Goal: Task Accomplishment & Management: Manage account settings

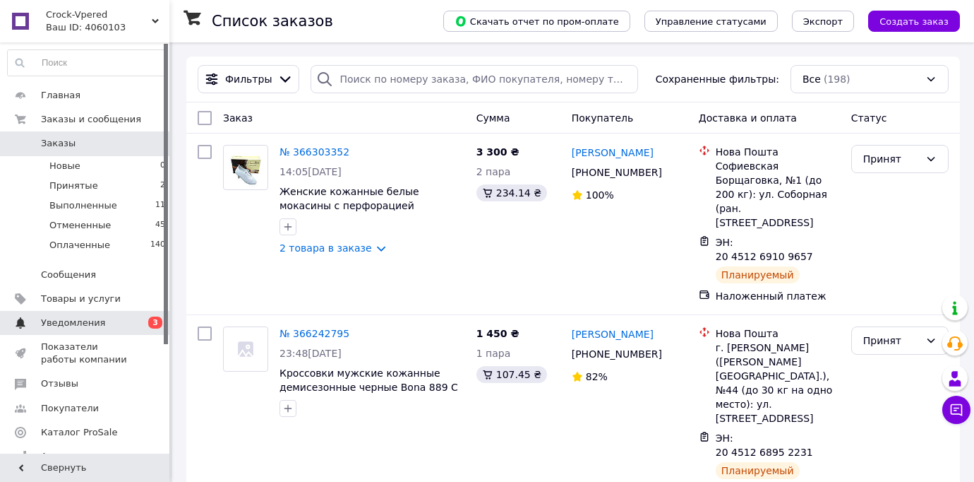
click at [143, 320] on span "0 3" at bounding box center [150, 322] width 39 height 13
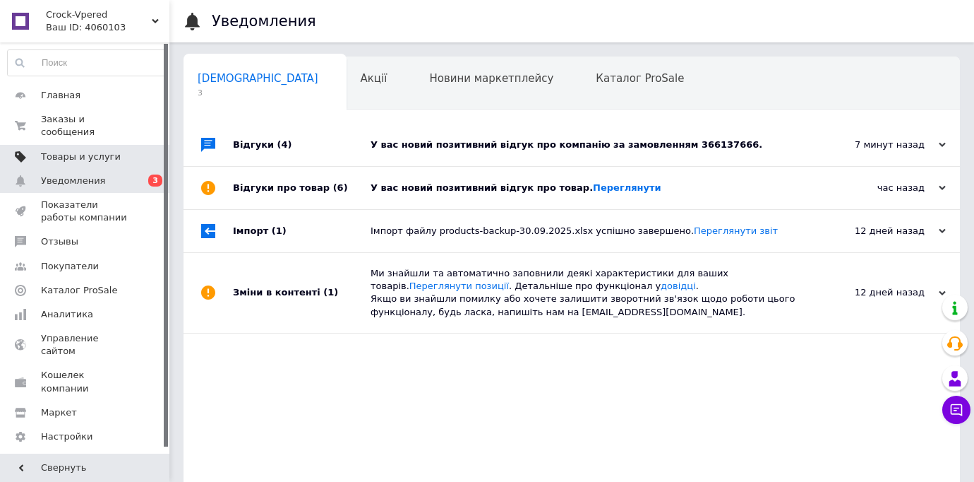
click at [114, 159] on span "Товары и услуги" at bounding box center [86, 156] width 90 height 13
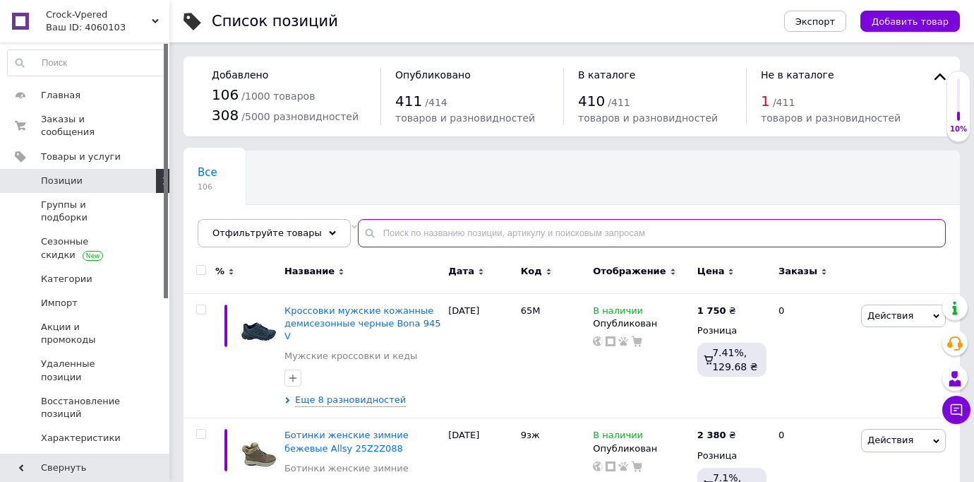
click at [418, 232] on input "text" at bounding box center [652, 233] width 588 height 28
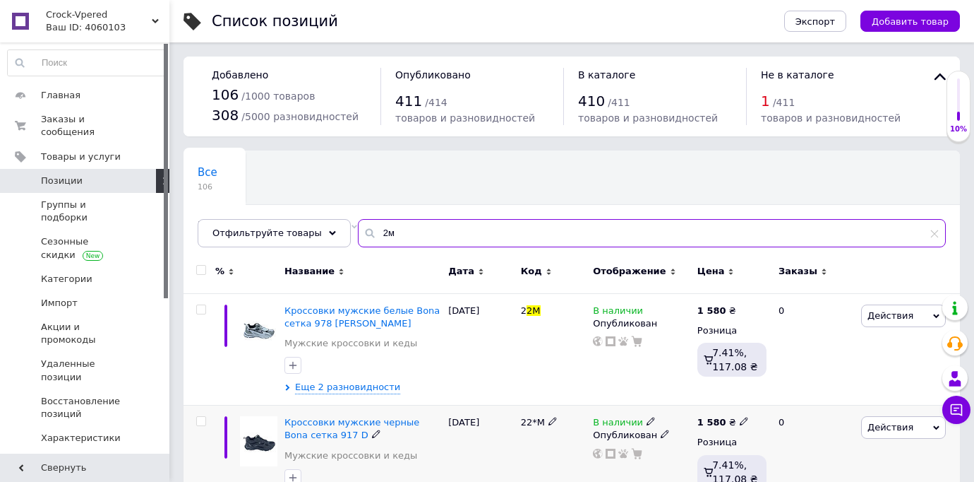
type input "2м"
click at [496, 459] on div "[DATE]" at bounding box center [481, 461] width 72 height 112
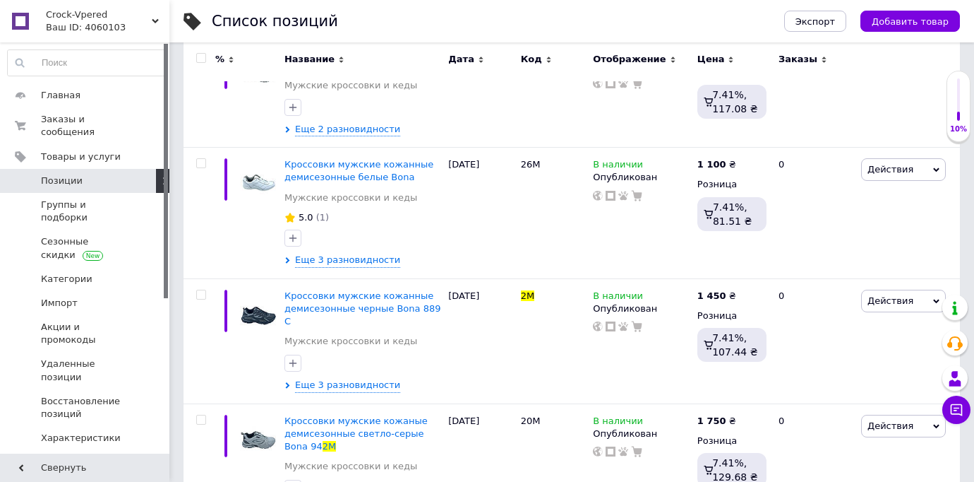
scroll to position [763, 0]
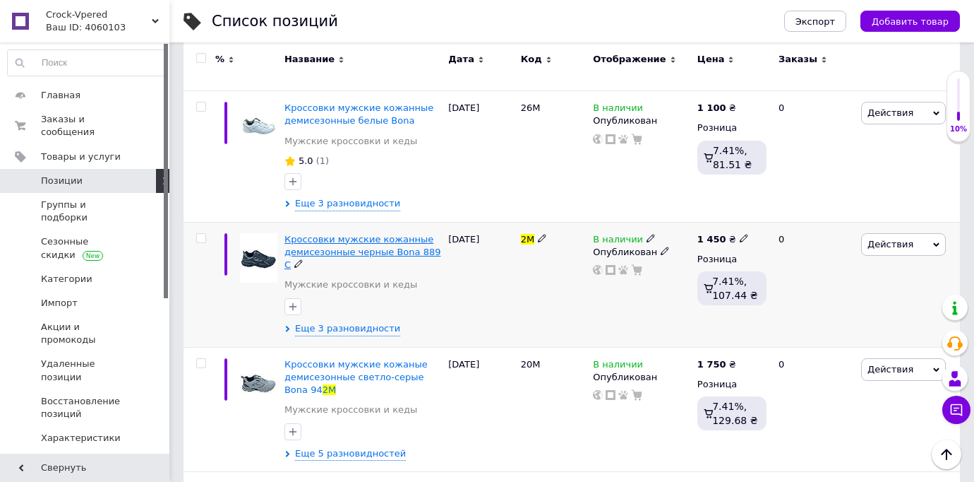
click at [405, 251] on span "Кроссовки мужские кожанные демисезонные черные Bona 889 C" at bounding box center [363, 252] width 157 height 36
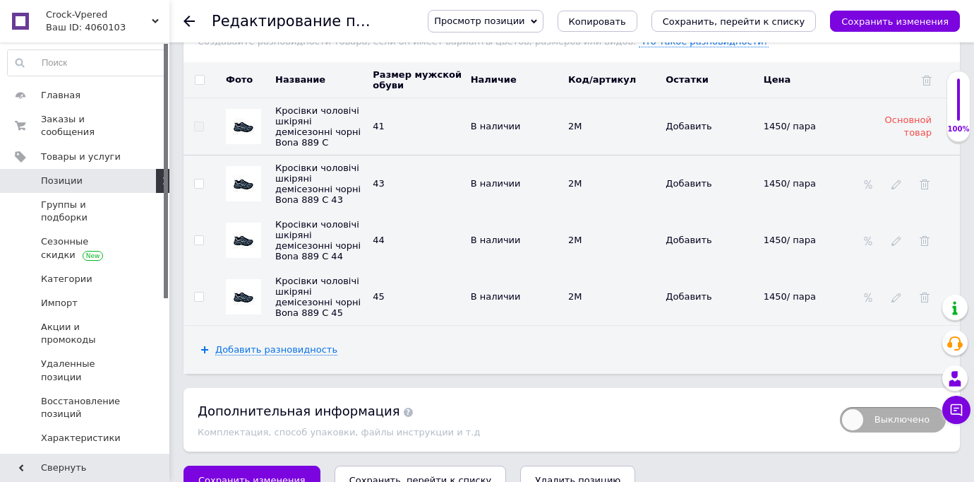
scroll to position [2265, 0]
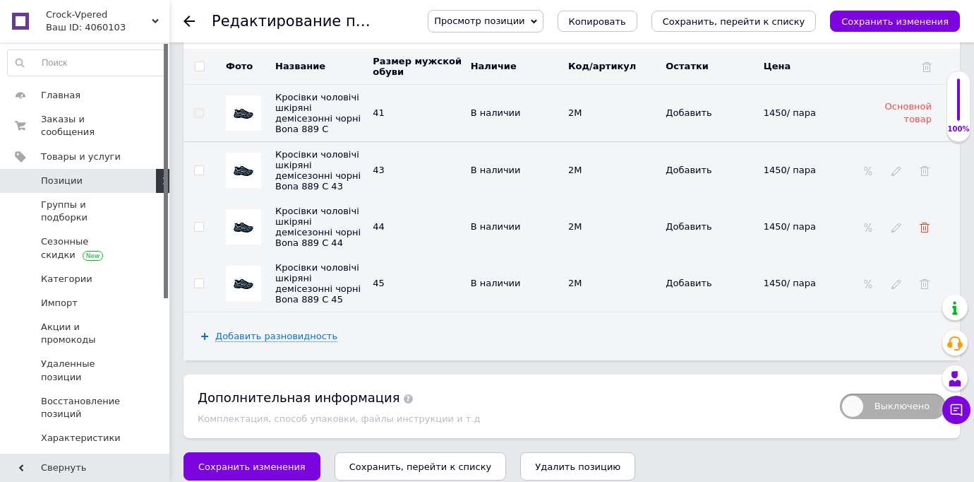
click at [927, 222] on icon at bounding box center [925, 227] width 10 height 10
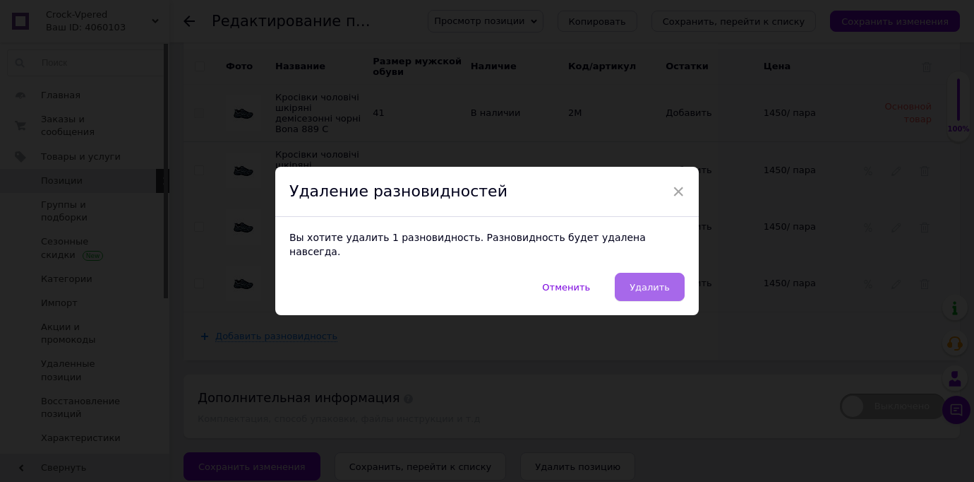
click at [673, 273] on button "Удалить" at bounding box center [650, 287] width 70 height 28
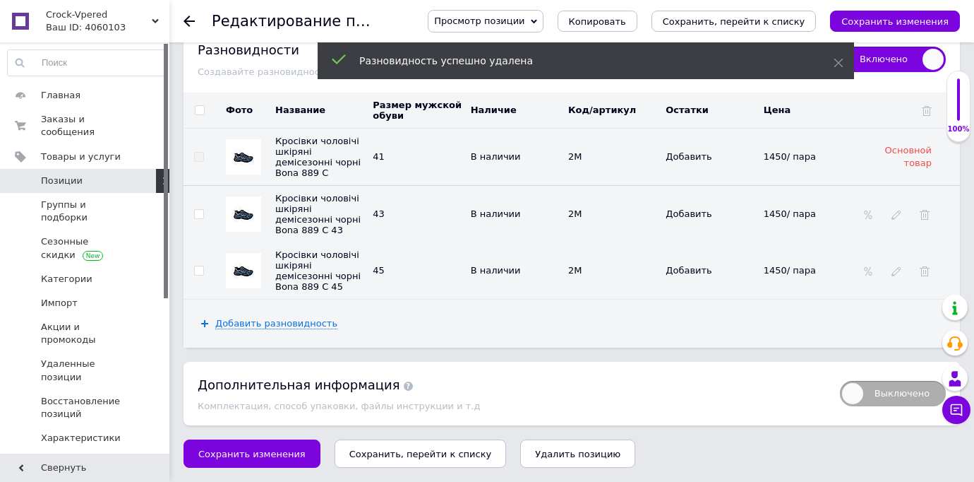
scroll to position [2208, 0]
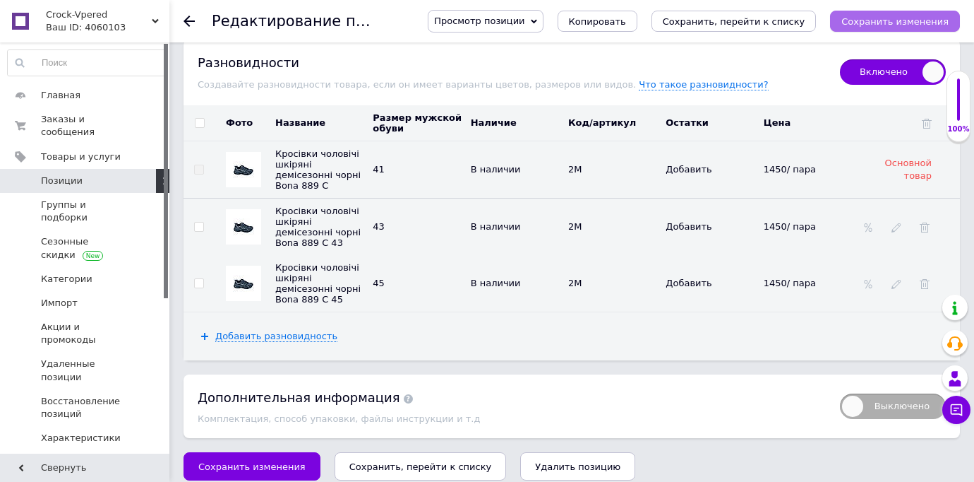
click at [882, 23] on icon "Сохранить изменения" at bounding box center [895, 21] width 107 height 11
click at [187, 20] on icon at bounding box center [189, 21] width 11 height 11
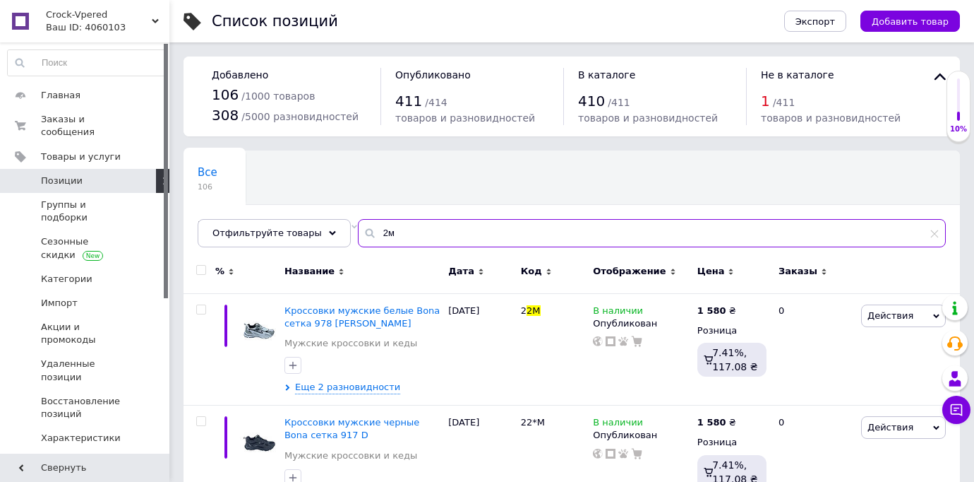
click at [419, 227] on input "2м" at bounding box center [652, 233] width 588 height 28
type input "2"
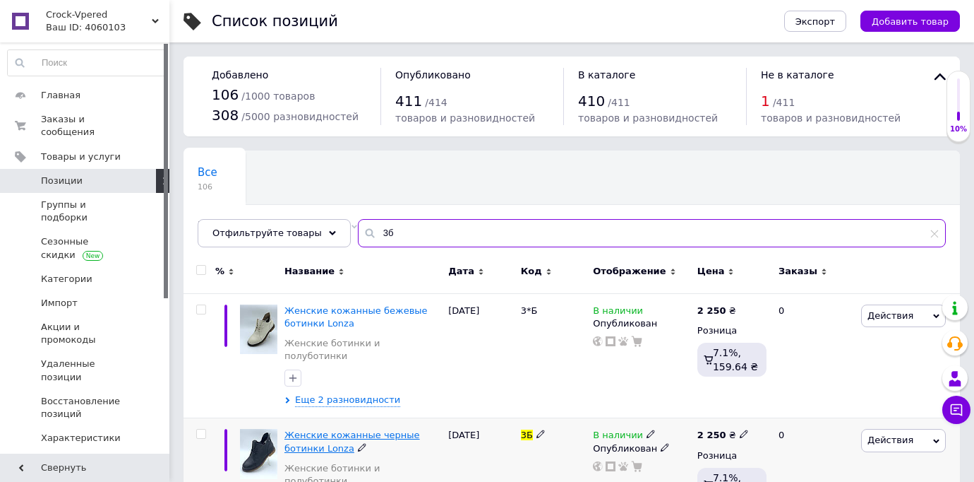
type input "3б"
click at [381, 429] on span "Женские кожанные черные ботинки Lonza" at bounding box center [353, 440] width 136 height 23
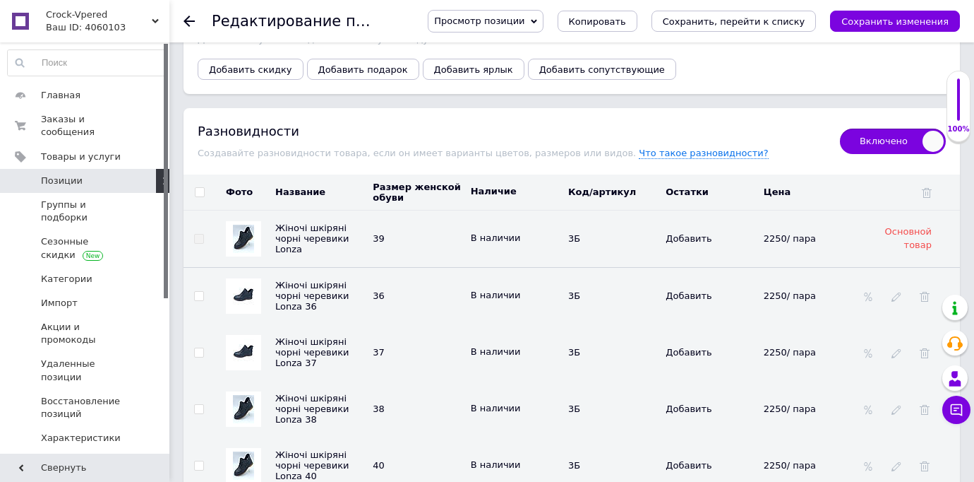
scroll to position [2107, 0]
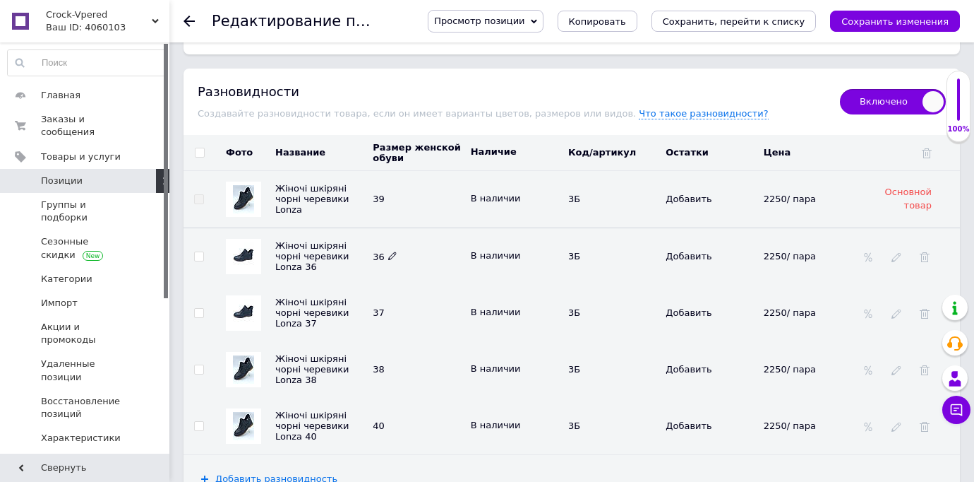
click at [406, 229] on td "36" at bounding box center [417, 255] width 97 height 57
click at [926, 309] on use at bounding box center [925, 314] width 10 height 10
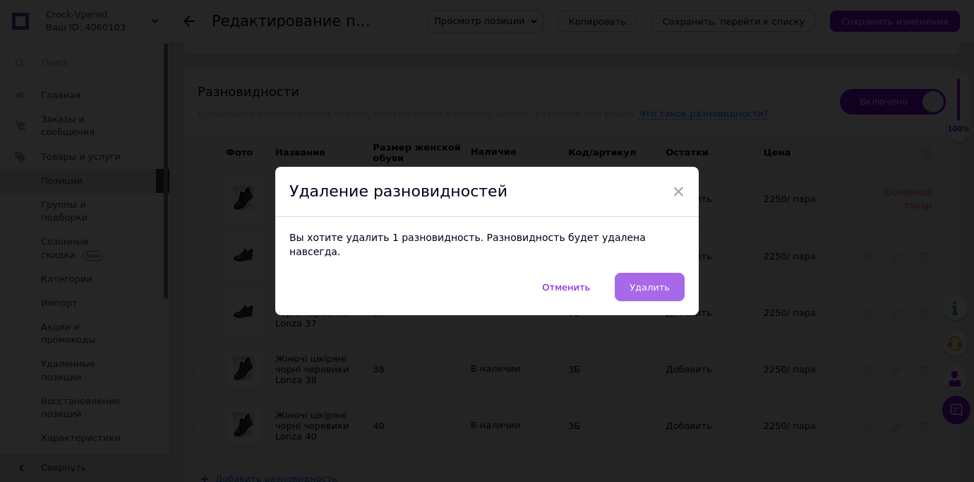
click at [643, 282] on span "Удалить" at bounding box center [650, 287] width 40 height 11
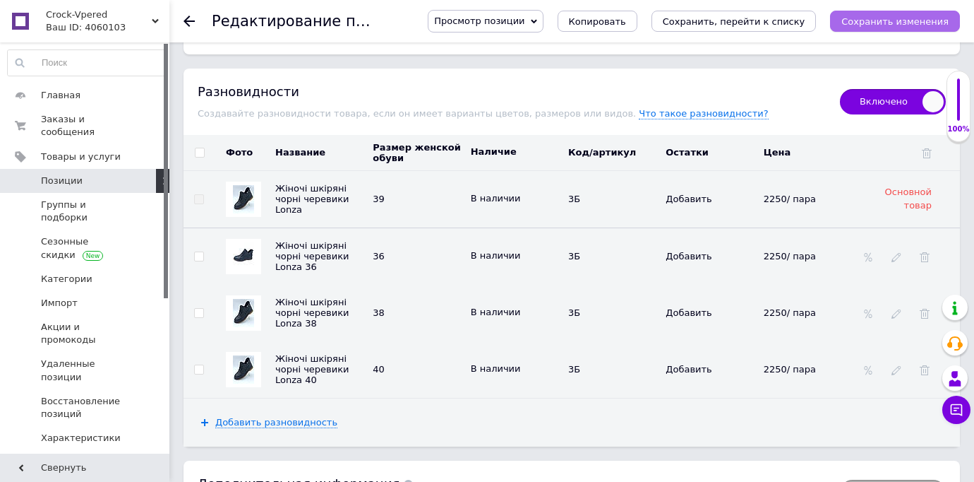
click at [904, 22] on icon "Сохранить изменения" at bounding box center [895, 21] width 107 height 11
drag, startPoint x: 904, startPoint y: 22, endPoint x: 799, endPoint y: -102, distance: 162.4
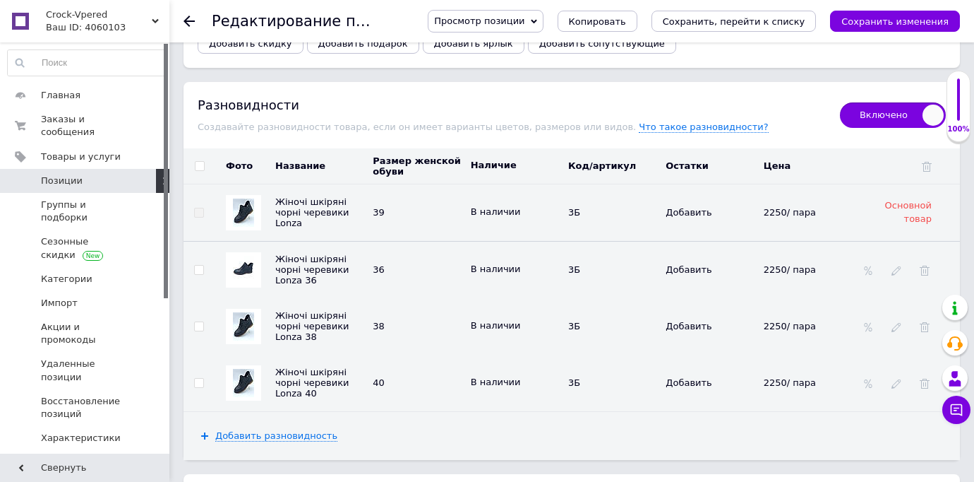
scroll to position [0, 0]
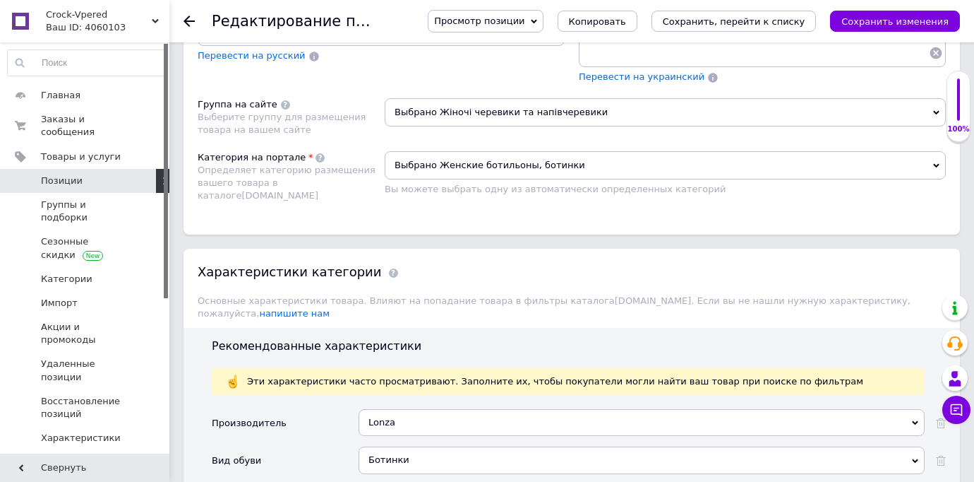
click at [187, 20] on icon at bounding box center [189, 21] width 11 height 11
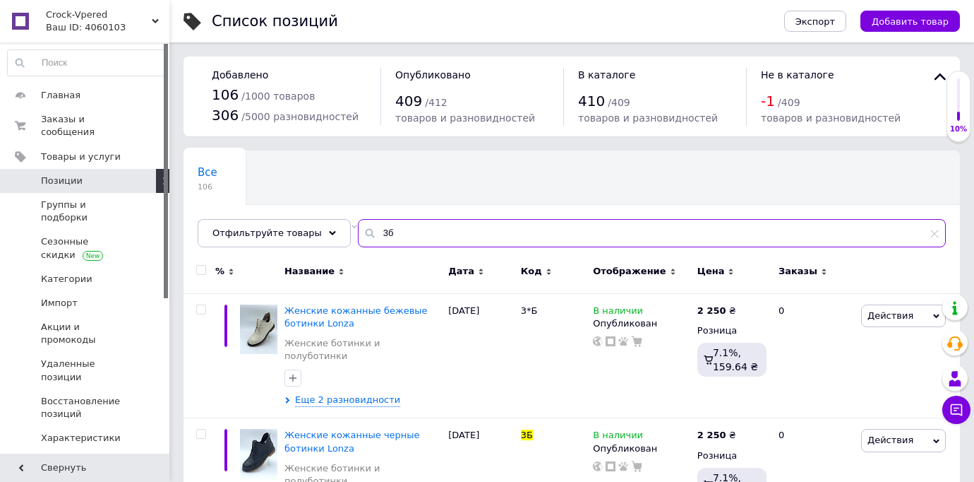
click at [427, 237] on input "3б" at bounding box center [652, 233] width 588 height 28
type input "3"
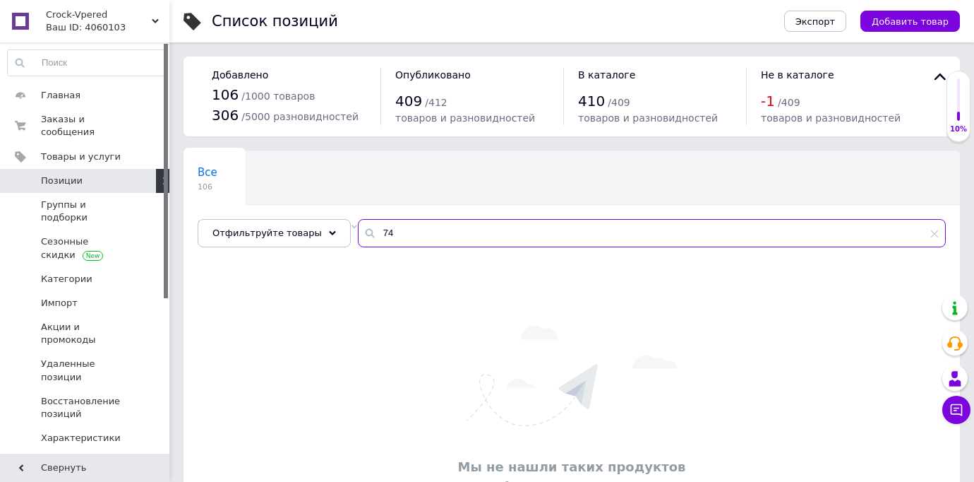
type input "7"
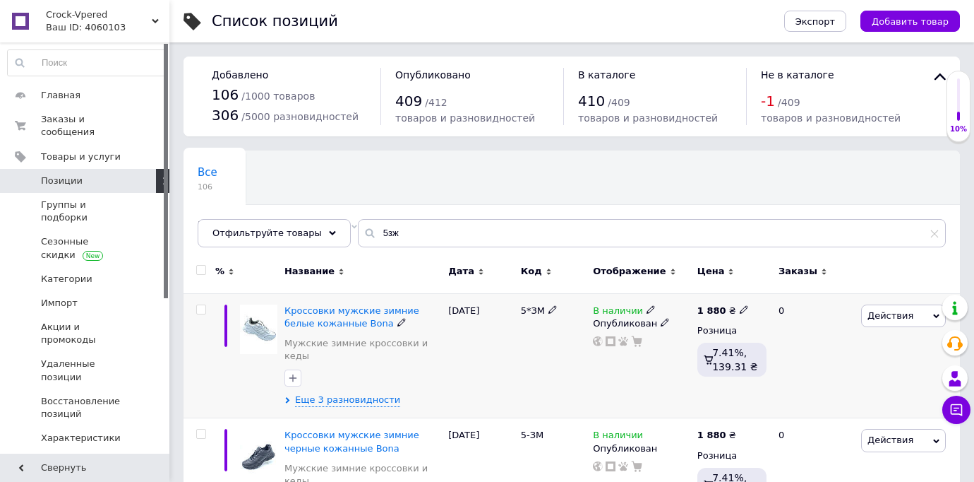
click at [486, 347] on div "[DATE]" at bounding box center [481, 355] width 72 height 125
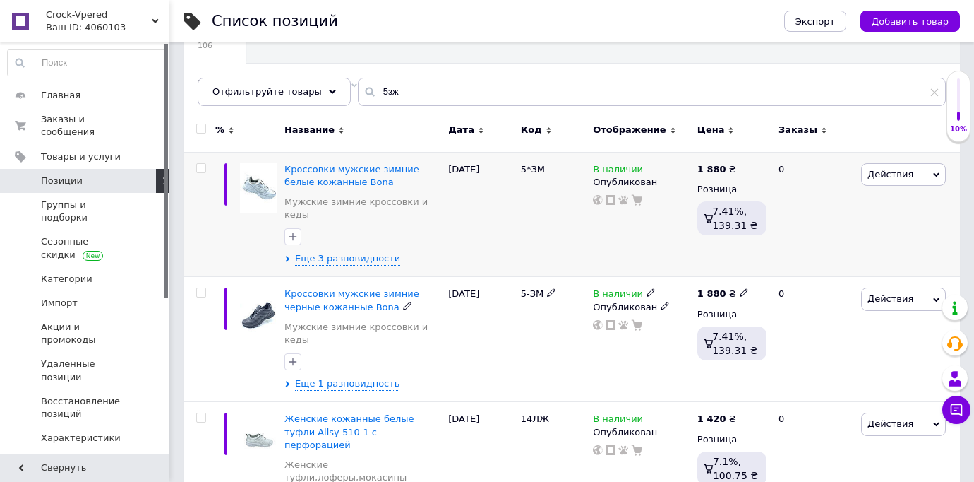
scroll to position [187, 0]
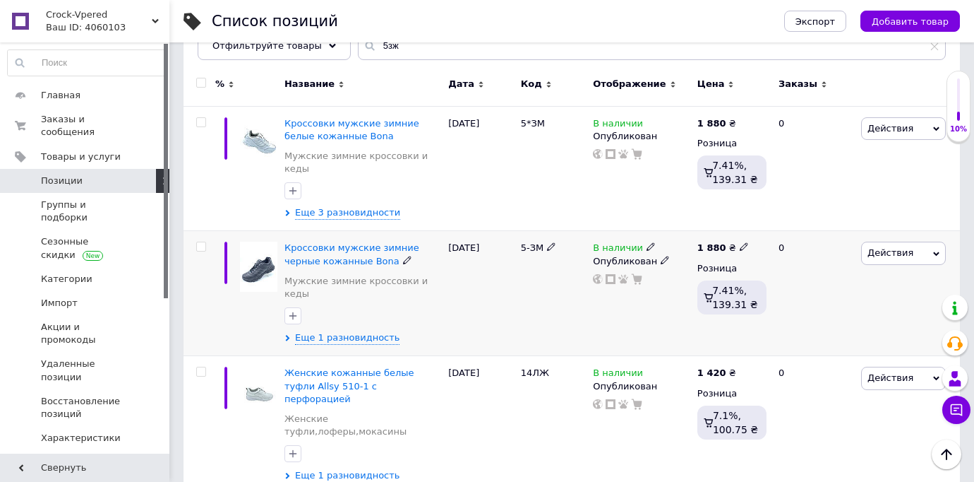
click at [503, 305] on div "[DATE]" at bounding box center [481, 293] width 72 height 125
click at [501, 318] on div "[DATE]" at bounding box center [481, 293] width 72 height 125
click at [508, 411] on div "[DATE]" at bounding box center [481, 425] width 72 height 138
click at [469, 184] on div "[DATE]" at bounding box center [481, 168] width 72 height 125
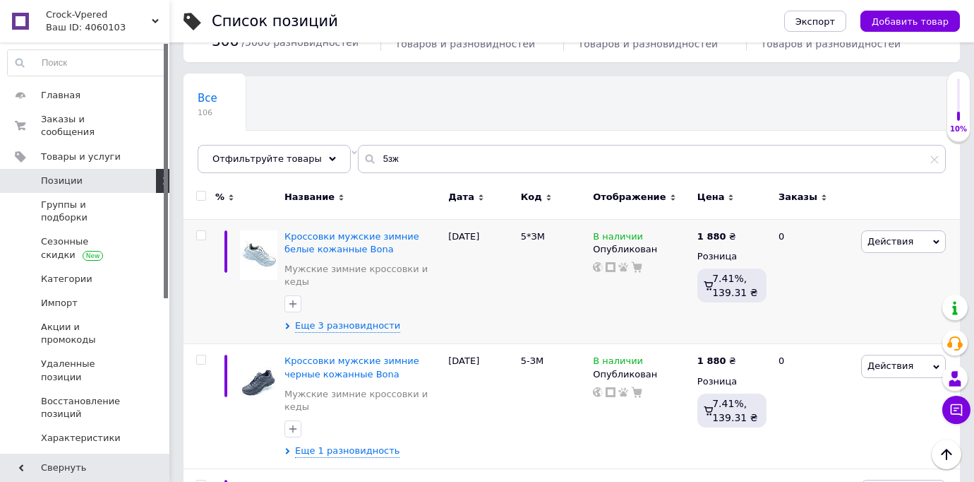
scroll to position [18, 0]
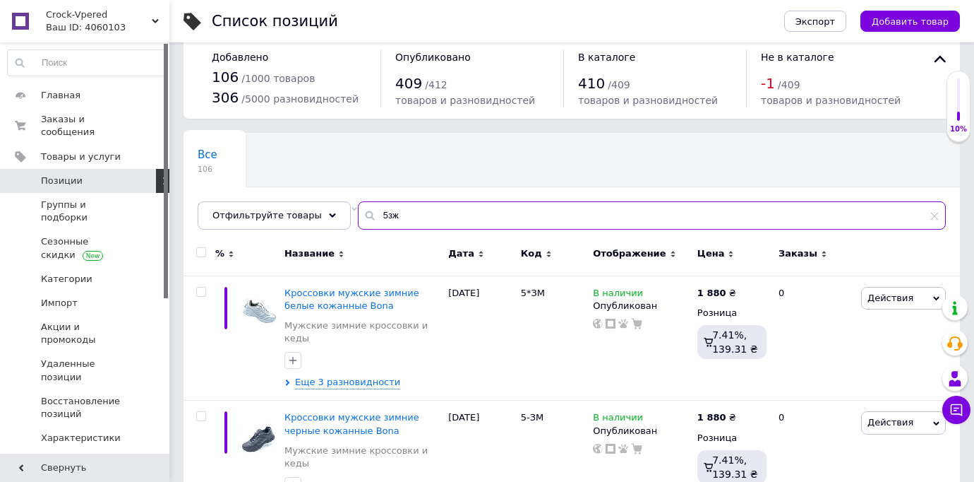
click at [407, 219] on input "5зж" at bounding box center [652, 215] width 588 height 28
type input "5"
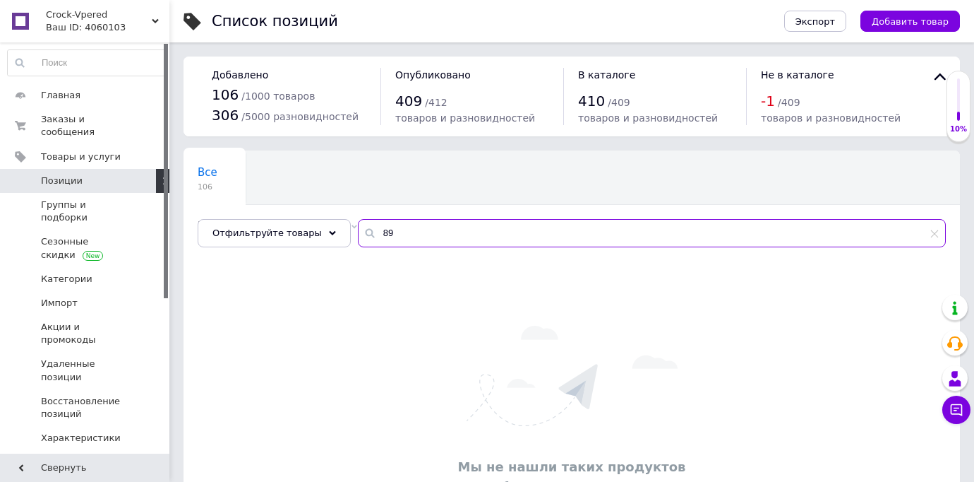
type input "8"
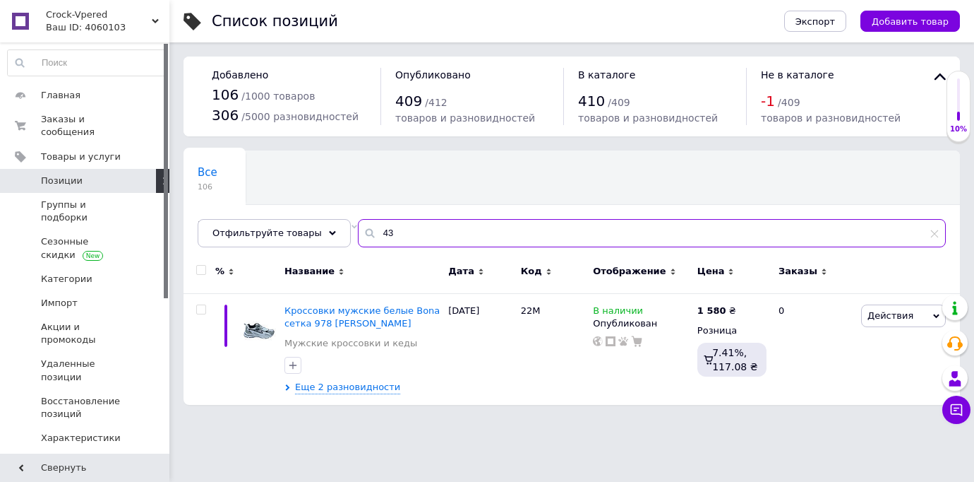
type input "4"
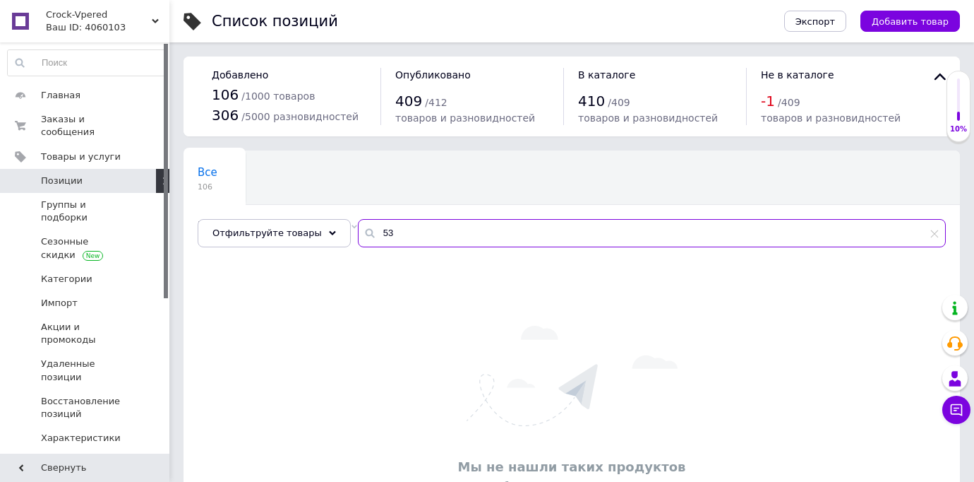
type input "5"
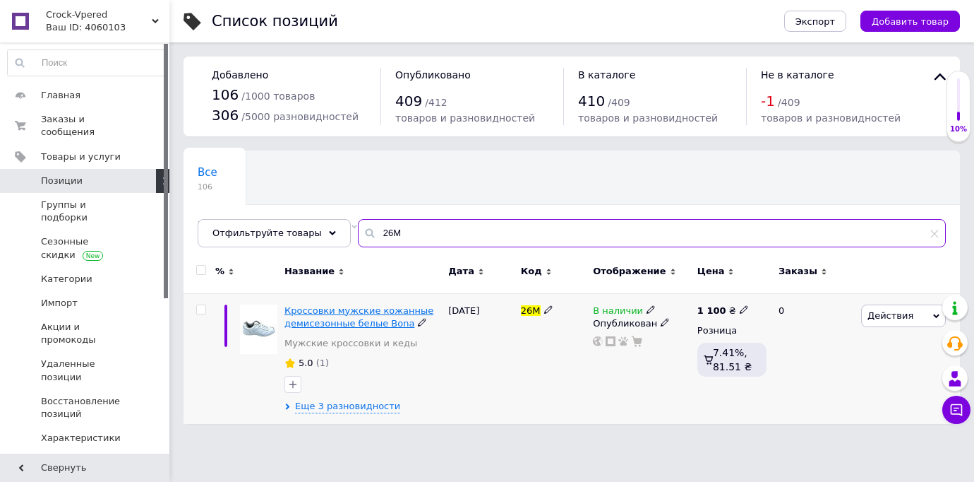
type input "26М"
click at [376, 324] on span "Кроссовки мужские кожанные демисезонные белые Bona" at bounding box center [359, 316] width 149 height 23
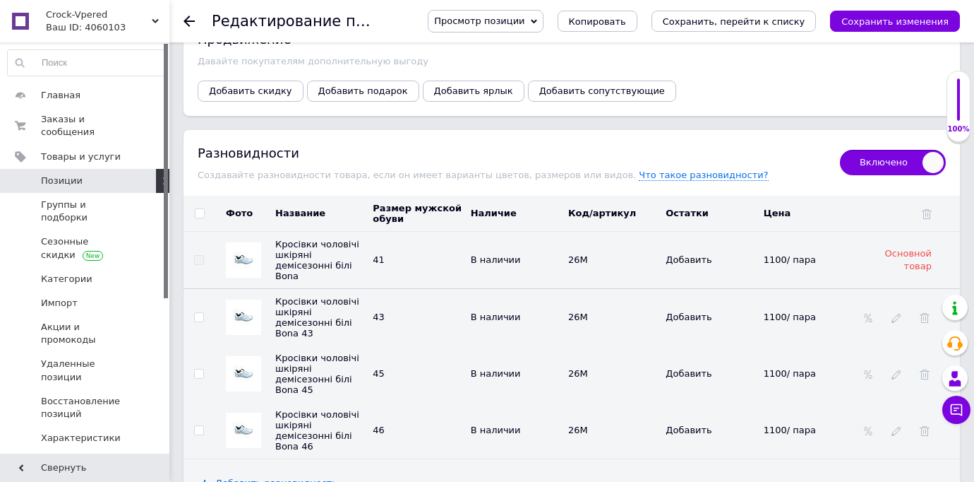
scroll to position [2110, 0]
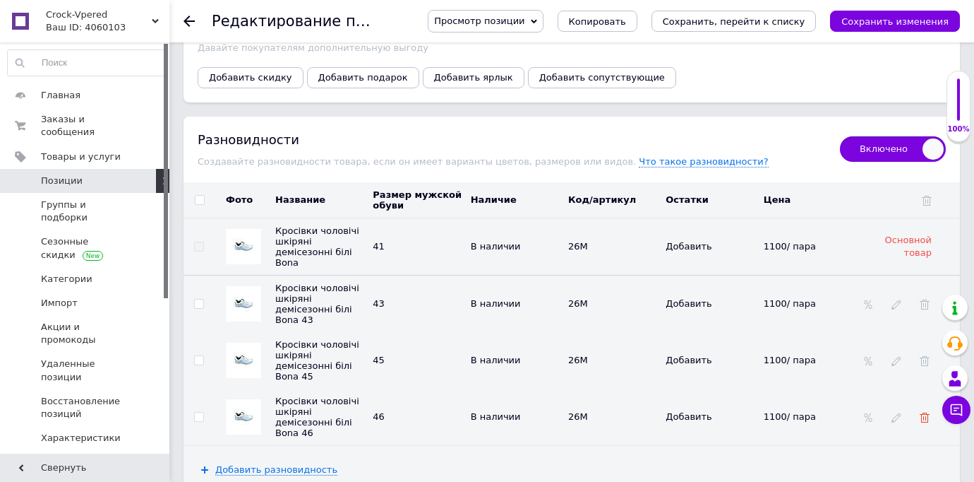
click at [924, 412] on use at bounding box center [925, 417] width 10 height 10
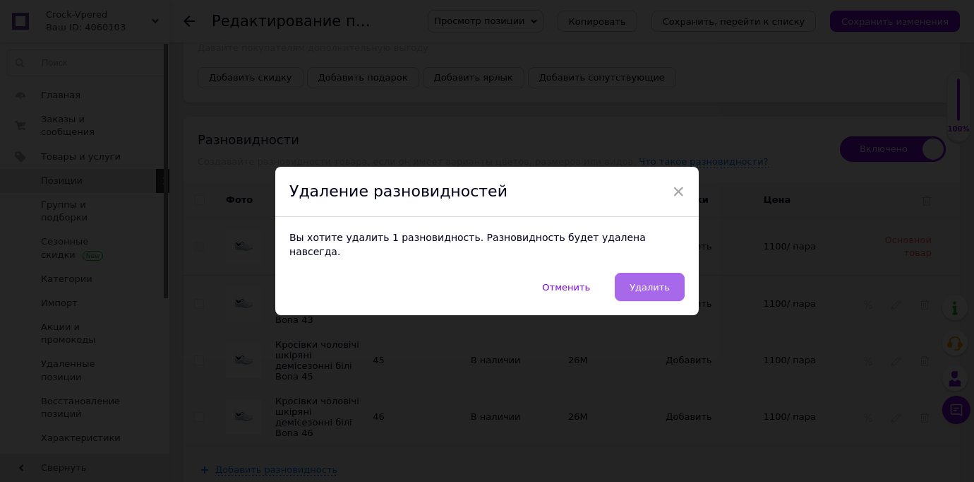
click at [671, 285] on button "Удалить" at bounding box center [650, 287] width 70 height 28
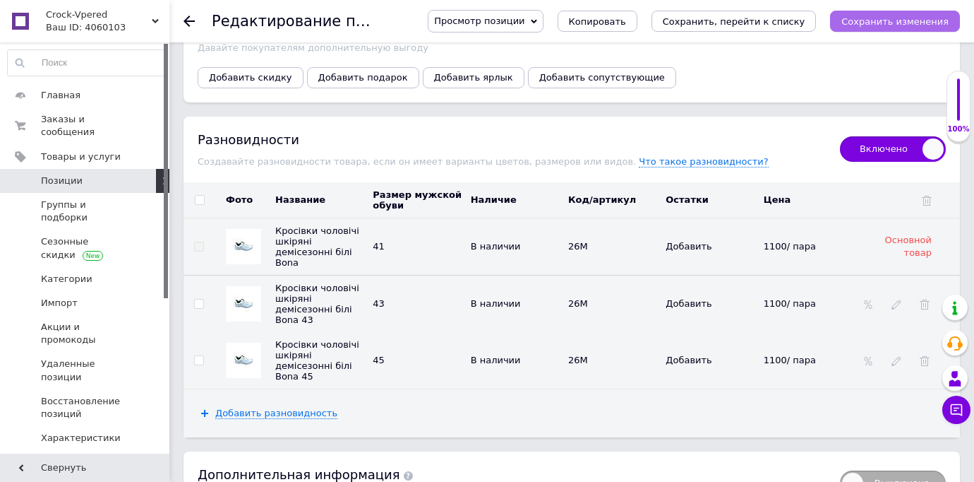
click at [916, 18] on icon "Сохранить изменения" at bounding box center [895, 21] width 107 height 11
click at [188, 22] on icon at bounding box center [189, 21] width 11 height 11
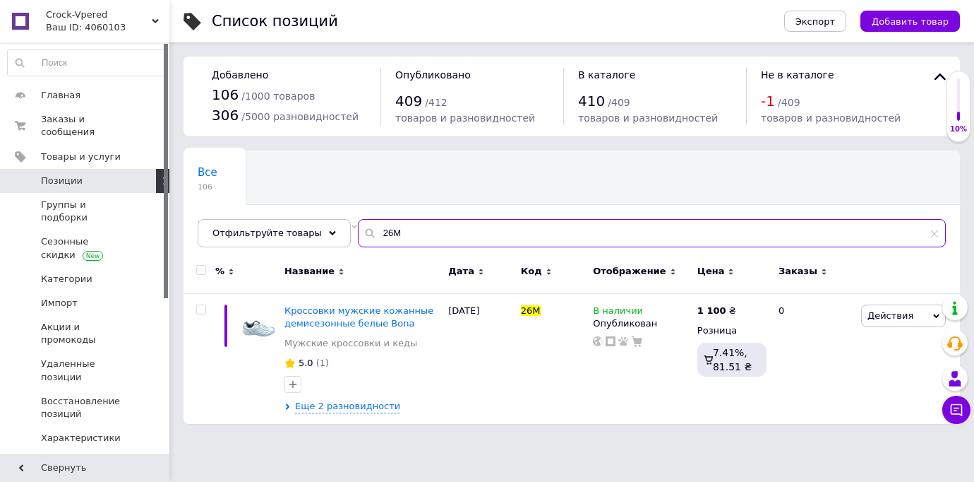
click at [414, 239] on input "26М" at bounding box center [652, 233] width 588 height 28
type input "2"
type input "4"
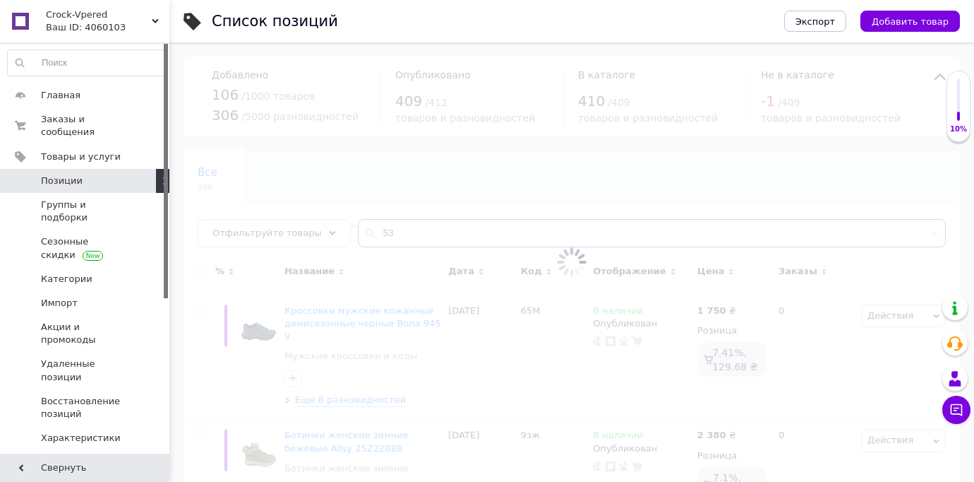
type input "5ЗМ"
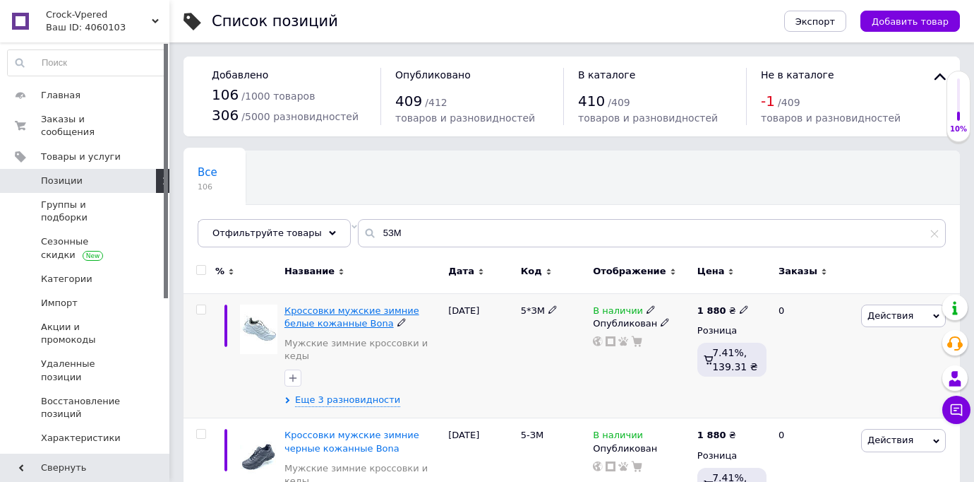
click at [339, 318] on span "Кроссовки мужские зимние белые кожанные Bona" at bounding box center [352, 316] width 135 height 23
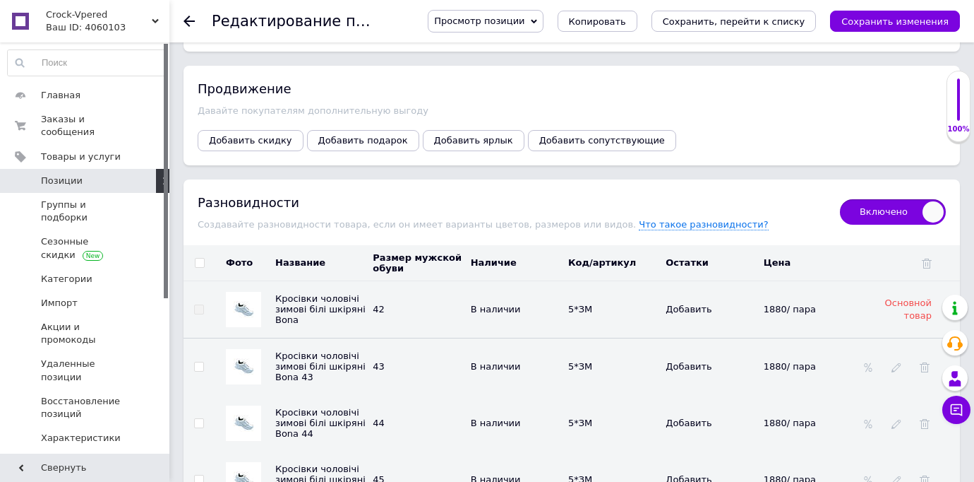
scroll to position [2075, 0]
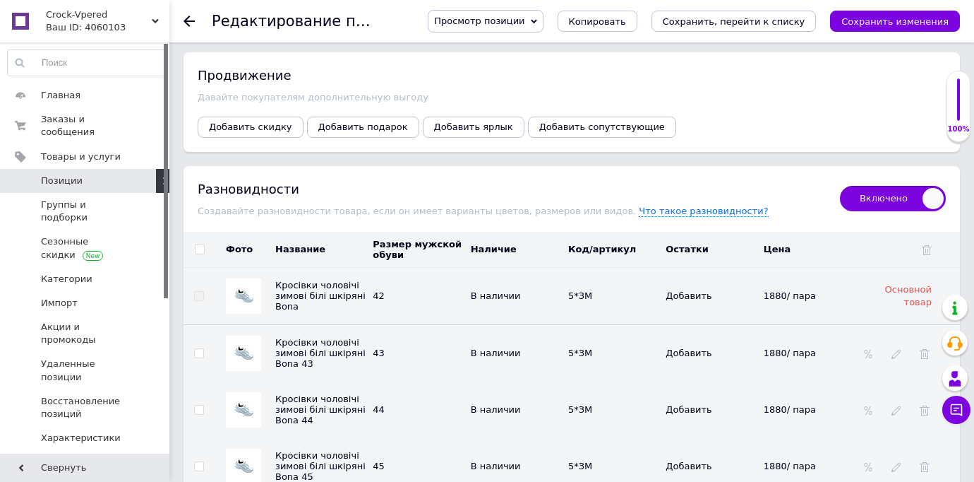
click at [192, 23] on icon at bounding box center [189, 21] width 11 height 11
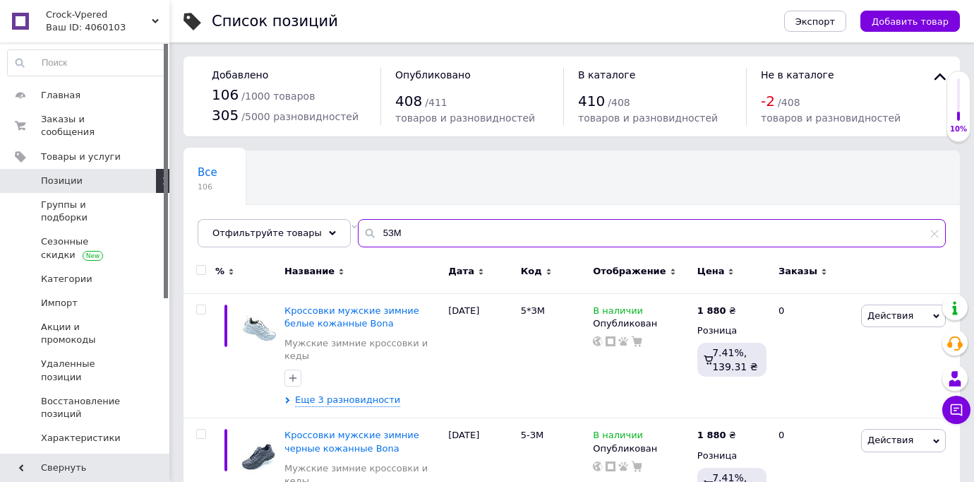
click at [455, 229] on input "5ЗМ" at bounding box center [652, 233] width 588 height 28
type input "5"
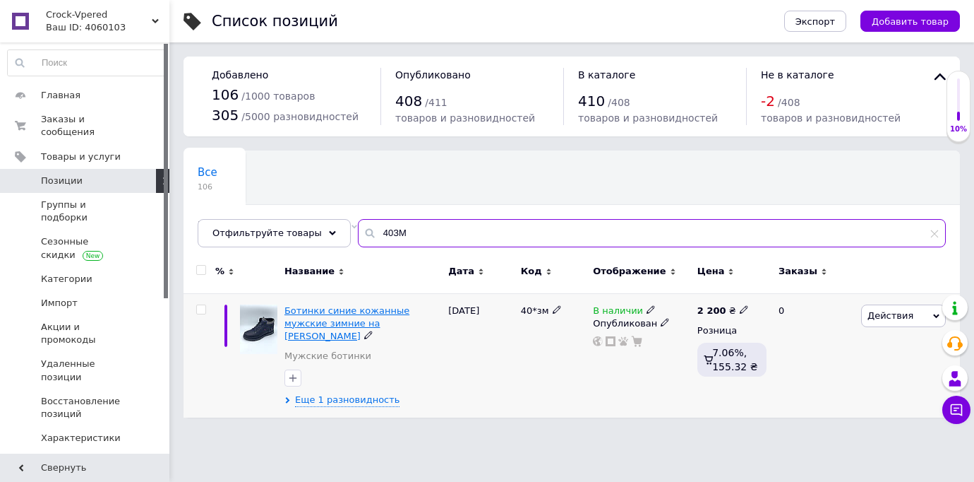
type input "40ЗМ"
click at [377, 322] on span "Ботинки синие кожанные мужские зимние на [PERSON_NAME]" at bounding box center [347, 323] width 125 height 36
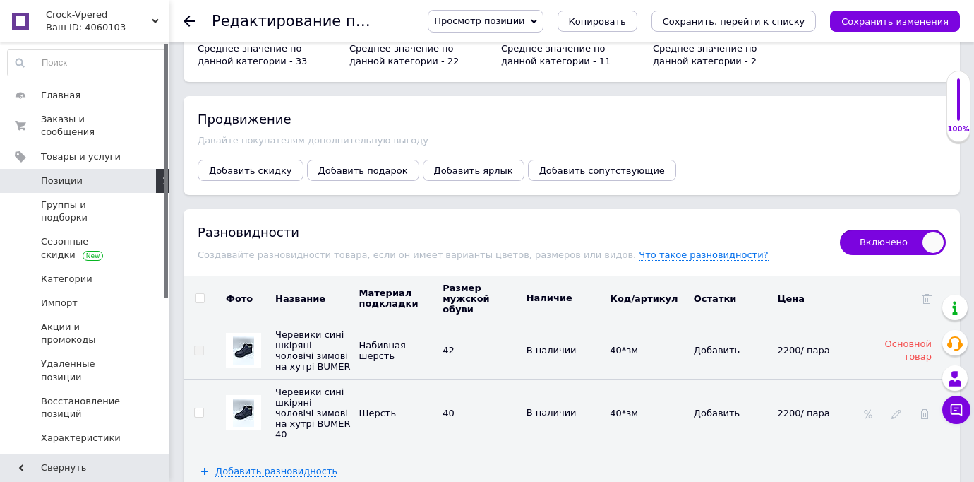
scroll to position [1990, 0]
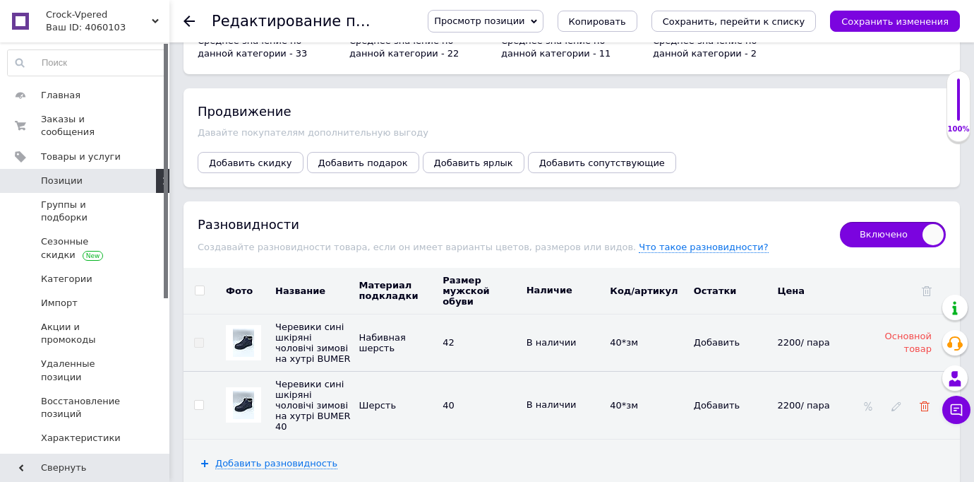
click at [926, 401] on use at bounding box center [925, 406] width 10 height 10
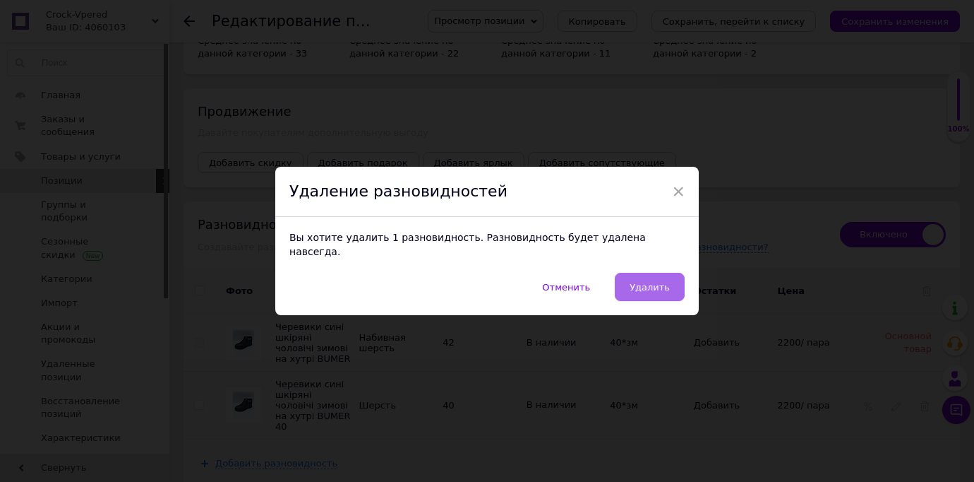
click at [649, 282] on span "Удалить" at bounding box center [650, 287] width 40 height 11
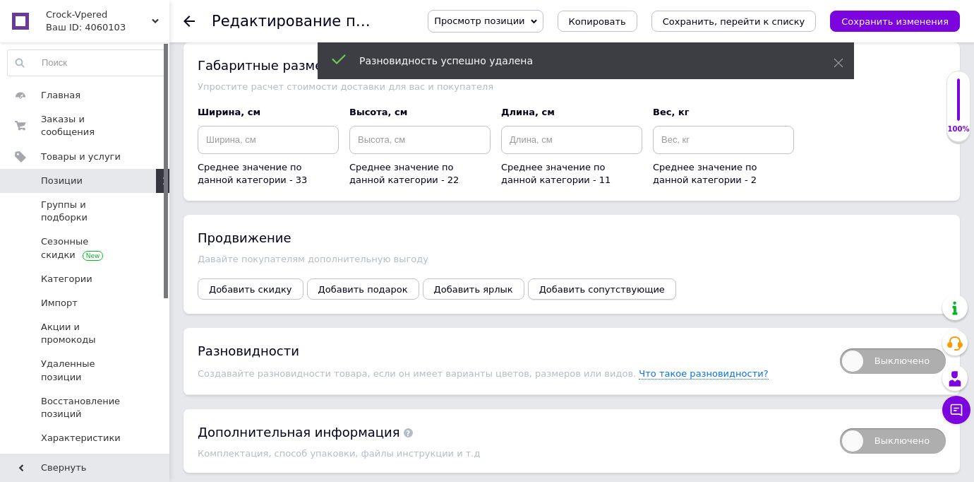
scroll to position [1891, 0]
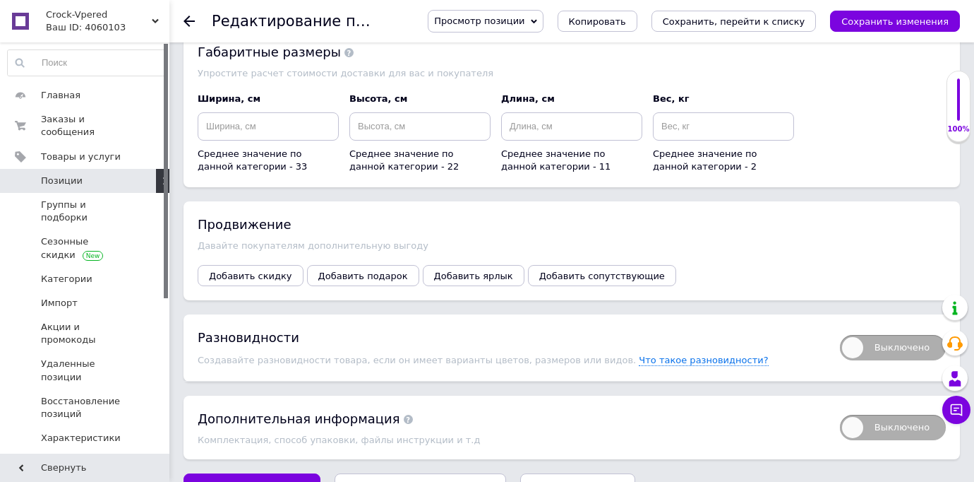
click at [603, 202] on div "Продвижение [PERSON_NAME] покупателям дополнительную выгоду Добавить скидку Доб…" at bounding box center [572, 250] width 777 height 99
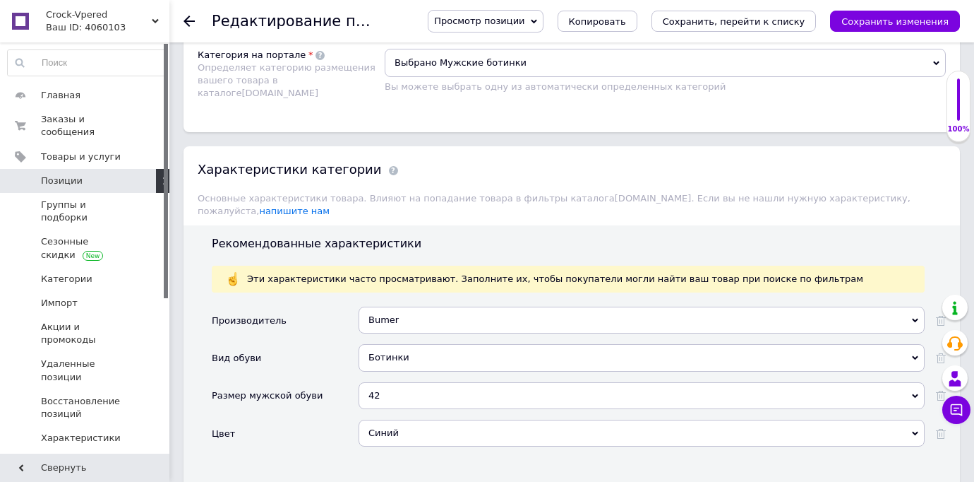
scroll to position [1243, 0]
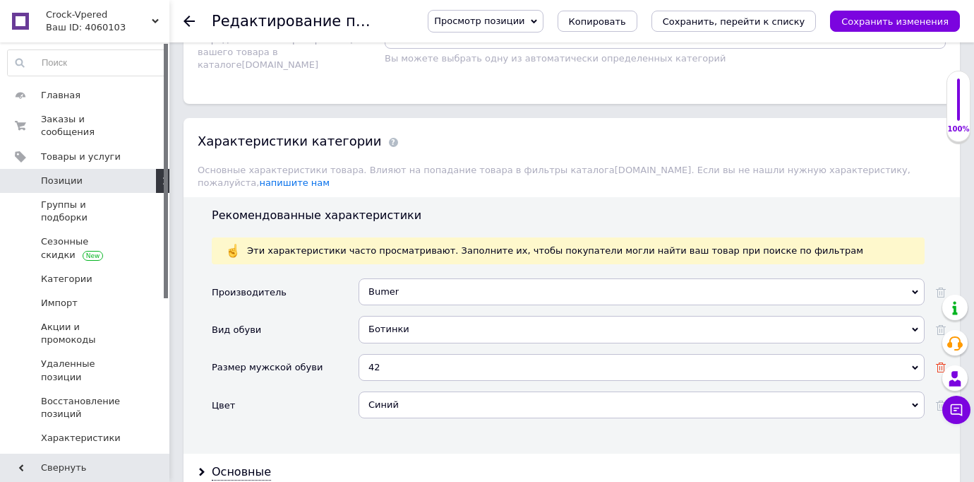
click at [938, 362] on icon at bounding box center [941, 367] width 10 height 10
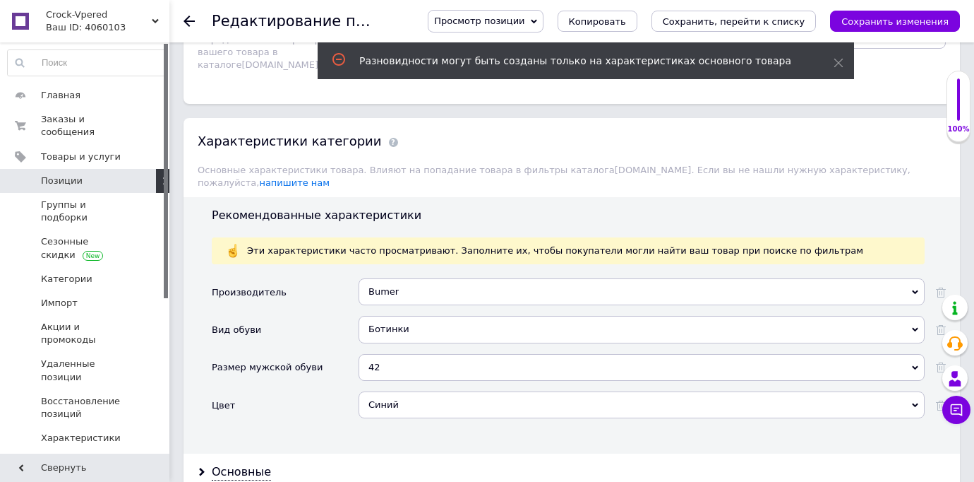
click at [422, 354] on div "42" at bounding box center [642, 367] width 566 height 27
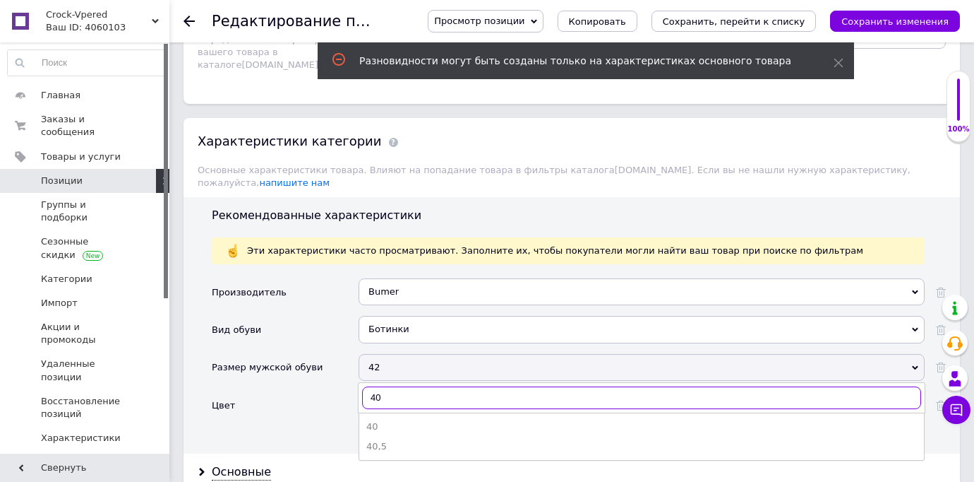
type input "40"
click at [422, 354] on div "42" at bounding box center [642, 367] width 566 height 27
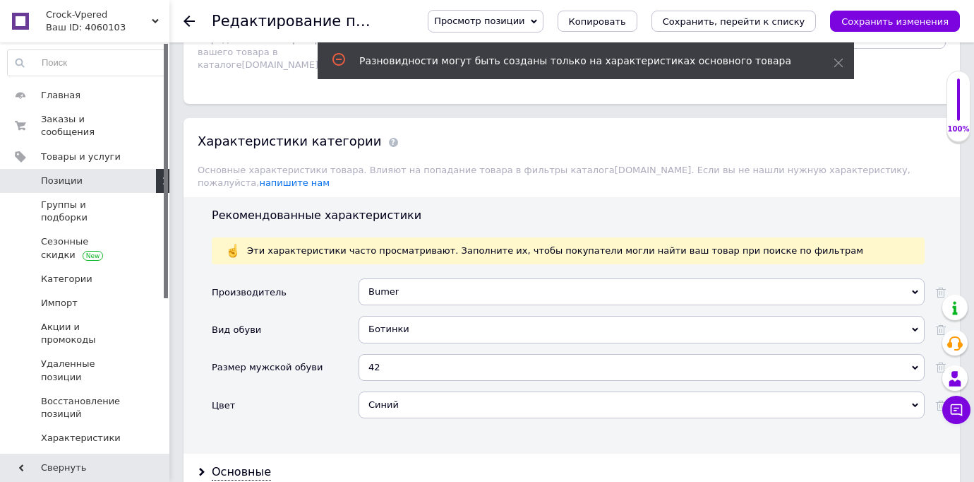
click at [395, 354] on div "42" at bounding box center [642, 367] width 566 height 27
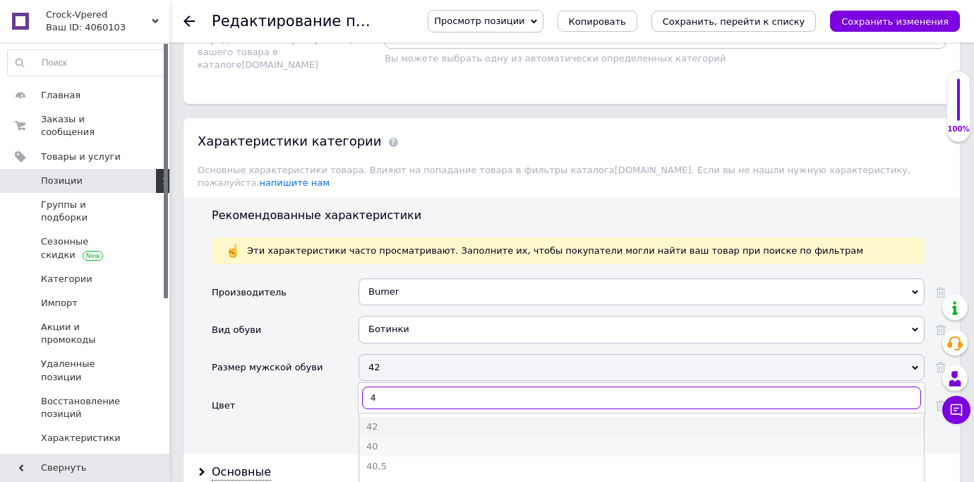
type input "4"
click at [372, 440] on div "40" at bounding box center [641, 446] width 551 height 13
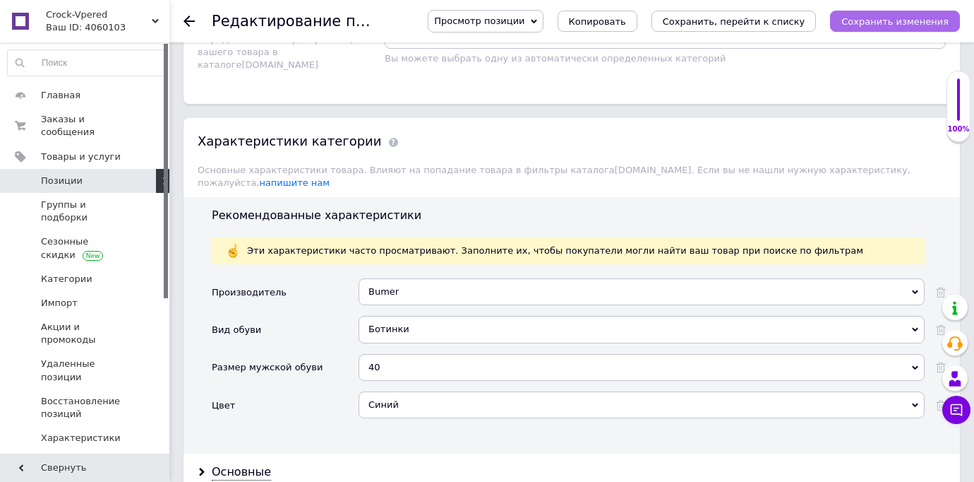
click at [904, 21] on icon "Сохранить изменения" at bounding box center [895, 21] width 107 height 11
click at [340, 354] on div "Размер мужской обуви" at bounding box center [285, 372] width 147 height 37
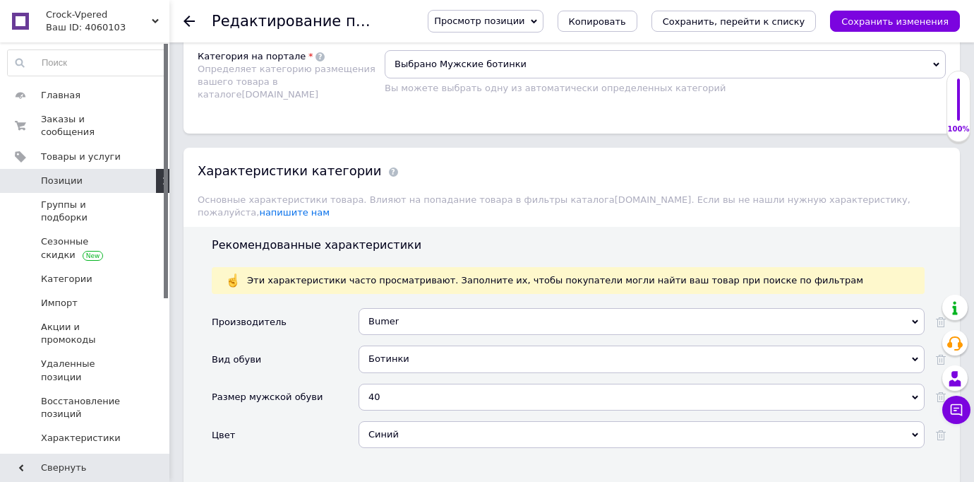
scroll to position [1185, 0]
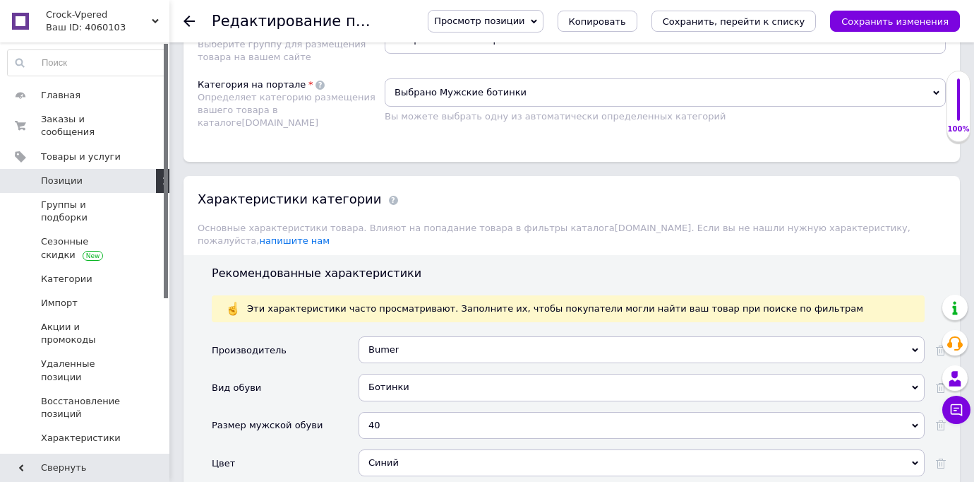
click at [191, 22] on icon at bounding box center [189, 21] width 11 height 11
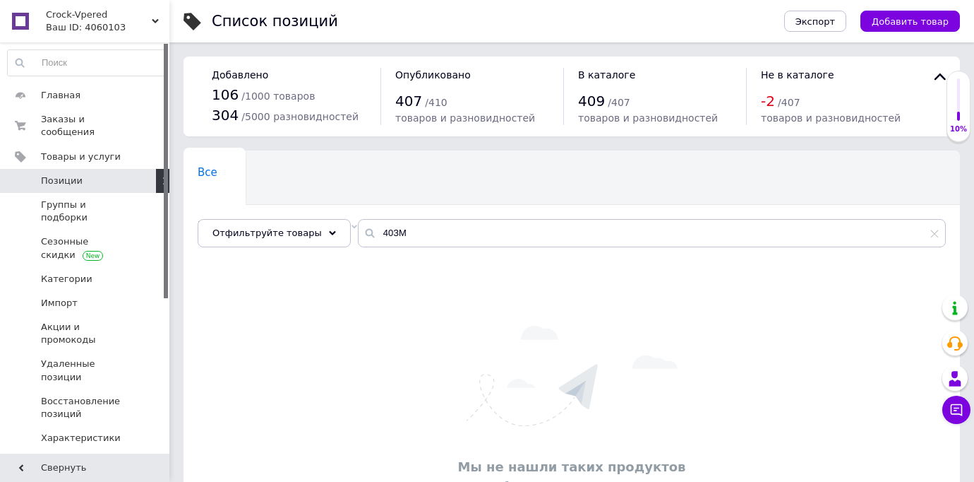
click at [191, 22] on use at bounding box center [193, 22] width 18 height 18
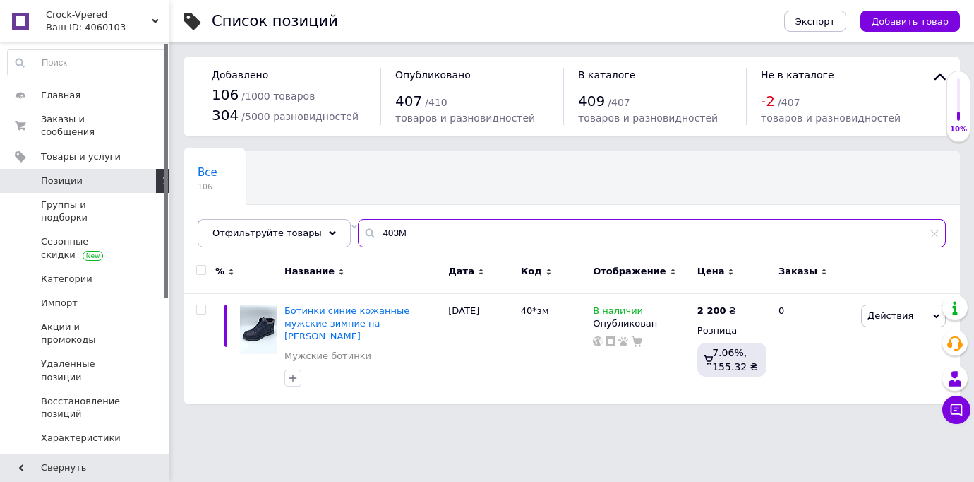
click at [417, 233] on input "40ЗМ" at bounding box center [652, 233] width 588 height 28
type input "4"
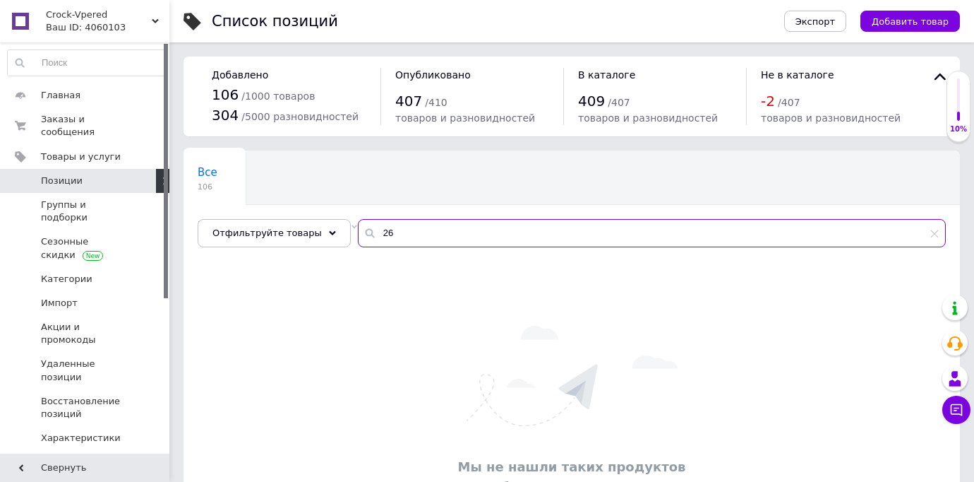
type input "2"
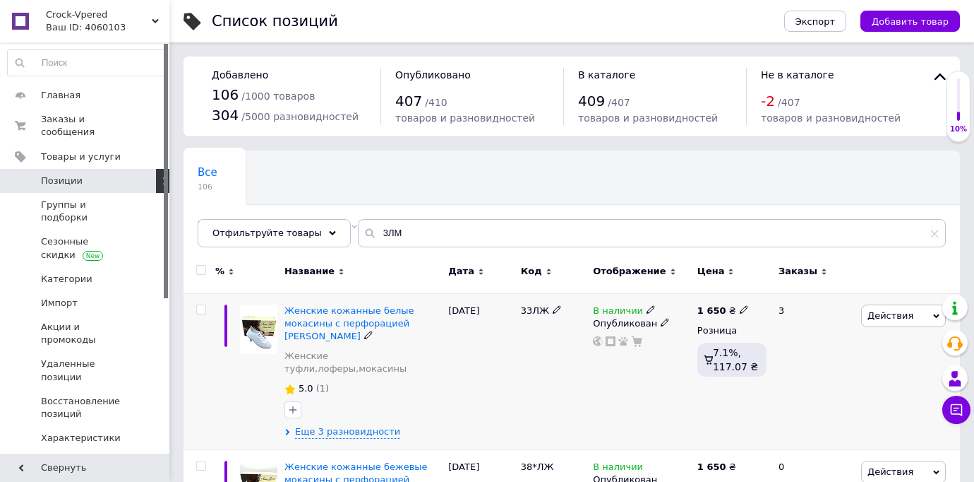
click at [477, 377] on div "[DATE]" at bounding box center [481, 371] width 72 height 157
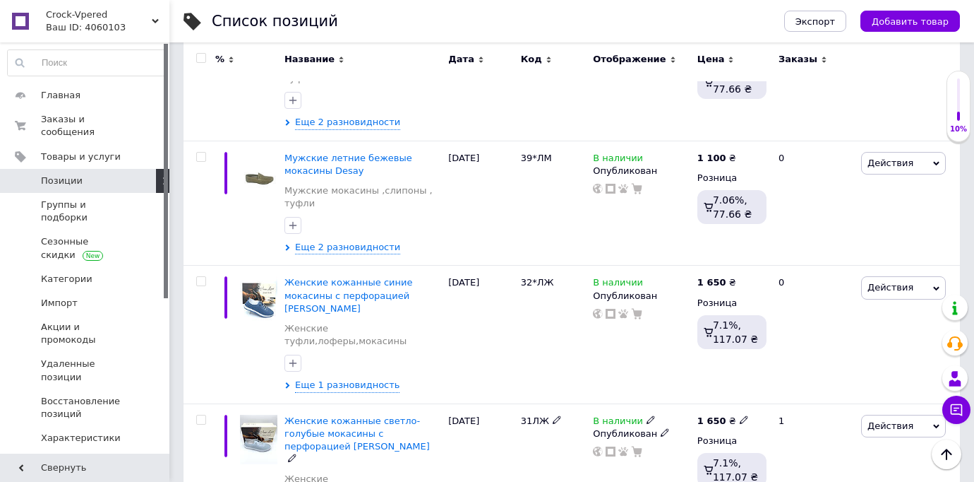
scroll to position [862, 0]
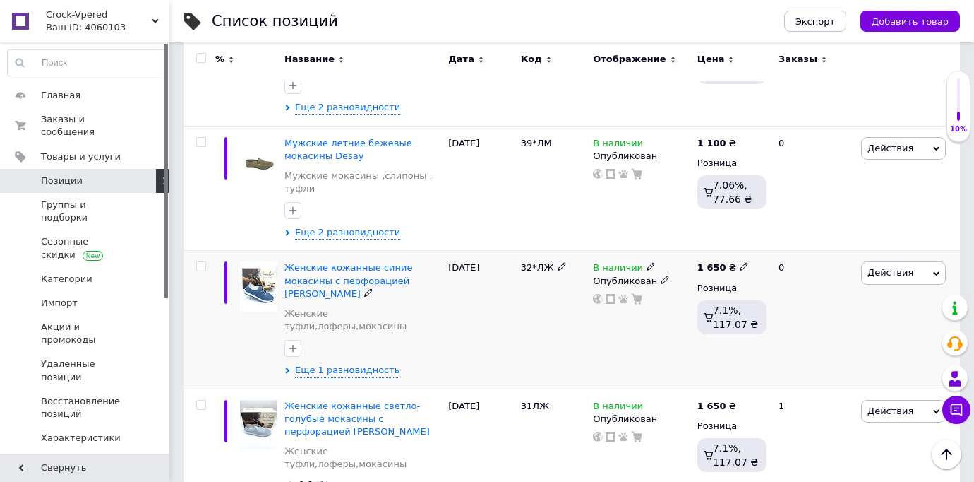
click at [453, 251] on div "[DATE]" at bounding box center [481, 320] width 72 height 138
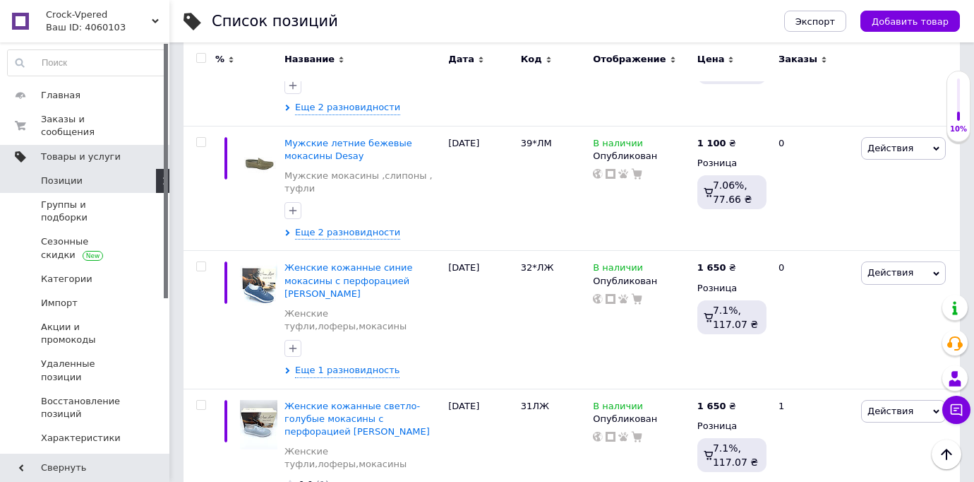
click at [107, 150] on span "Товары и услуги" at bounding box center [81, 156] width 80 height 13
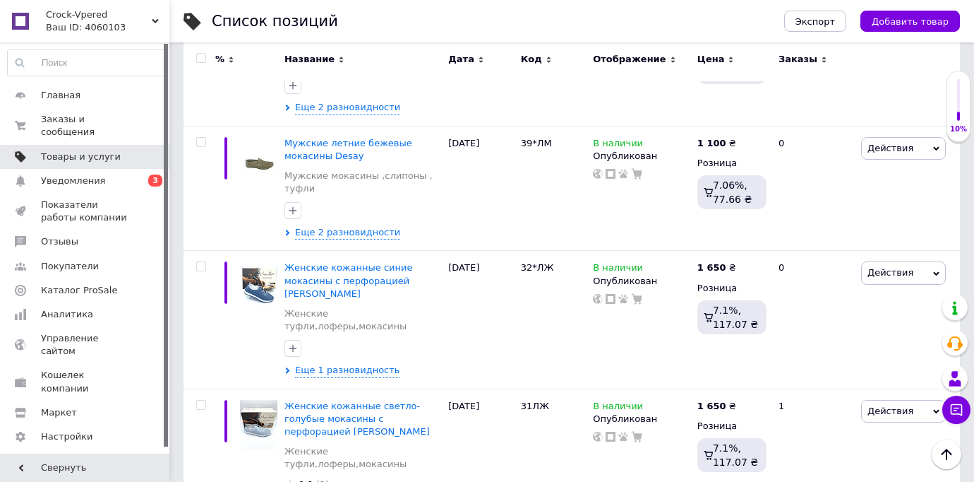
click at [96, 155] on span "Товары и услуги" at bounding box center [81, 156] width 80 height 13
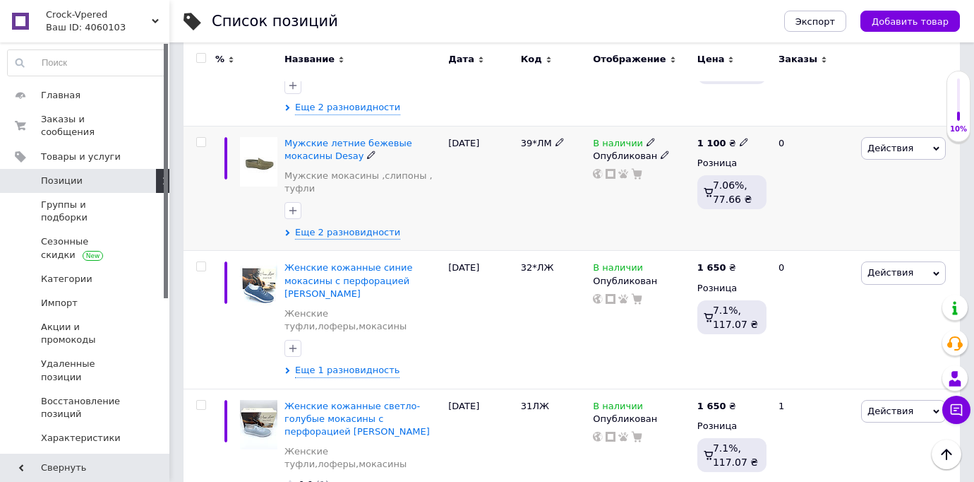
click at [499, 181] on div "[DATE]" at bounding box center [481, 188] width 72 height 125
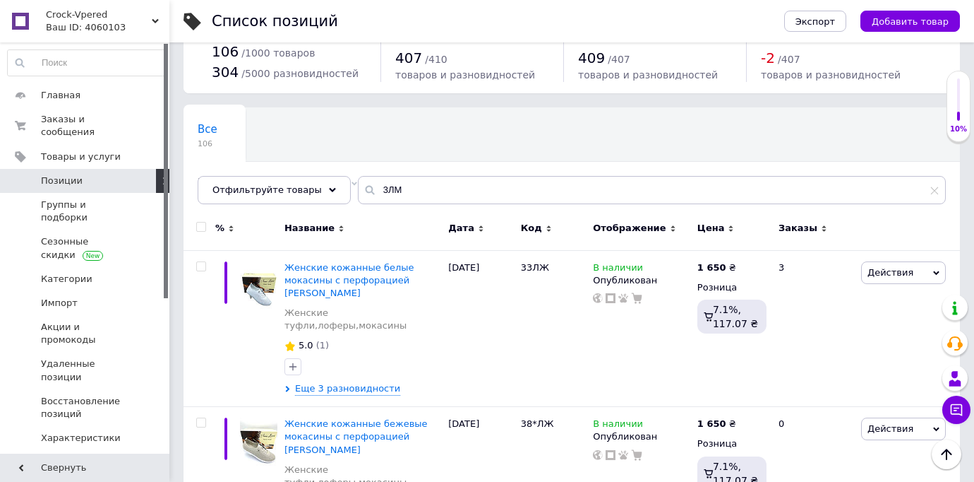
scroll to position [0, 0]
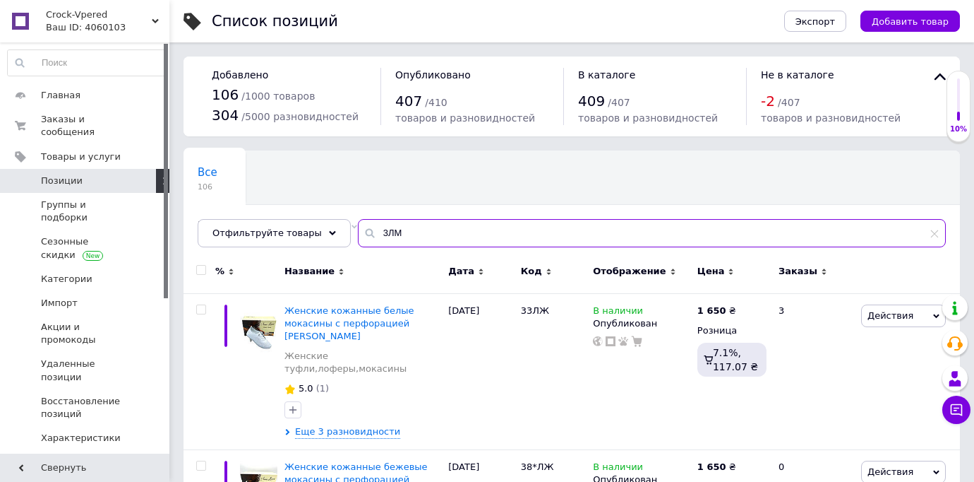
click at [411, 235] on input "3ЛМ" at bounding box center [652, 233] width 588 height 28
type input "3"
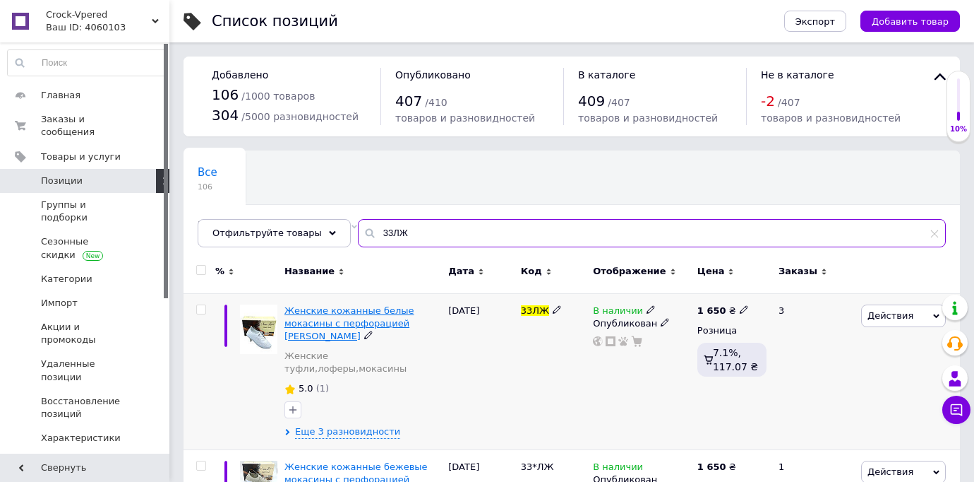
type input "33ЛЖ"
click at [375, 325] on span "Женские кожанные белые мокасины с перфорацией [PERSON_NAME]" at bounding box center [350, 323] width 130 height 36
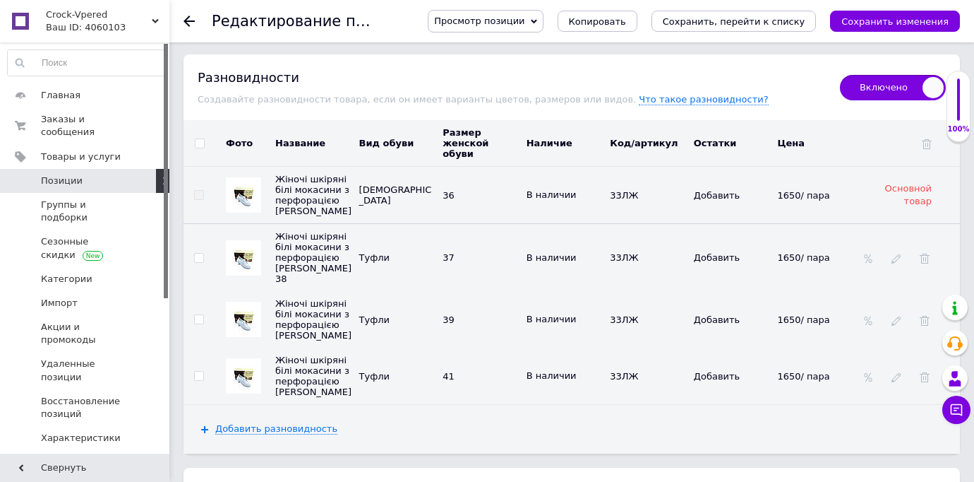
scroll to position [2236, 0]
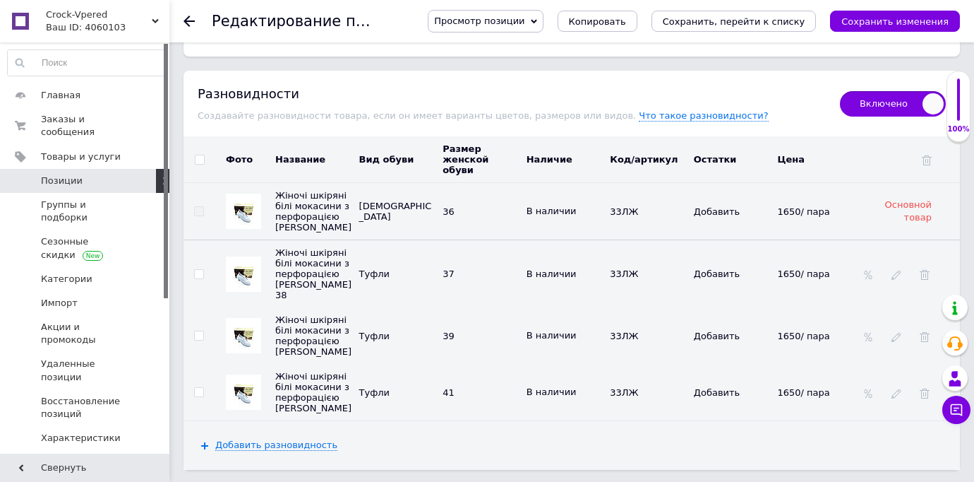
click at [189, 22] on icon at bounding box center [189, 21] width 11 height 11
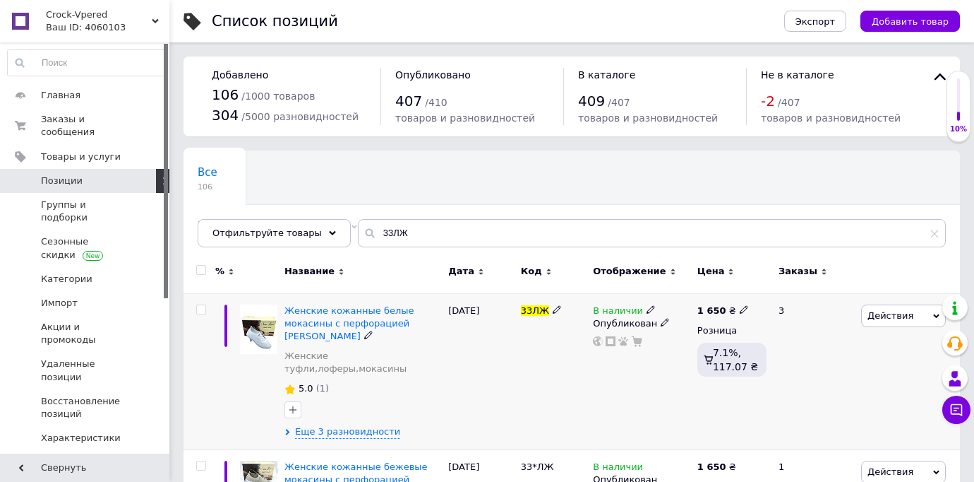
click at [469, 400] on div "[DATE]" at bounding box center [481, 371] width 72 height 157
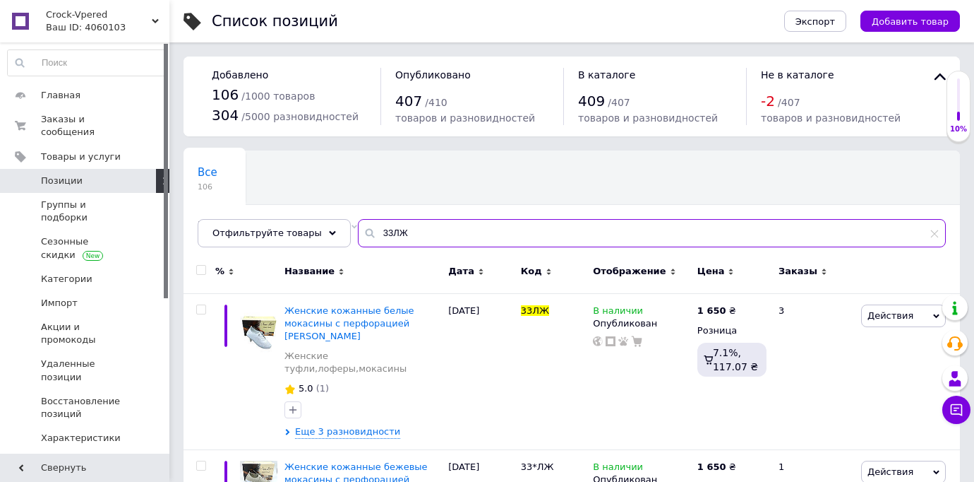
click at [383, 230] on input "33ЛЖ" at bounding box center [652, 233] width 588 height 28
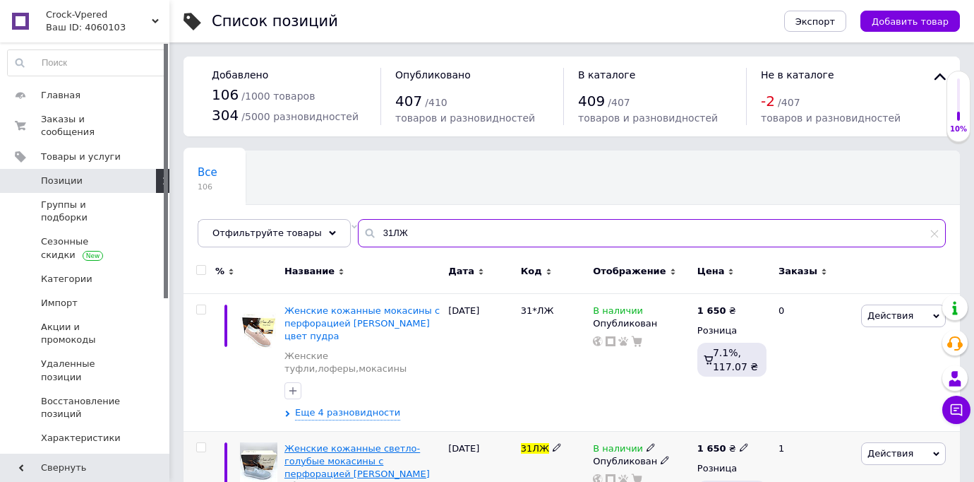
type input "31ЛЖ"
click at [383, 452] on span "Женские кожанные светло-голубые мокасины с перфорацией [PERSON_NAME]" at bounding box center [357, 461] width 145 height 36
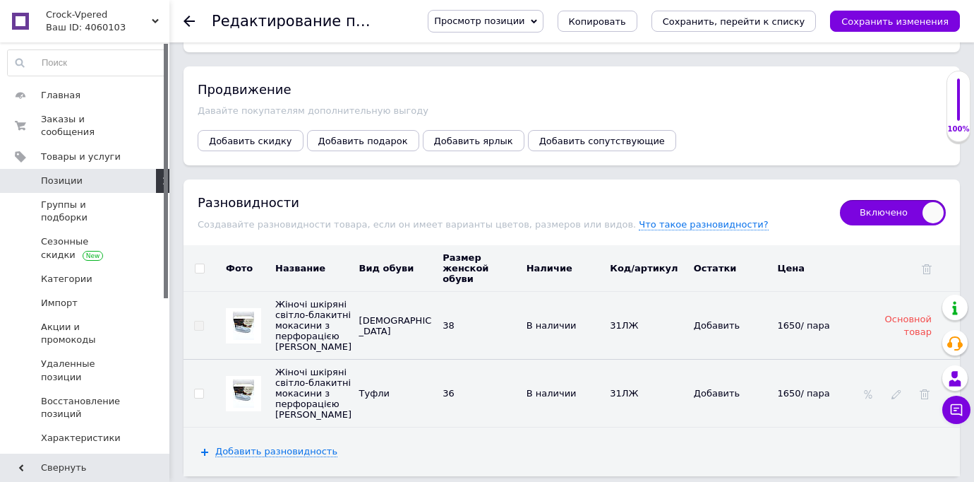
scroll to position [2120, 0]
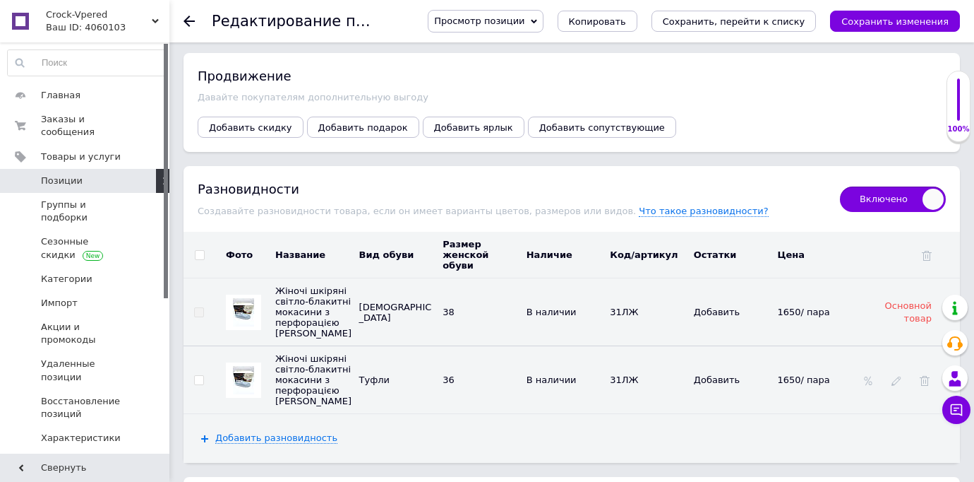
click at [188, 18] on use at bounding box center [189, 21] width 11 height 11
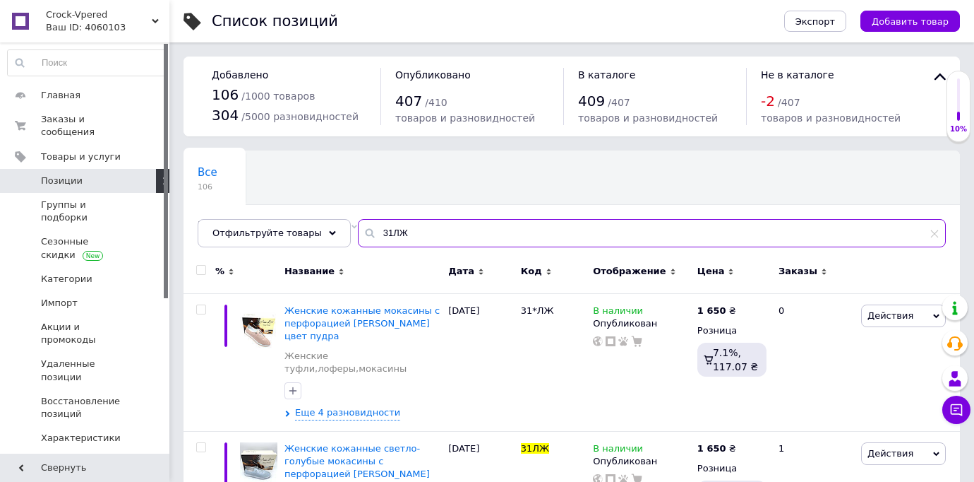
click at [399, 229] on input "31ЛЖ" at bounding box center [652, 233] width 588 height 28
type input "3"
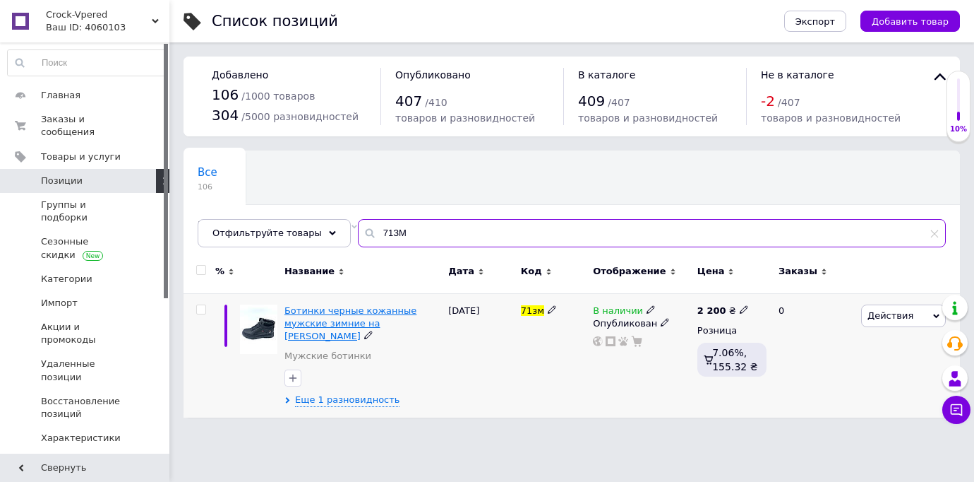
type input "71ЗМ"
click at [364, 323] on span "Ботинки черные кожанные мужские зимние на [PERSON_NAME]" at bounding box center [351, 323] width 132 height 36
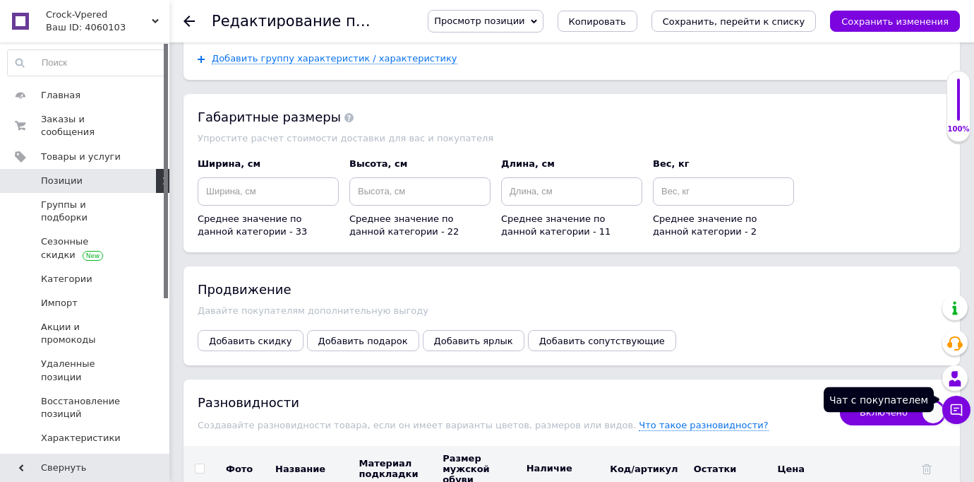
scroll to position [1802, 0]
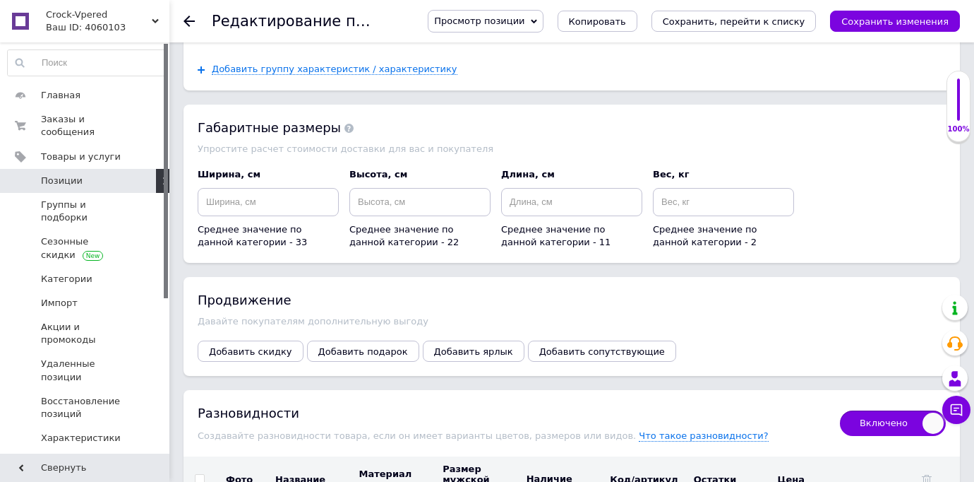
click at [774, 404] on div "Разновидности" at bounding box center [512, 413] width 628 height 18
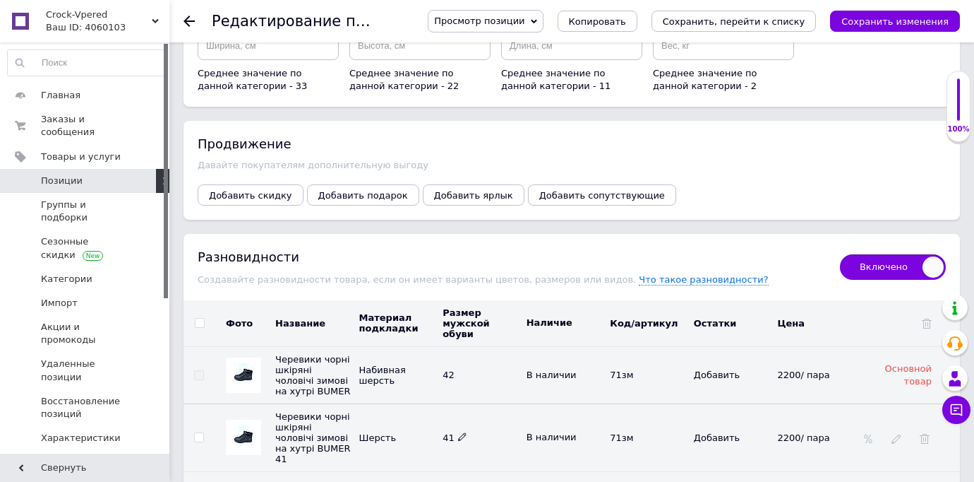
scroll to position [1985, 0]
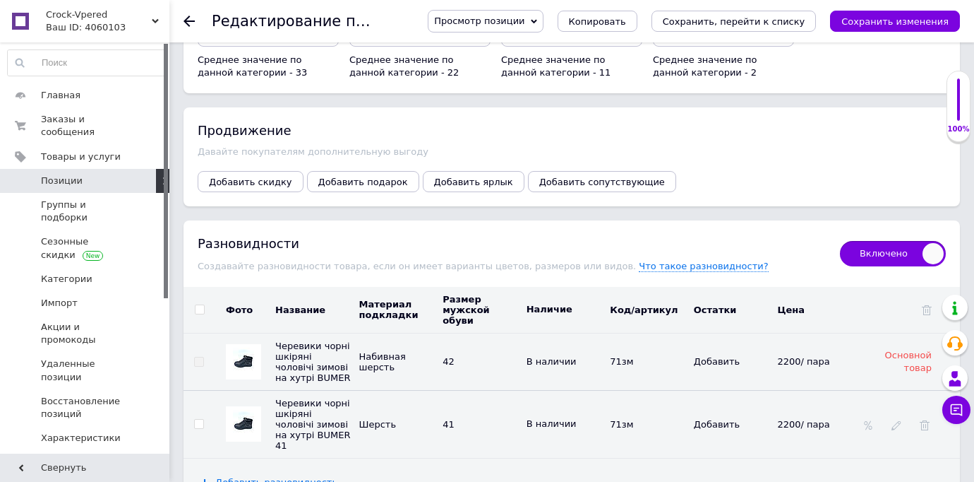
click at [537, 121] on div "Продвижение" at bounding box center [572, 130] width 748 height 18
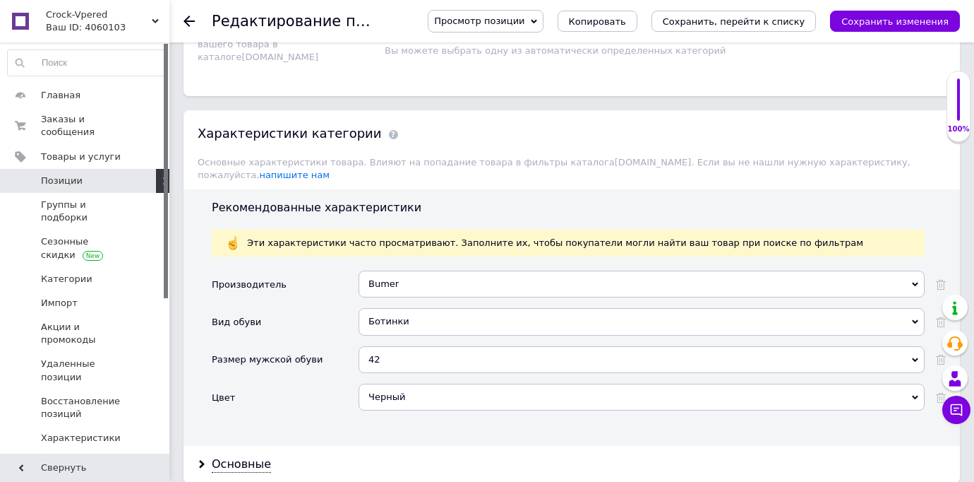
scroll to position [1222, 0]
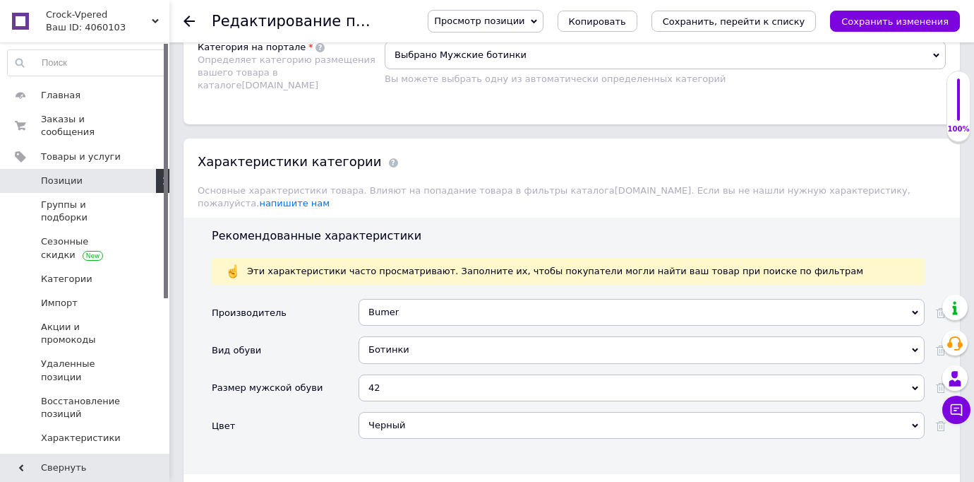
click at [462, 374] on div "42" at bounding box center [642, 387] width 566 height 27
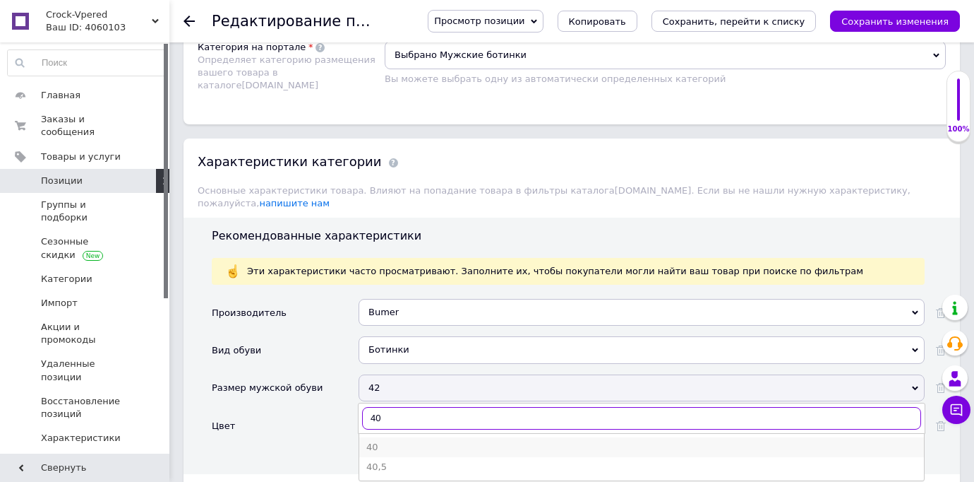
type input "40"
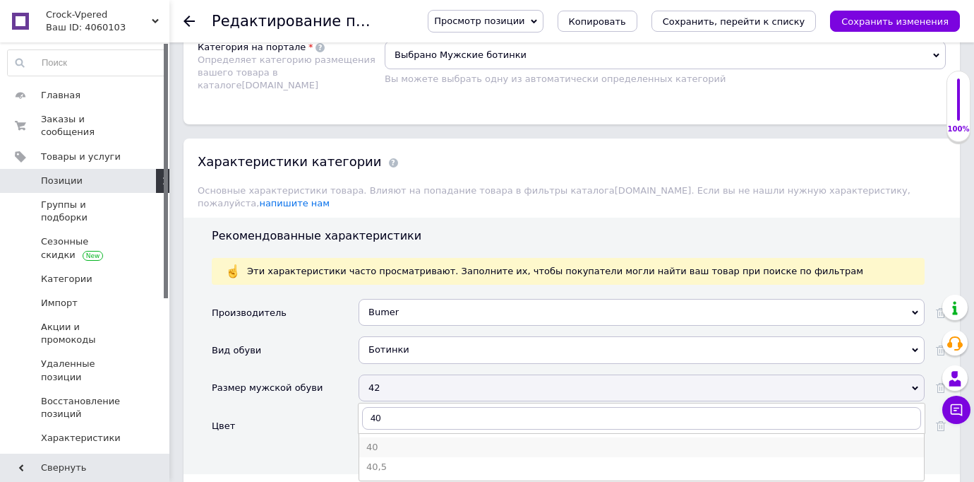
click at [371, 441] on div "40" at bounding box center [641, 447] width 551 height 13
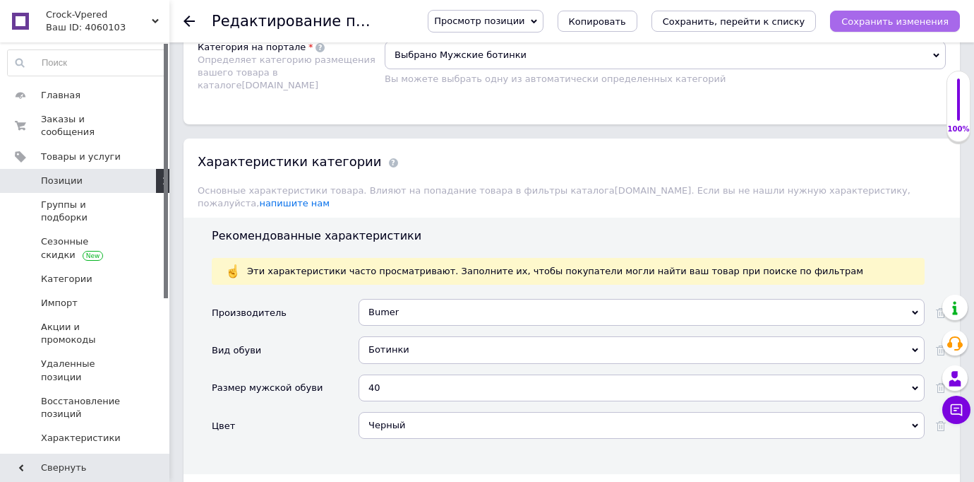
click at [914, 22] on icon "Сохранить изменения" at bounding box center [895, 21] width 107 height 11
click at [617, 412] on div "Черный Черный" at bounding box center [642, 430] width 566 height 37
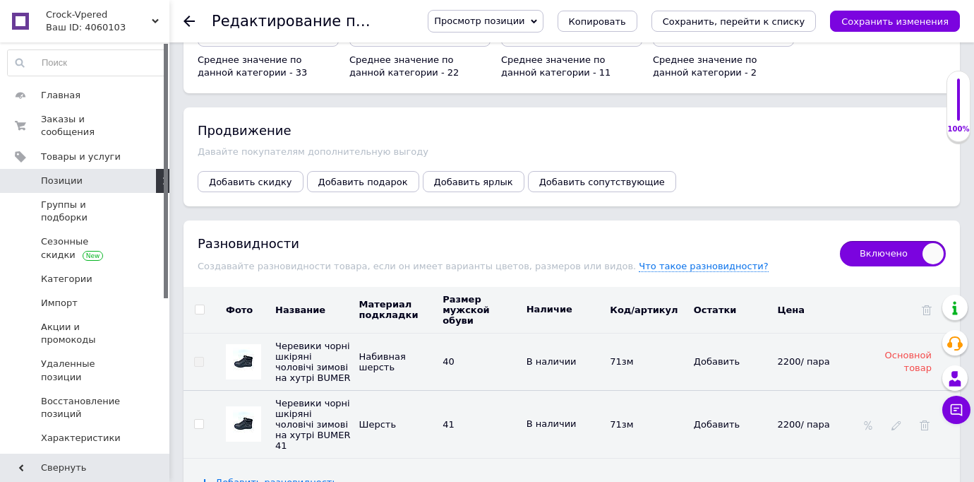
scroll to position [2041, 0]
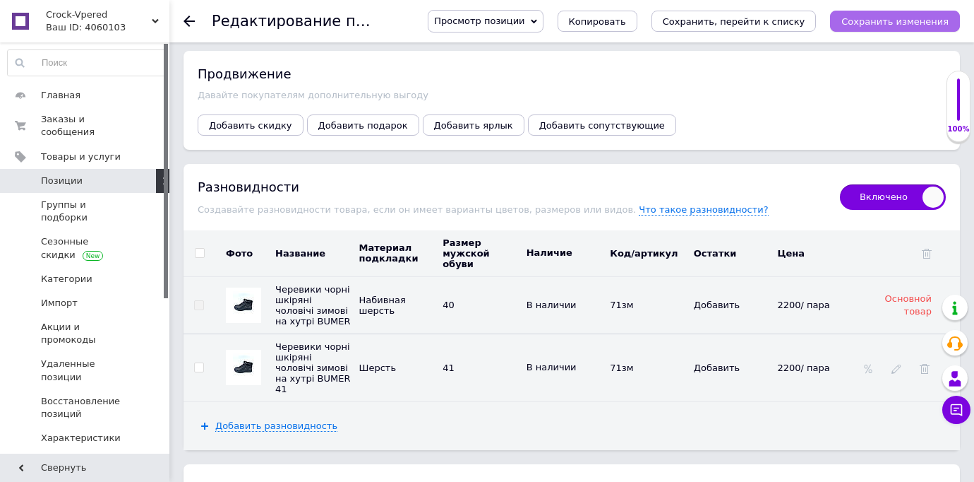
click at [938, 18] on icon "Сохранить изменения" at bounding box center [895, 21] width 107 height 11
click at [192, 18] on icon at bounding box center [189, 21] width 11 height 11
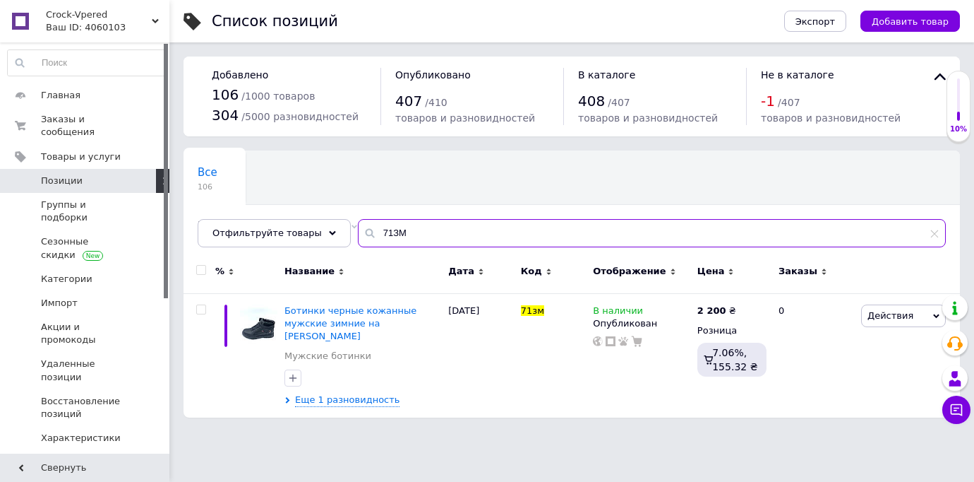
click at [399, 224] on input "71ЗМ" at bounding box center [652, 233] width 588 height 28
click at [400, 233] on input "71ЗМ" at bounding box center [652, 233] width 588 height 28
type input "7"
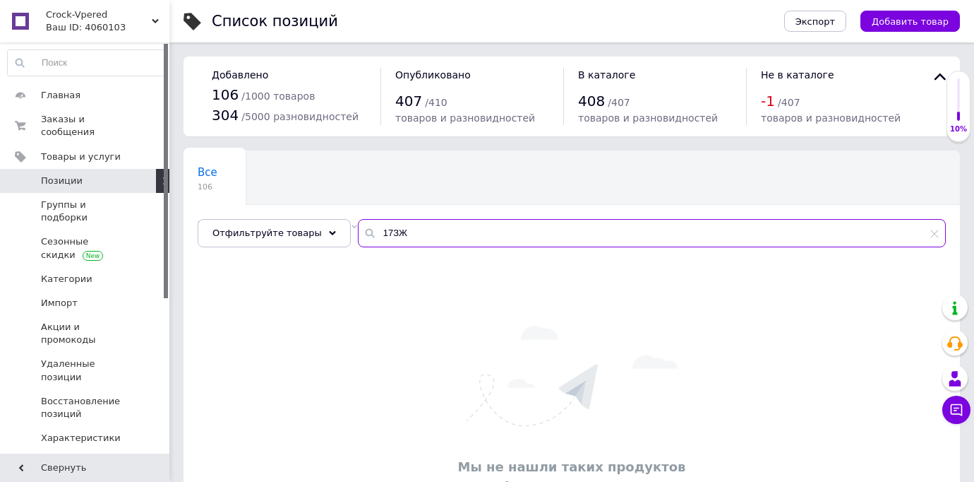
click at [383, 232] on input "17ЗЖ" at bounding box center [652, 233] width 588 height 28
click at [409, 233] on input "16ЗЖ" at bounding box center [652, 233] width 588 height 28
type input "1"
type input "5"
type input "2"
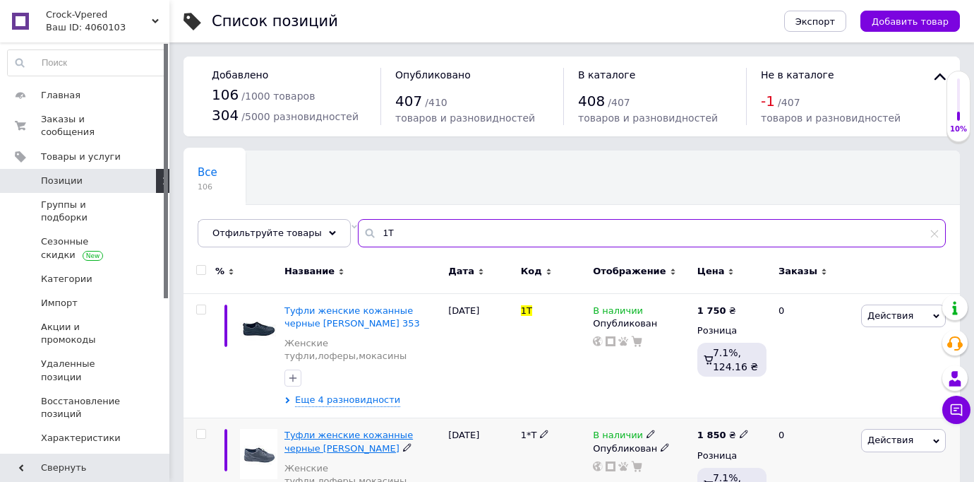
type input "1Т"
click at [312, 435] on span "Туфли женские кожанные черные [PERSON_NAME]" at bounding box center [349, 440] width 128 height 23
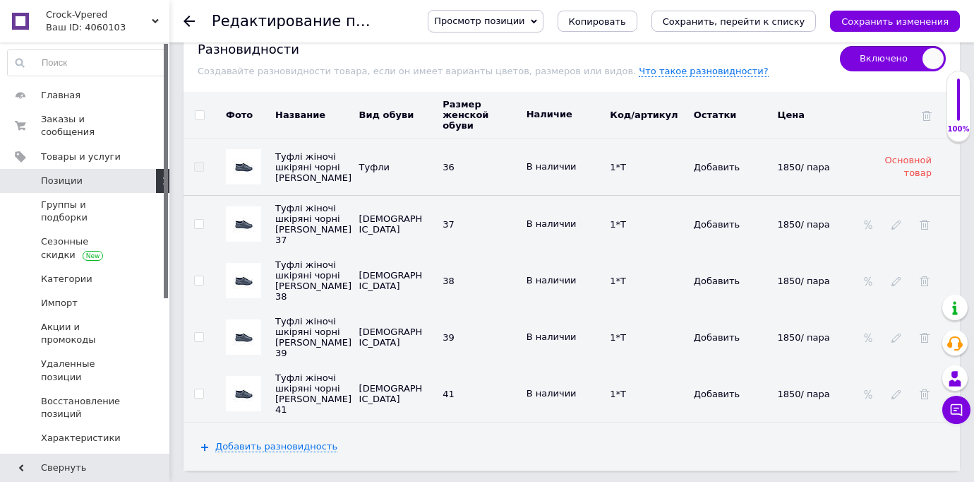
scroll to position [2243, 0]
click at [880, 18] on icon "Сохранить изменения" at bounding box center [895, 21] width 107 height 11
click at [189, 22] on icon at bounding box center [189, 21] width 11 height 11
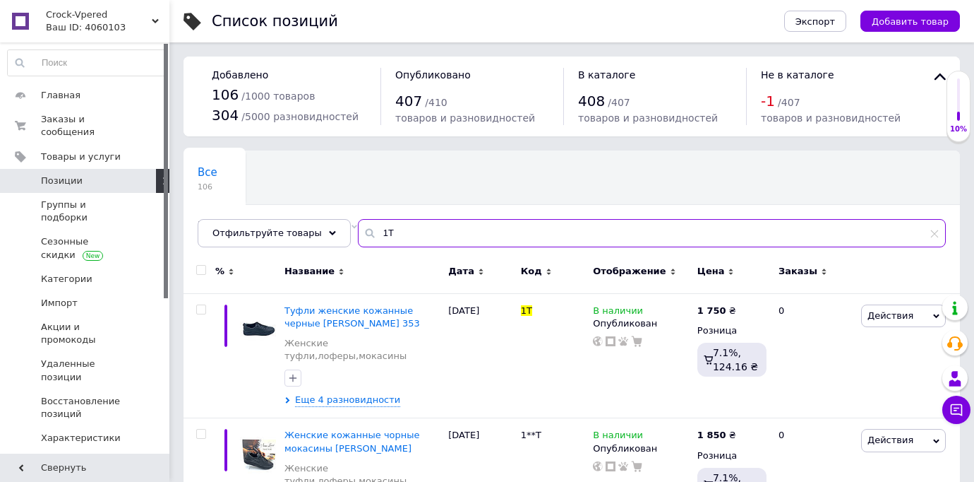
click at [402, 230] on input "1Т" at bounding box center [652, 233] width 588 height 28
type input "1"
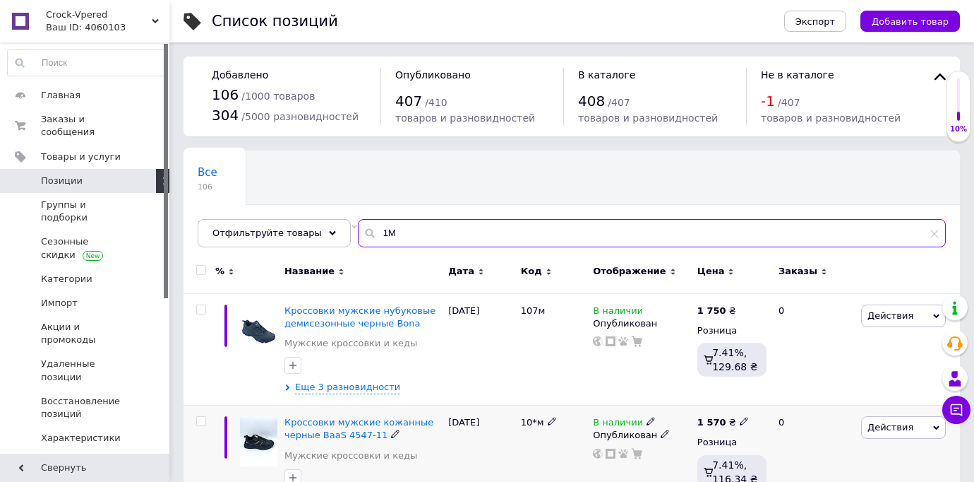
type input "1М"
click at [557, 461] on div "10*м" at bounding box center [554, 461] width 72 height 112
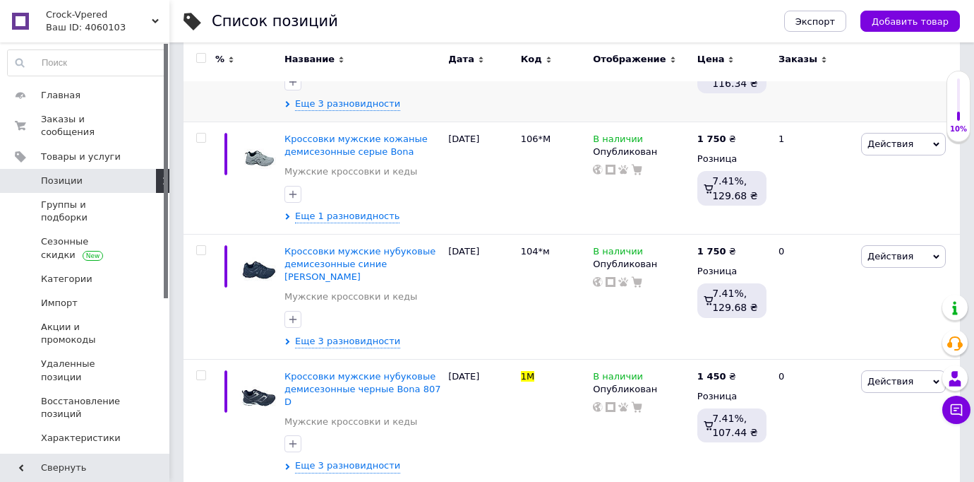
scroll to position [452, 0]
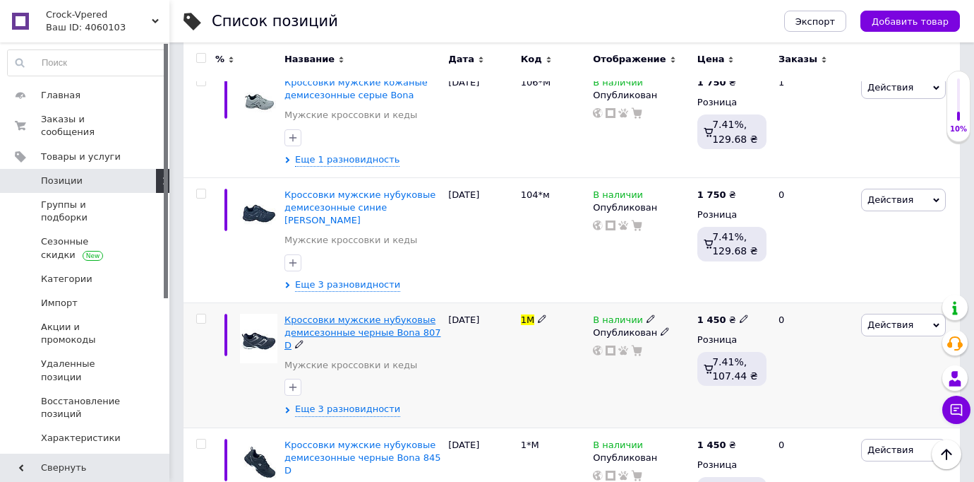
click at [400, 321] on span "Кроссовки мужские нубуковые демисезонные черные Bona 807 D" at bounding box center [363, 332] width 157 height 36
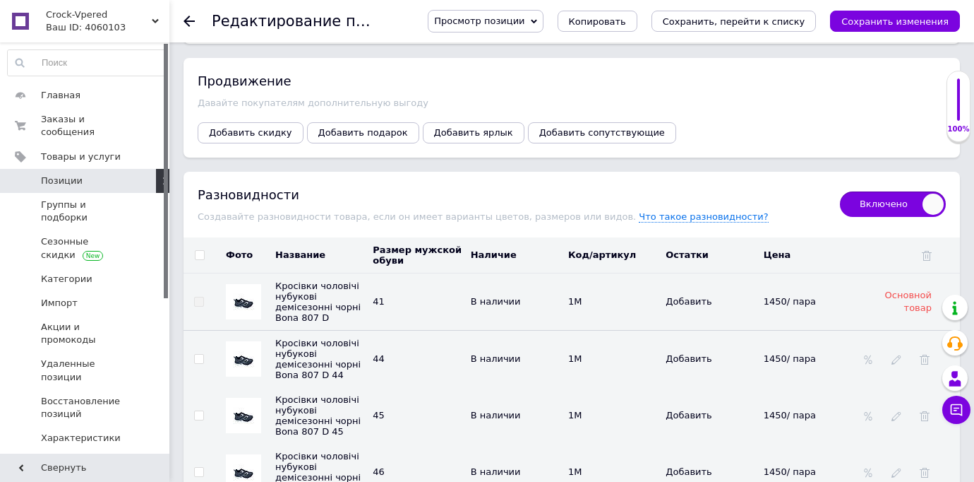
scroll to position [2090, 0]
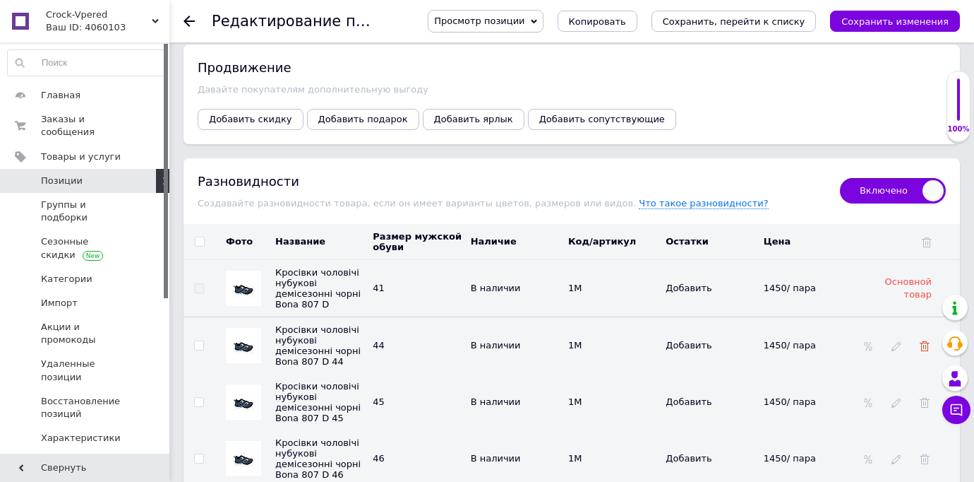
click at [924, 341] on icon at bounding box center [925, 346] width 10 height 10
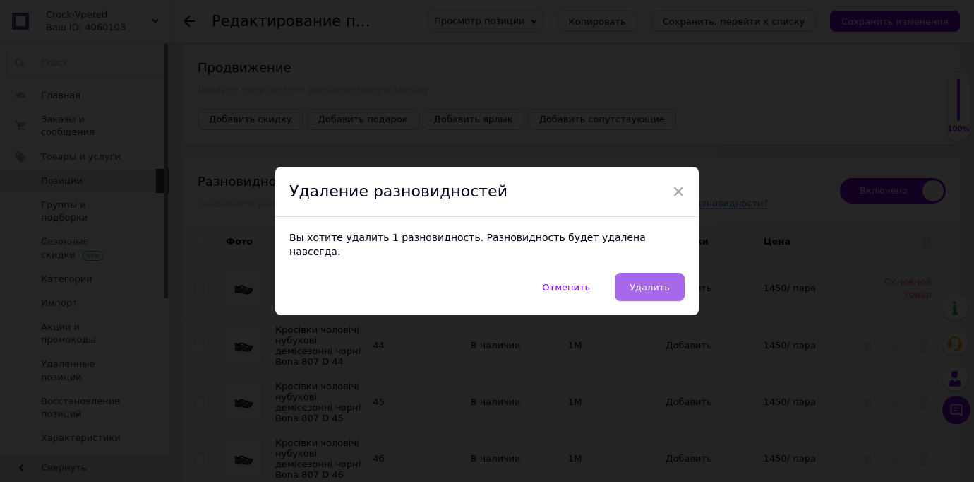
click at [665, 284] on span "Удалить" at bounding box center [650, 287] width 40 height 11
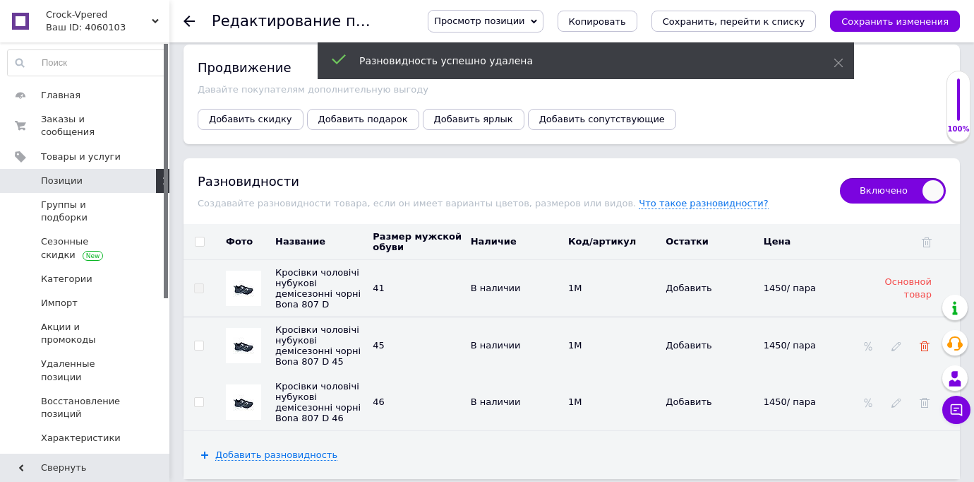
click at [925, 341] on icon at bounding box center [925, 346] width 10 height 10
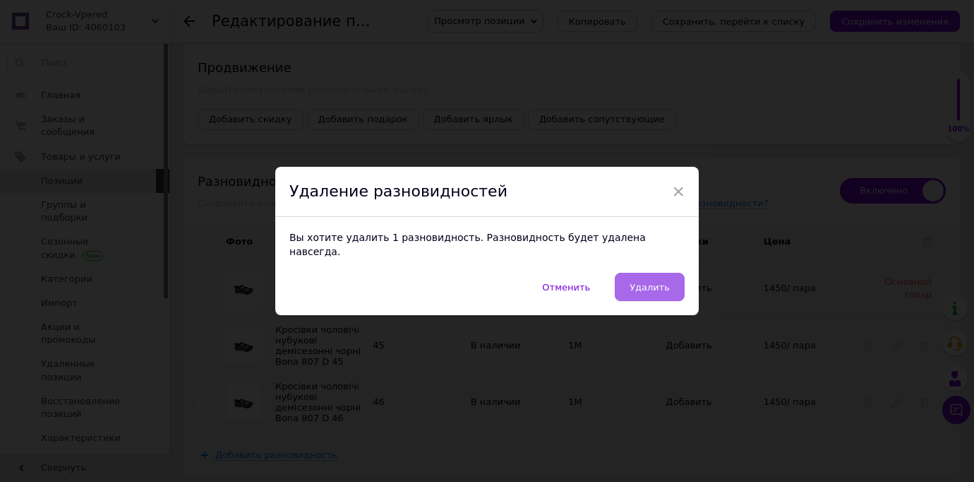
click at [671, 274] on button "Удалить" at bounding box center [650, 287] width 70 height 28
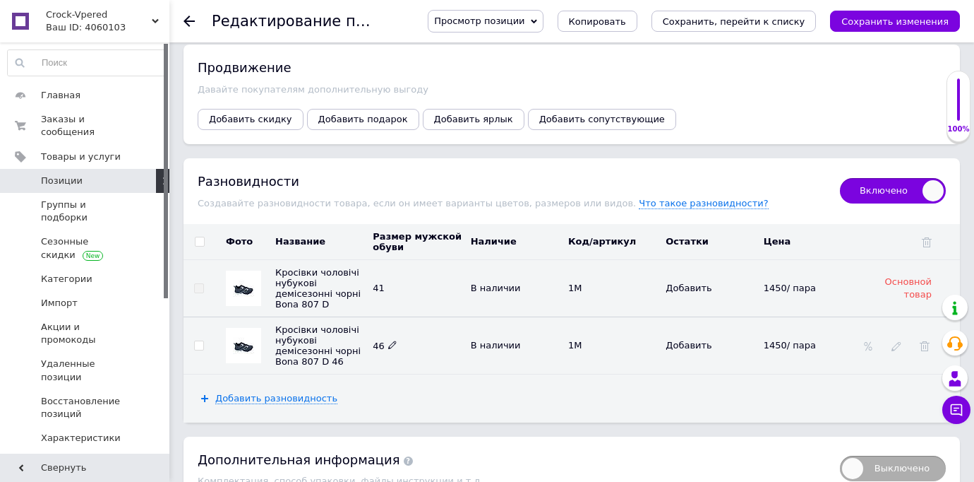
click at [390, 341] on use at bounding box center [392, 345] width 8 height 8
type input "45"
click at [894, 20] on icon "Сохранить изменения" at bounding box center [895, 21] width 107 height 11
click at [189, 20] on icon at bounding box center [189, 21] width 11 height 11
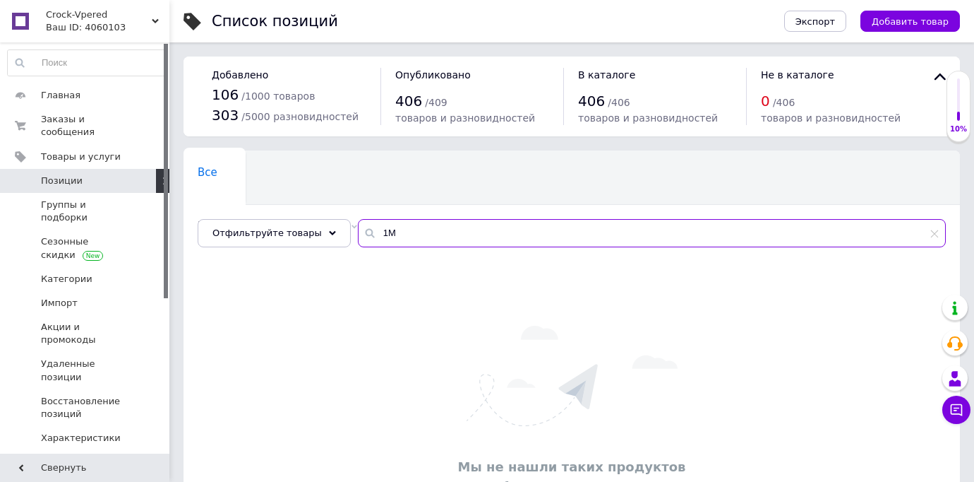
click at [436, 230] on input "1М" at bounding box center [652, 233] width 588 height 28
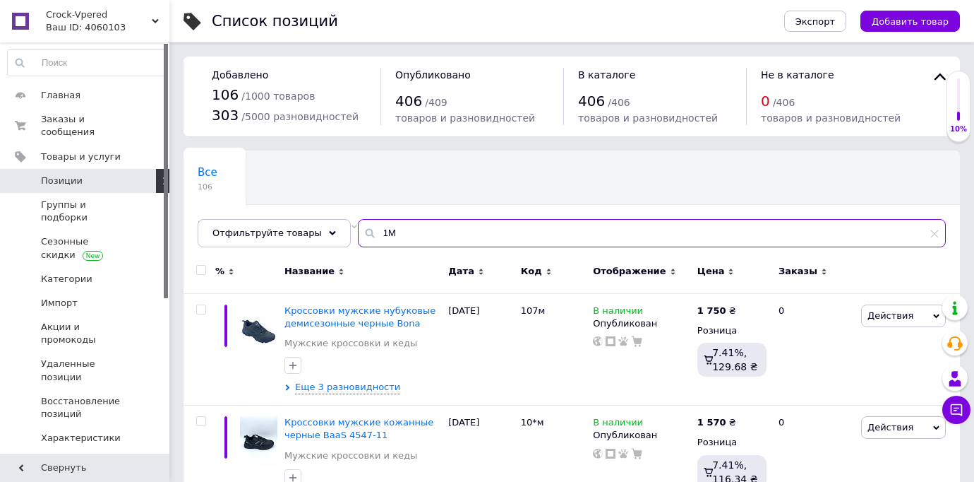
type input "1"
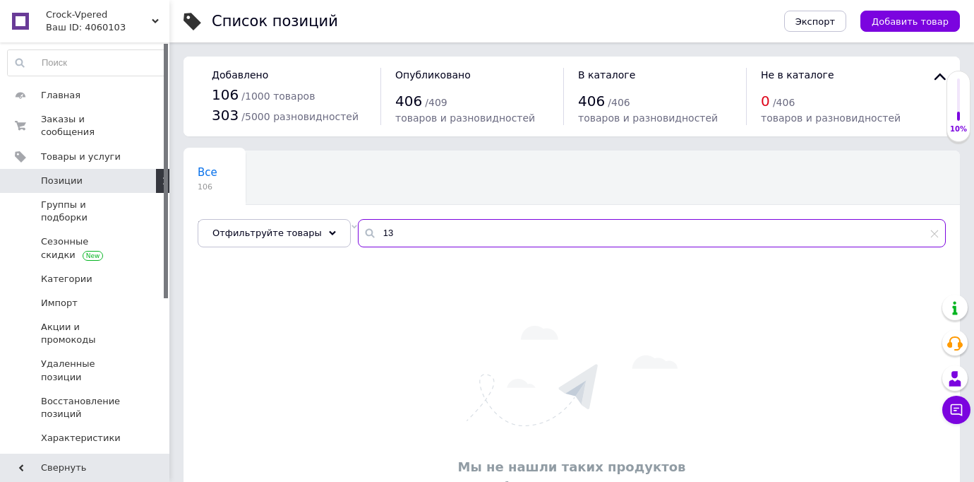
type input "1"
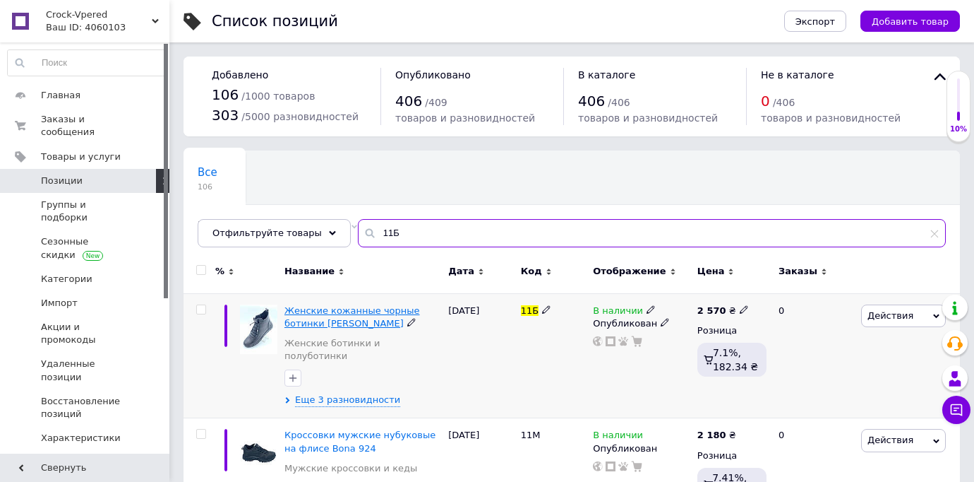
type input "11Б"
click at [328, 323] on span "Женские кожанные чорные ботинки [PERSON_NAME]" at bounding box center [353, 316] width 136 height 23
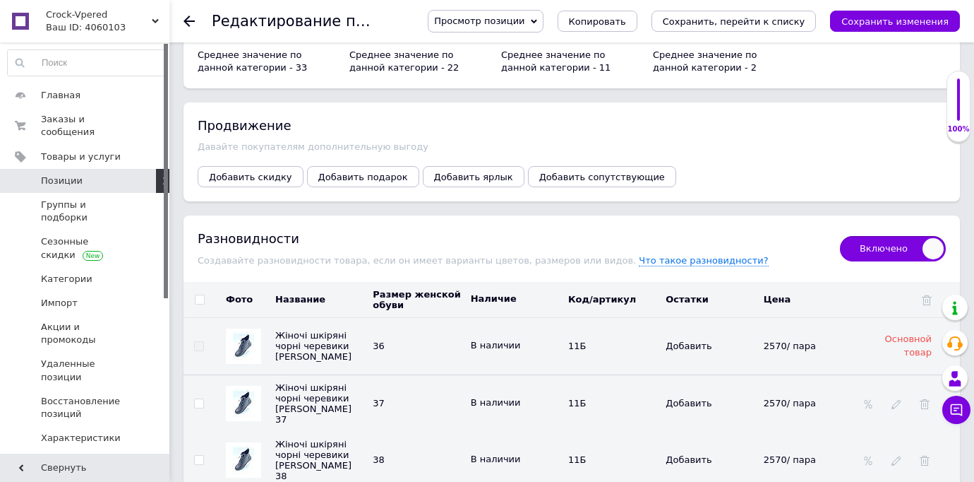
scroll to position [2074, 0]
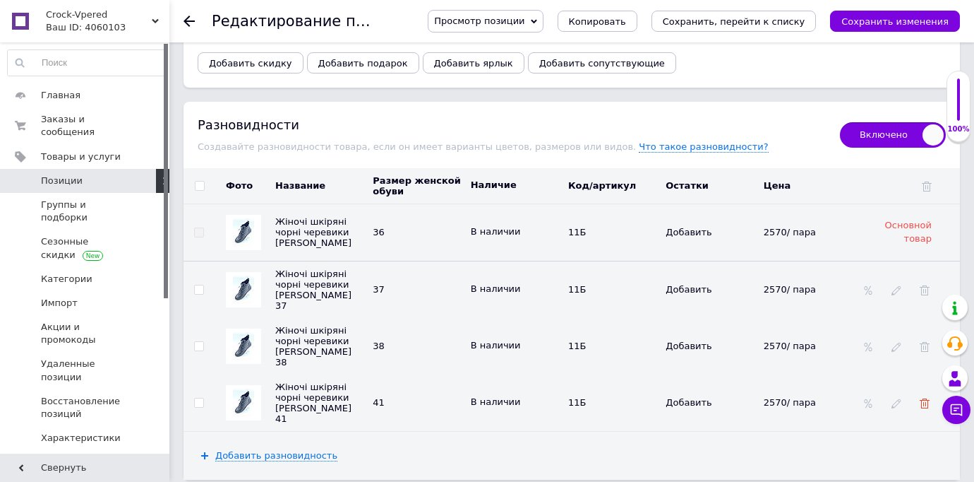
click at [925, 398] on icon at bounding box center [925, 403] width 10 height 10
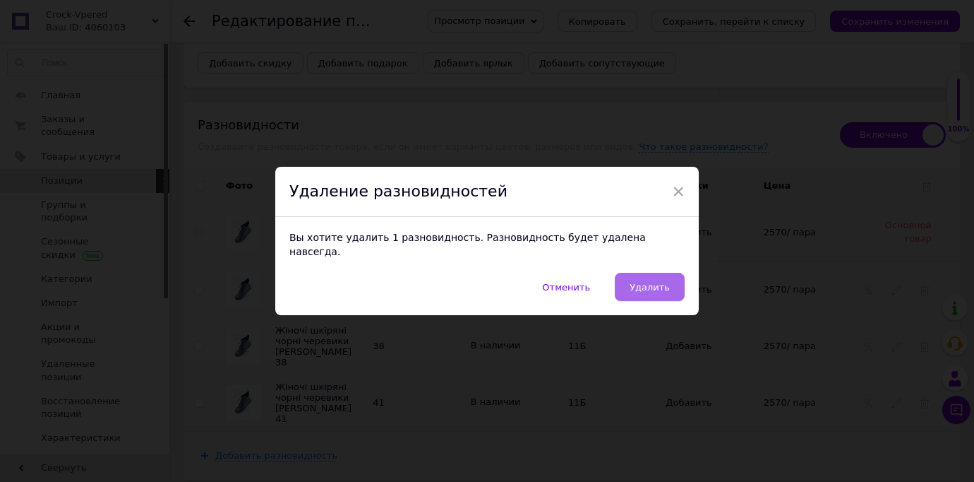
click at [662, 283] on span "Удалить" at bounding box center [650, 287] width 40 height 11
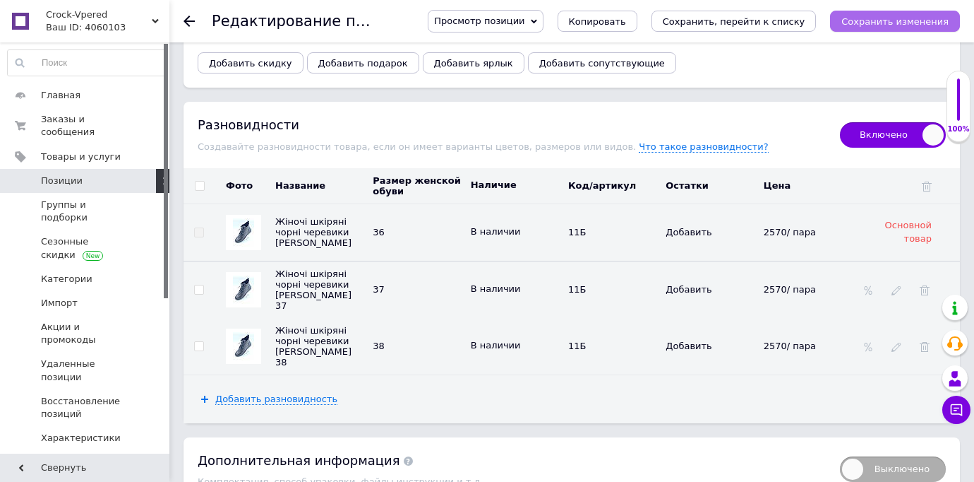
click at [901, 18] on icon "Сохранить изменения" at bounding box center [895, 21] width 107 height 11
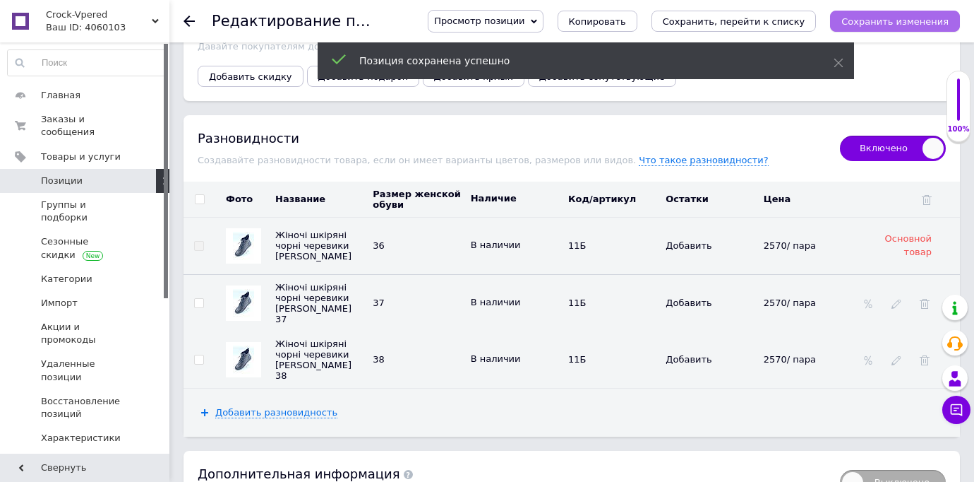
scroll to position [2087, 0]
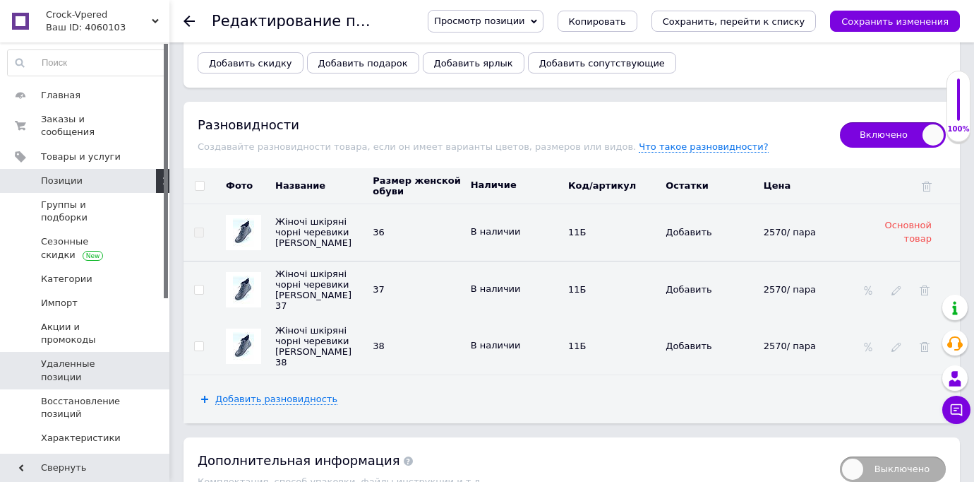
click at [121, 357] on span "Удаленные позиции" at bounding box center [86, 369] width 90 height 25
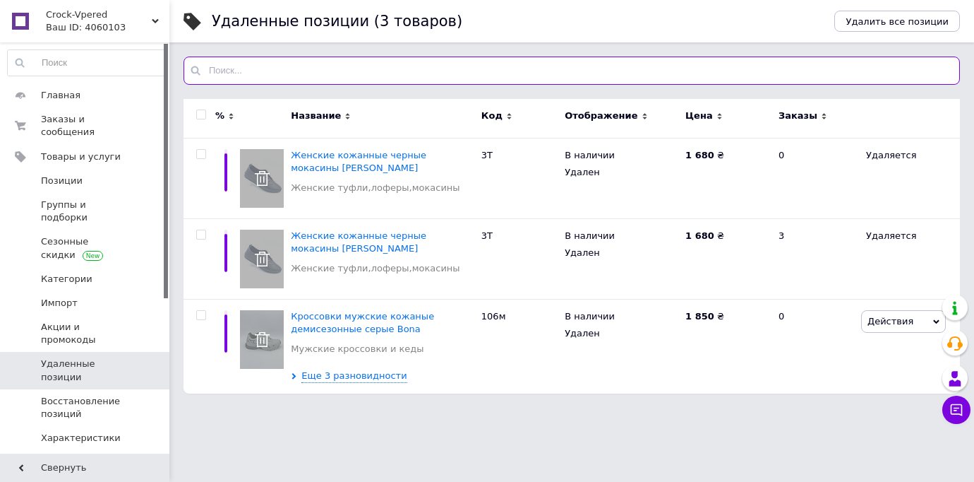
click at [249, 68] on input "text" at bounding box center [572, 70] width 777 height 28
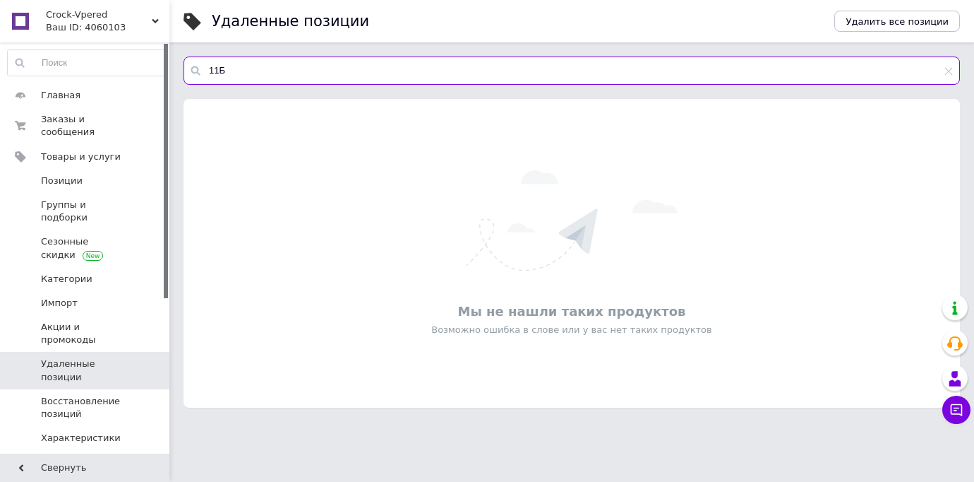
type input "11Б"
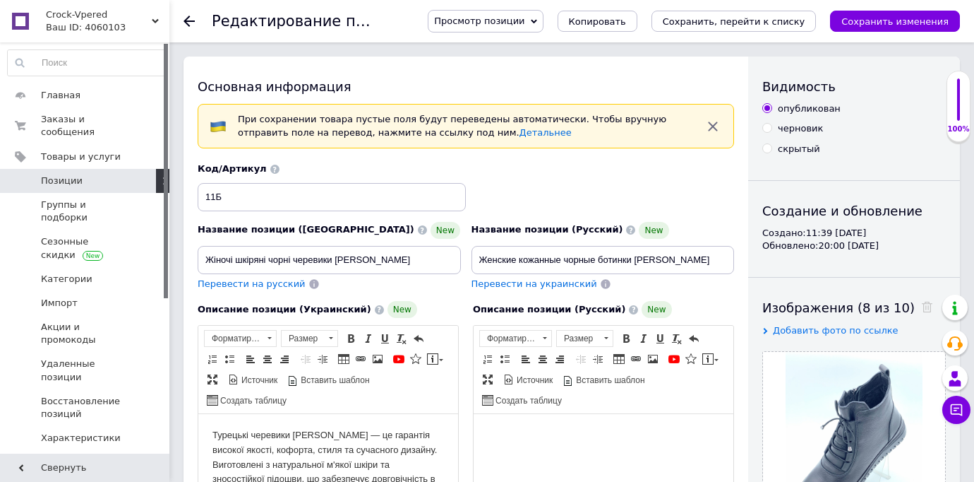
drag, startPoint x: 968, startPoint y: 210, endPoint x: 971, endPoint y: 184, distance: 27.0
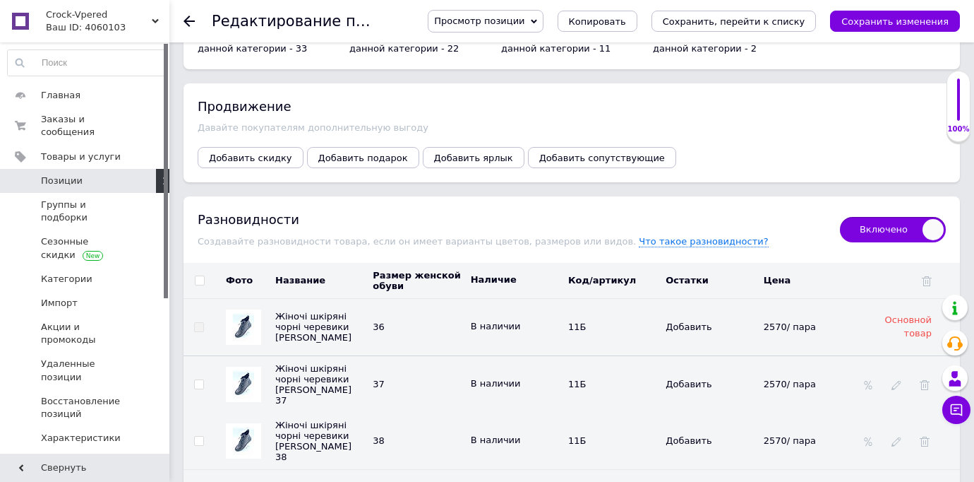
scroll to position [1992, 0]
click at [191, 18] on icon at bounding box center [189, 21] width 11 height 11
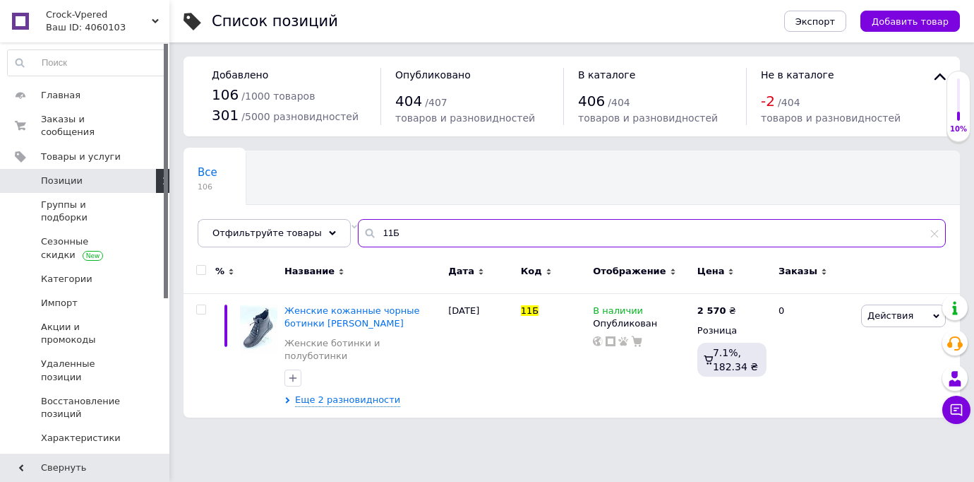
click at [397, 227] on input "11Б" at bounding box center [652, 233] width 588 height 28
click at [406, 227] on input "11Б" at bounding box center [652, 233] width 588 height 28
type input "1"
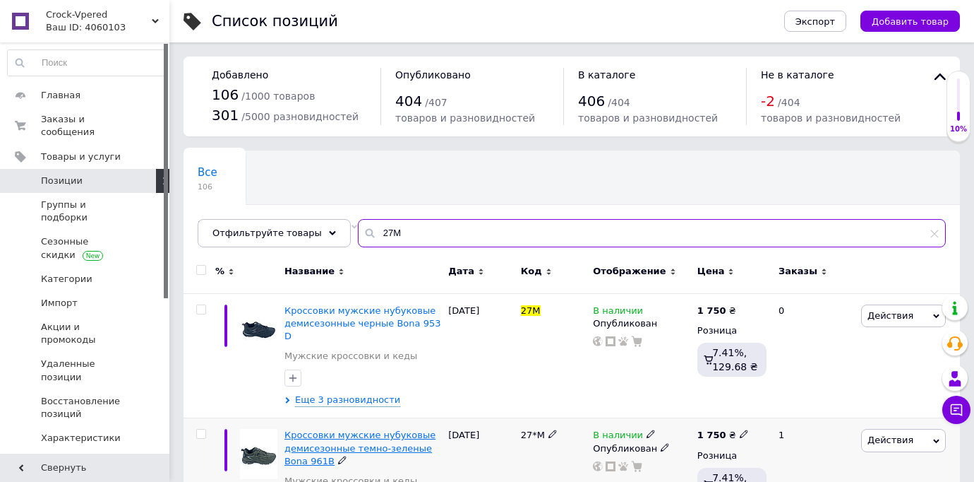
type input "27М"
click at [335, 438] on span "Кроссовки мужские нубуковые демисезонные темно-зеленые Bona 961B" at bounding box center [360, 447] width 151 height 36
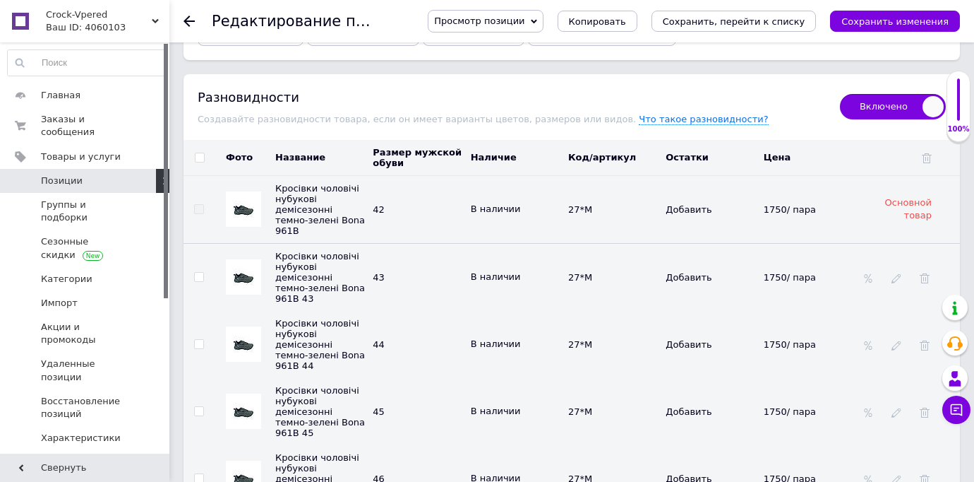
scroll to position [2171, 0]
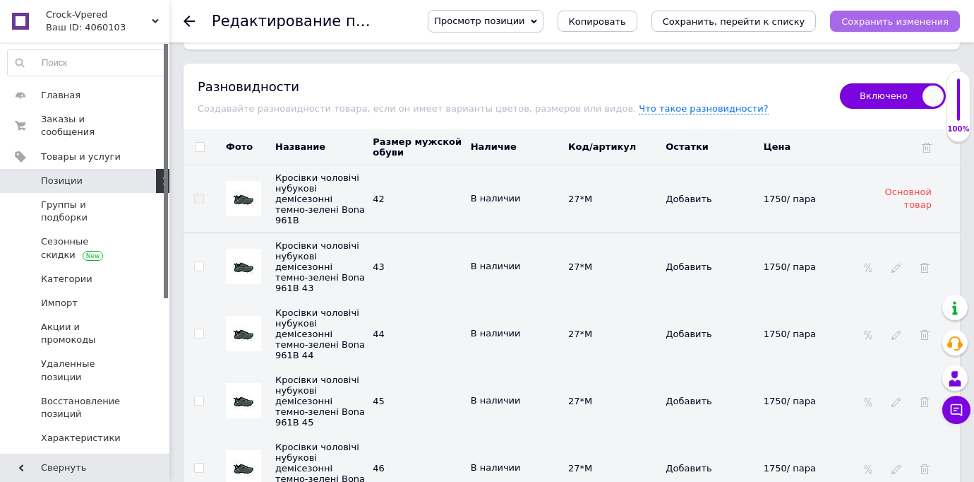
click at [906, 16] on icon "Сохранить изменения" at bounding box center [895, 21] width 107 height 11
click at [189, 18] on icon at bounding box center [189, 21] width 11 height 11
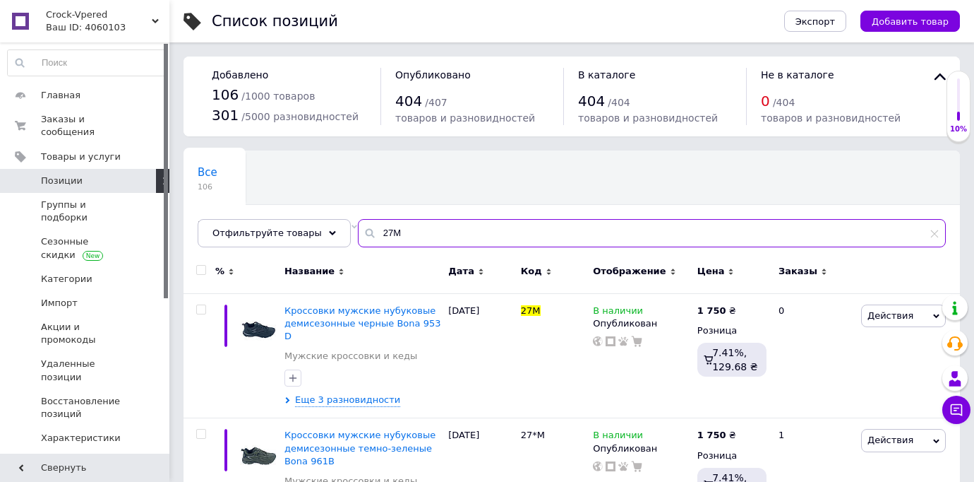
click at [411, 229] on input "27М" at bounding box center [652, 233] width 588 height 28
type input "2"
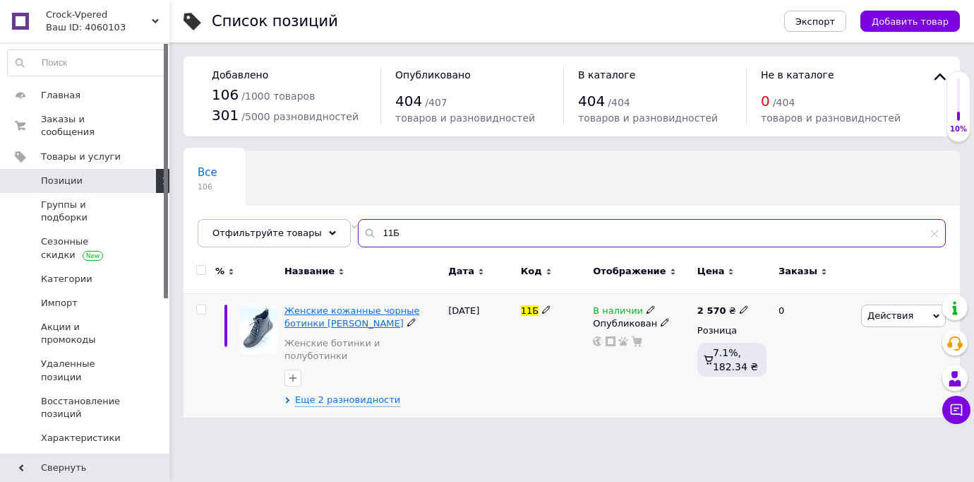
type input "11Б"
click at [333, 321] on span "Женские кожанные чорные ботинки [PERSON_NAME]" at bounding box center [353, 316] width 136 height 23
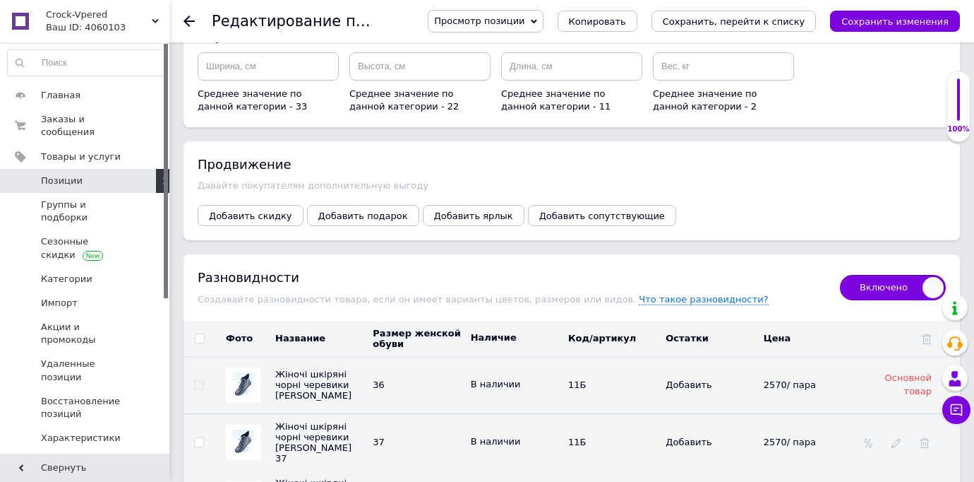
scroll to position [2015, 0]
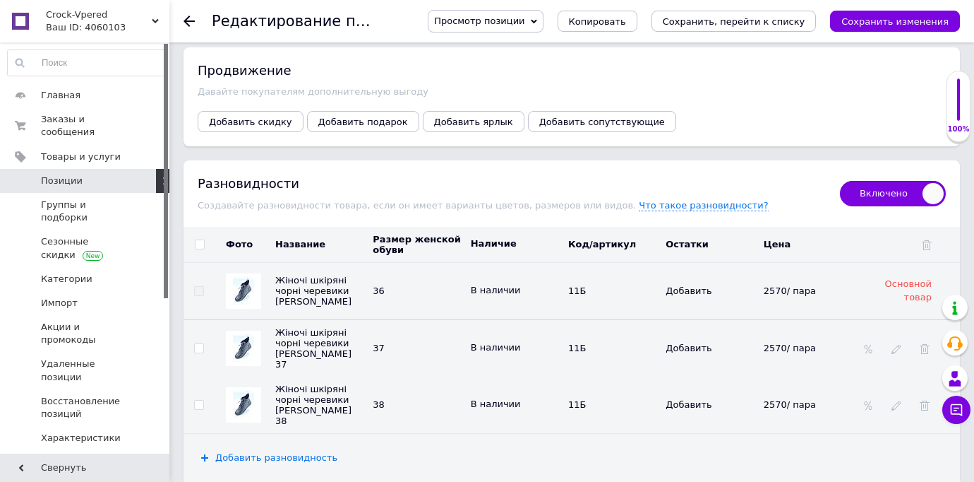
click at [308, 452] on span "Добавить разновидность" at bounding box center [276, 457] width 122 height 11
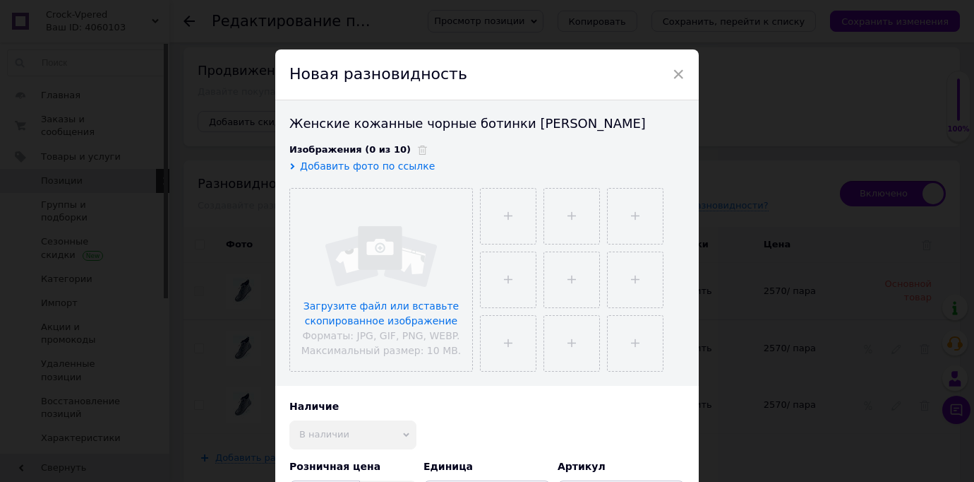
click at [457, 429] on div "Наличие В наличии Нет в наличии Под заказ Готово к отправке Наличие унаследован…" at bounding box center [486, 424] width 395 height 49
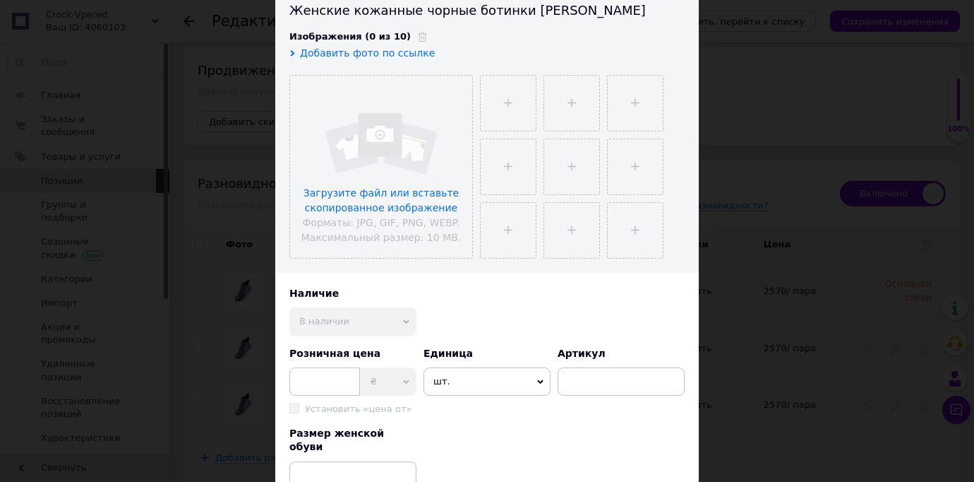
scroll to position [141, 0]
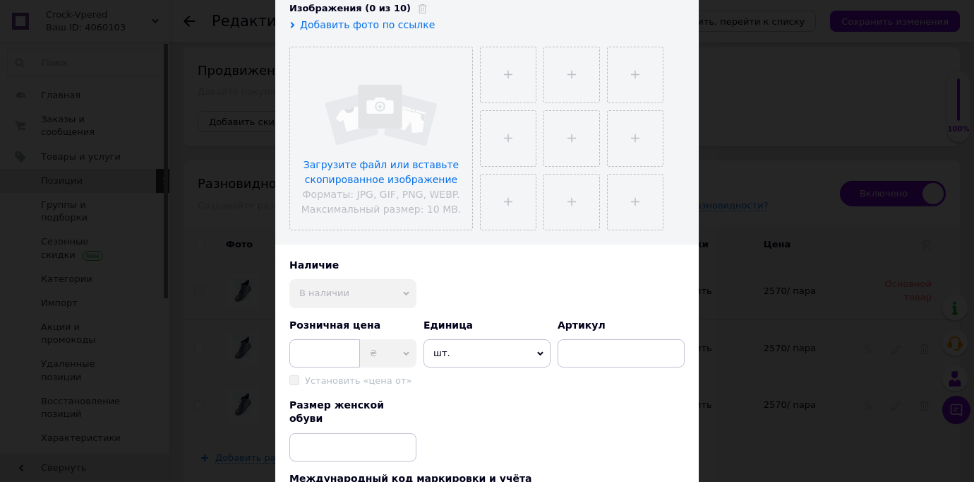
click at [211, 313] on div "× Новая разновидность Женские кожанные чорные ботинки [PERSON_NAME] Изображения…" at bounding box center [487, 241] width 974 height 482
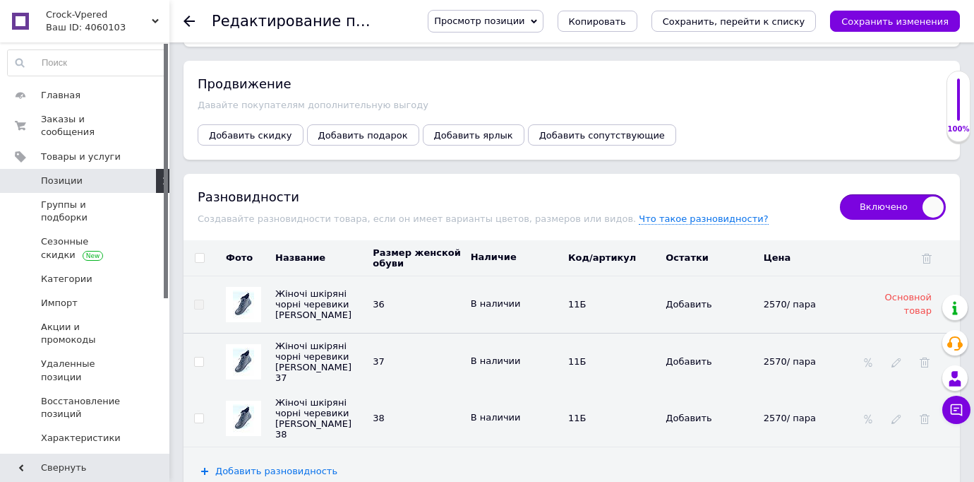
scroll to position [2028, 0]
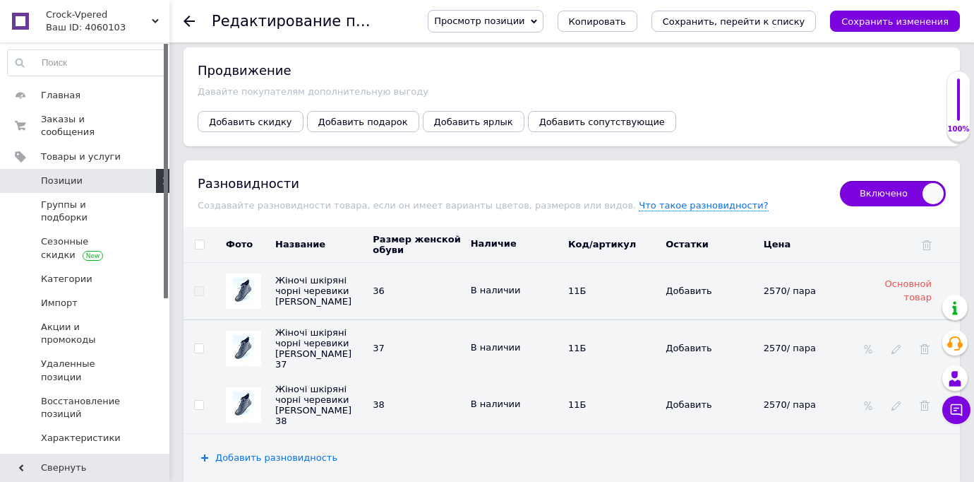
click at [316, 452] on span "Добавить разновидность" at bounding box center [276, 457] width 122 height 11
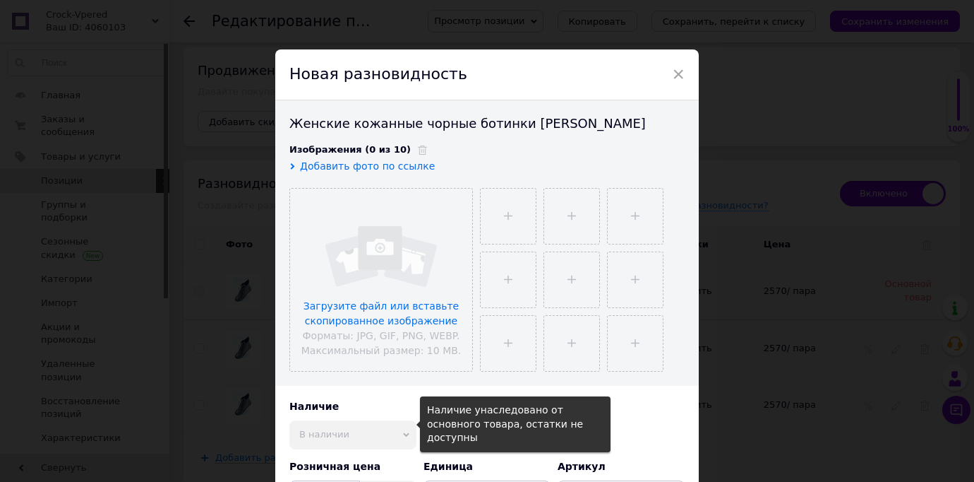
click at [458, 403] on div "Наличие унаследовано от основного товара, остатки не доступны" at bounding box center [515, 424] width 177 height 42
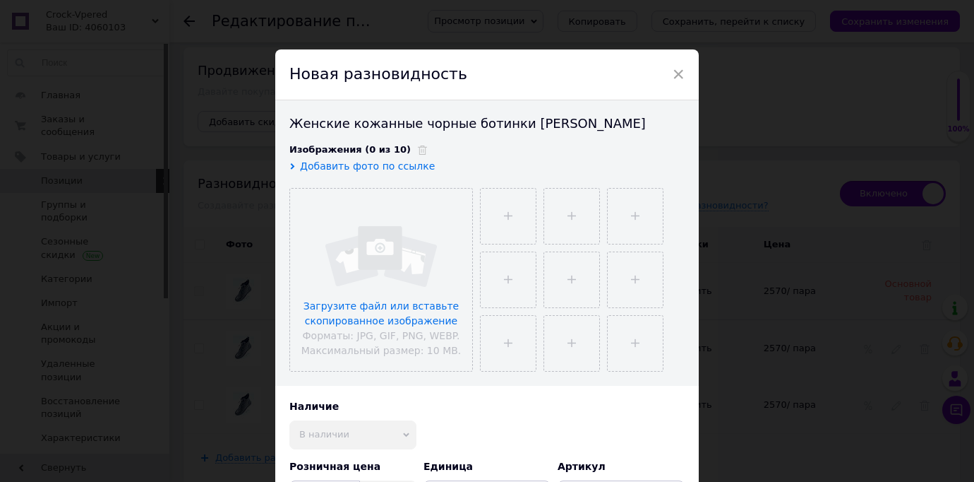
click at [638, 413] on div "Наличие В наличии Нет в наличии Под заказ Готово к отправке Наличие унаследован…" at bounding box center [486, 424] width 395 height 49
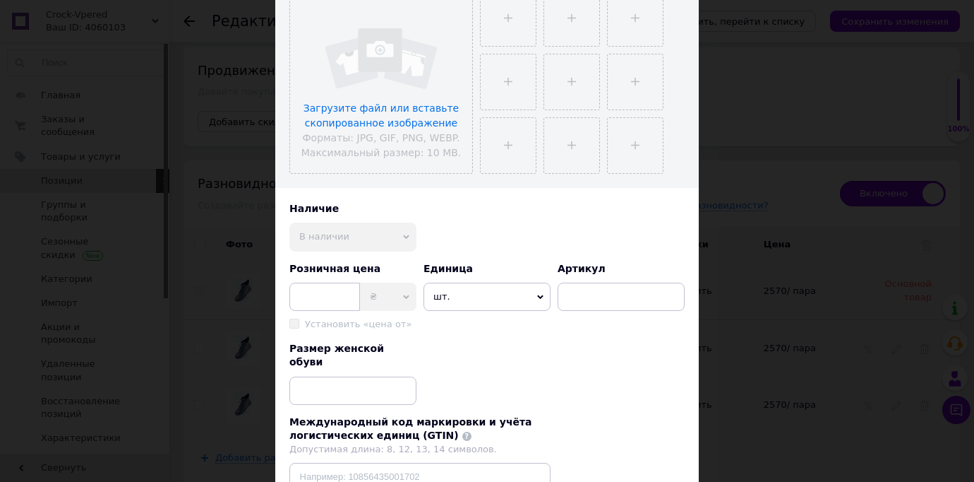
scroll to position [226, 0]
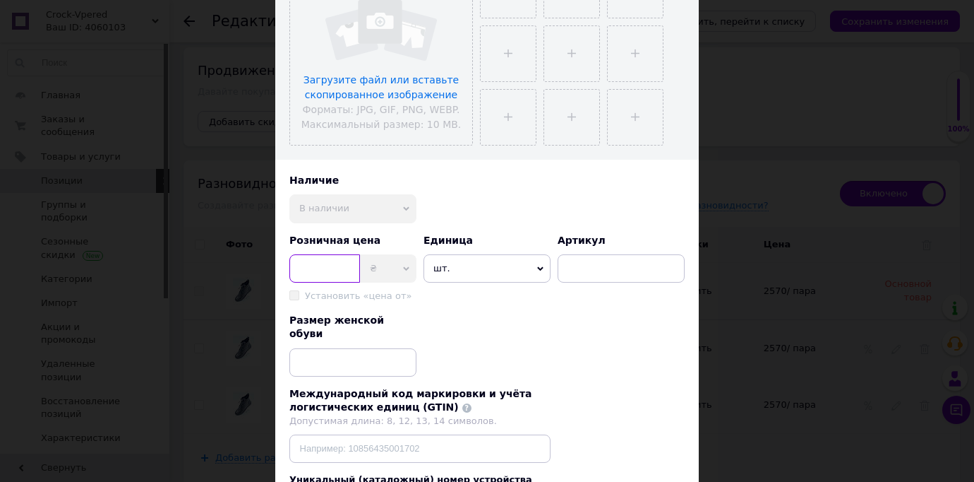
click at [326, 273] on input at bounding box center [324, 268] width 71 height 28
type input "2570"
click at [539, 268] on icon at bounding box center [540, 269] width 6 height 4
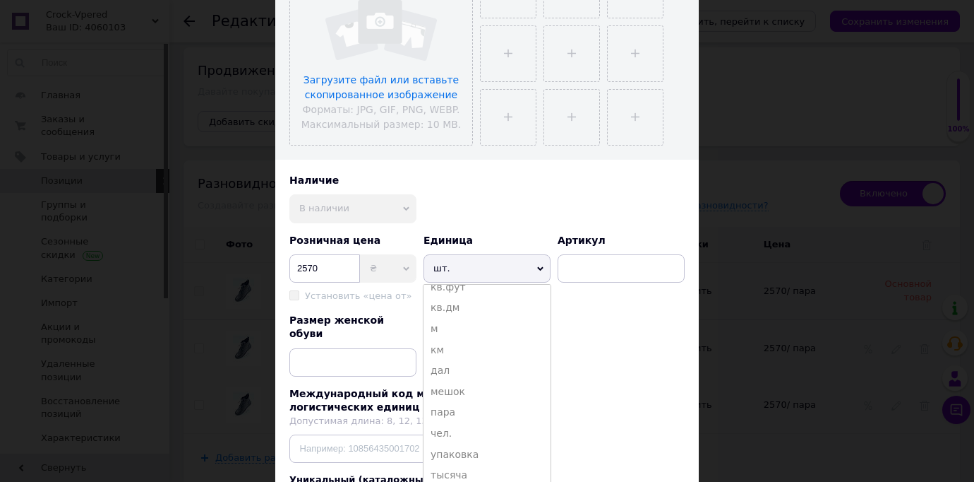
scroll to position [241, 0]
click at [445, 411] on li "пара" at bounding box center [487, 409] width 127 height 21
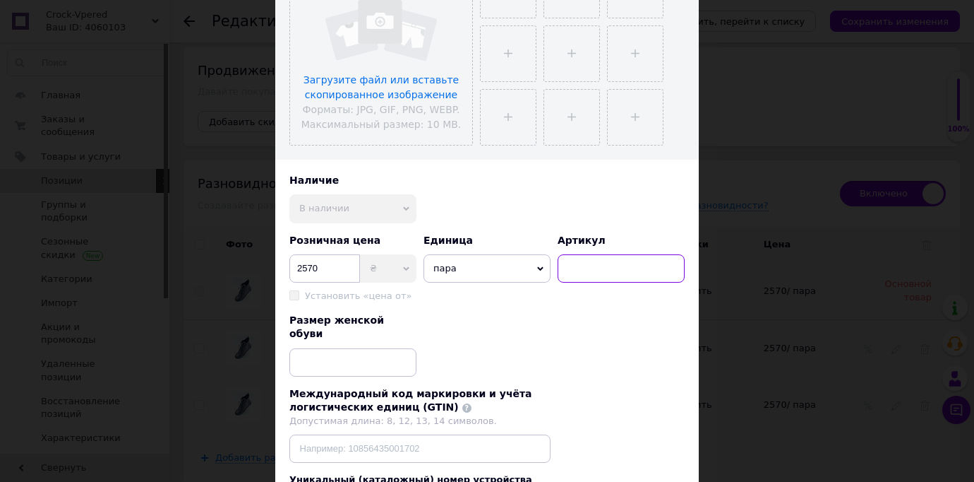
click at [610, 265] on input at bounding box center [621, 268] width 127 height 28
type input "11Б"
click at [352, 348] on input at bounding box center [352, 362] width 127 height 28
type input "41"
click at [638, 345] on div "Размер женской обуви 41" at bounding box center [486, 344] width 395 height 63
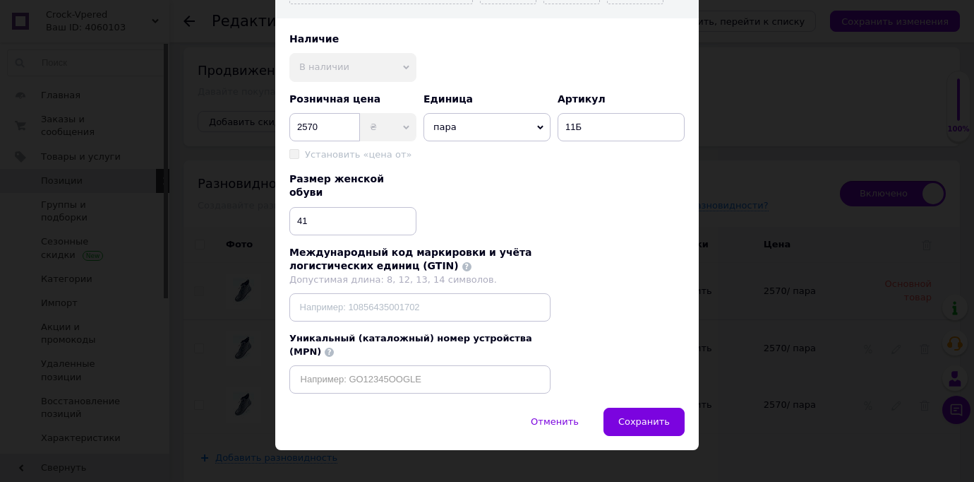
scroll to position [371, 0]
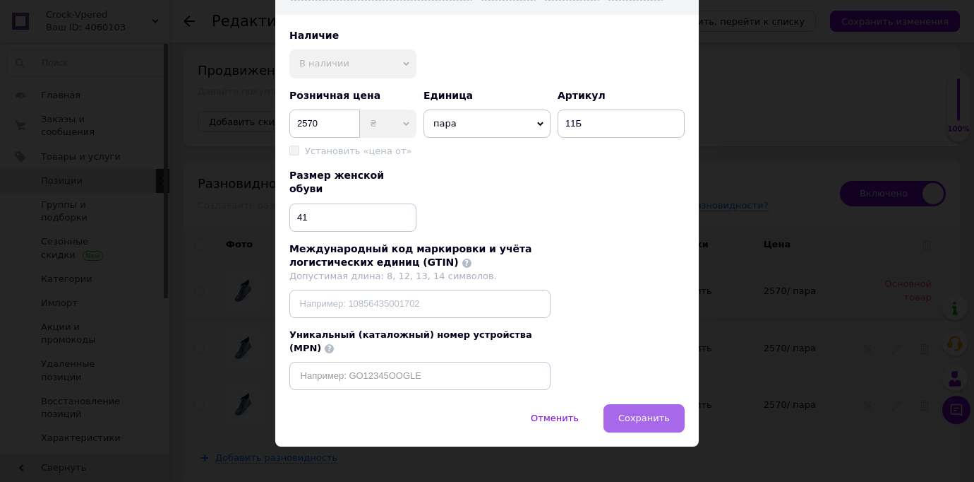
click at [647, 412] on span "Сохранить" at bounding box center [644, 417] width 52 height 11
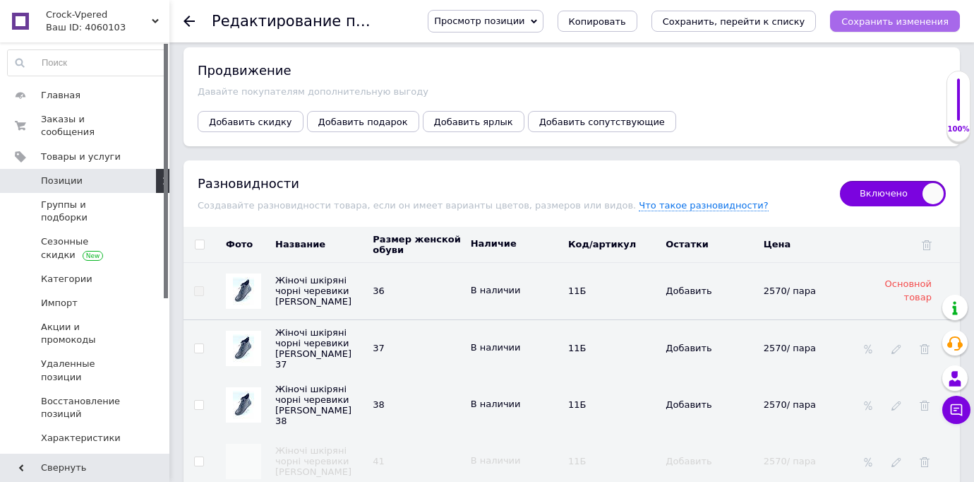
click at [926, 23] on icon "Сохранить изменения" at bounding box center [895, 21] width 107 height 11
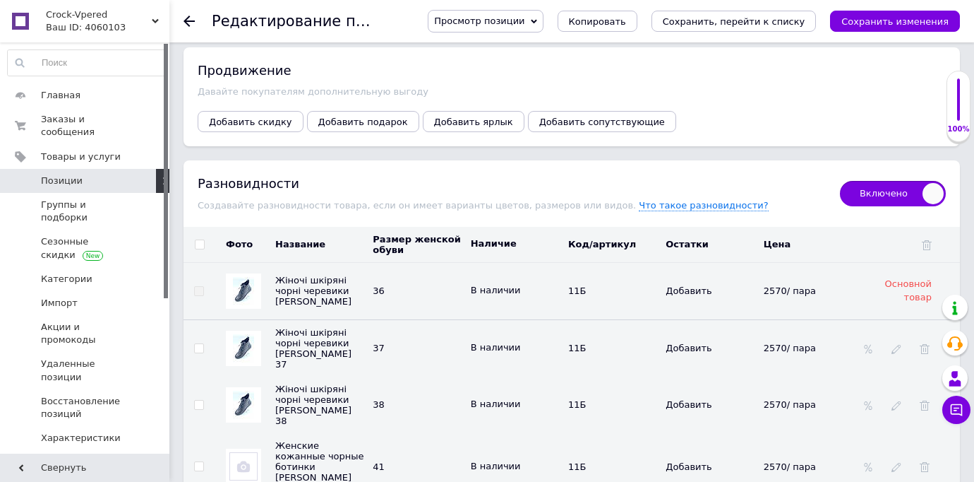
click at [804, 84] on div "Продвижение [PERSON_NAME] покупателям дополнительную выгоду Добавить скидку Доб…" at bounding box center [572, 96] width 777 height 99
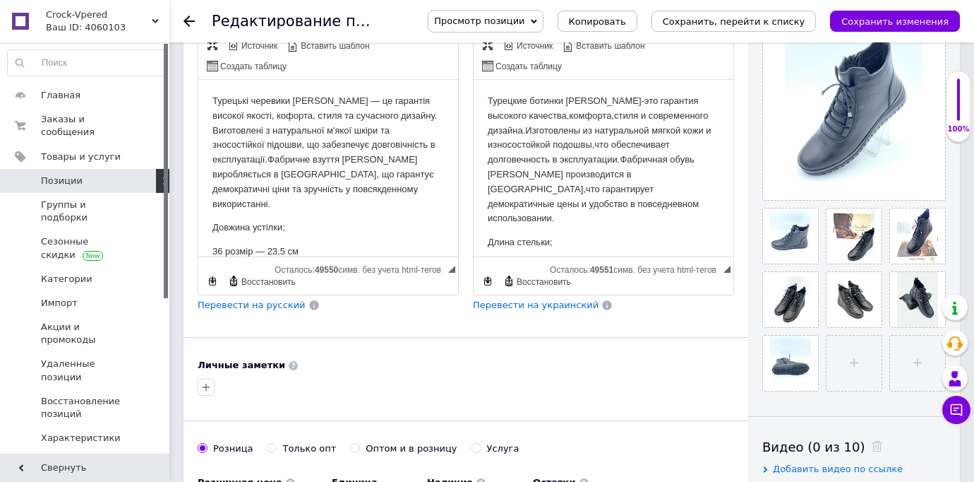
scroll to position [306, 0]
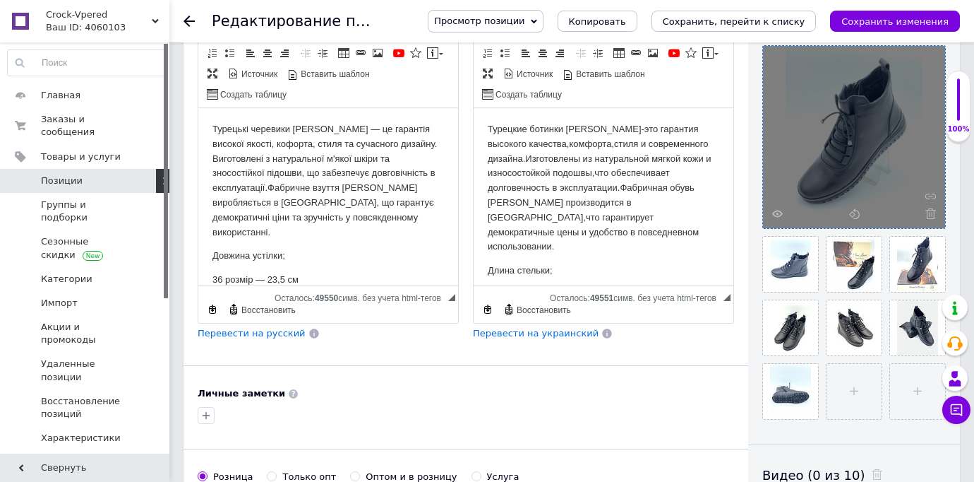
click at [796, 76] on div at bounding box center [854, 137] width 182 height 182
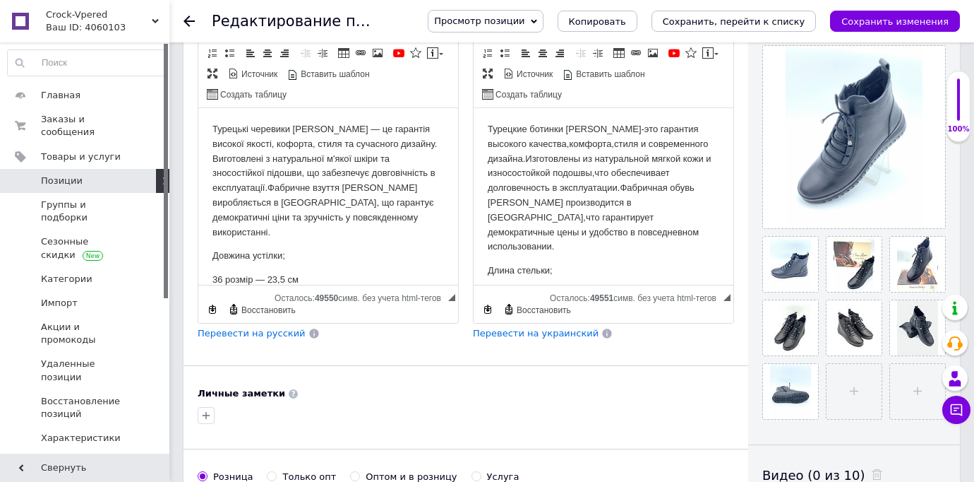
click at [693, 409] on div at bounding box center [466, 415] width 542 height 23
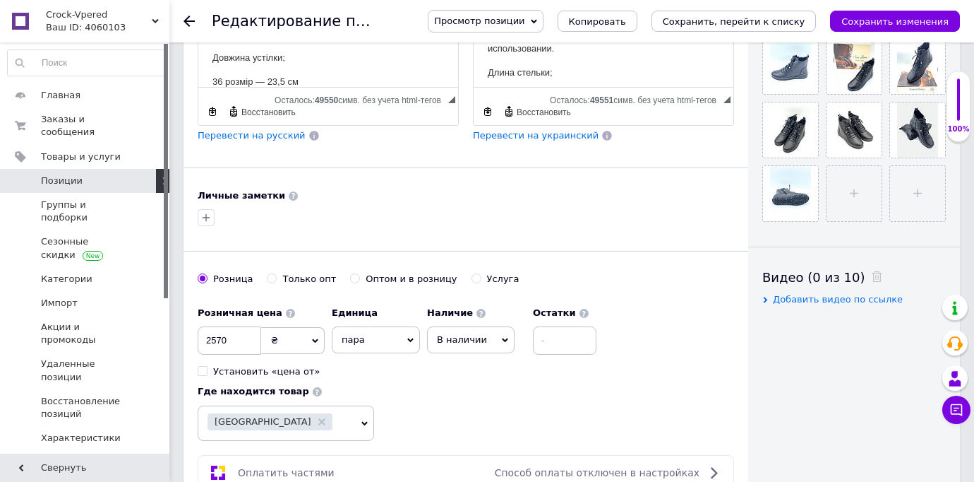
scroll to position [532, 0]
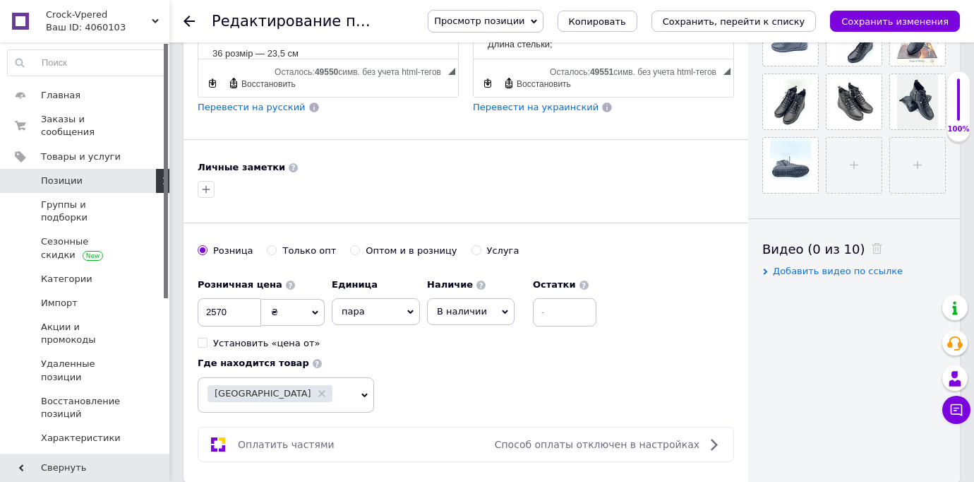
click at [753, 195] on div "Видимость опубликован черновик скрытый Создание и обновление Создано: 11:39 [DA…" at bounding box center [854, 4] width 212 height 958
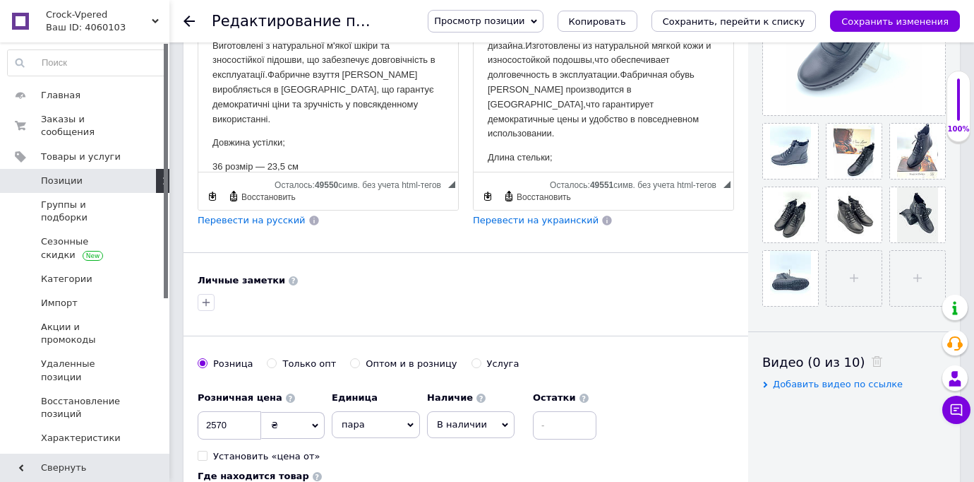
scroll to position [390, 0]
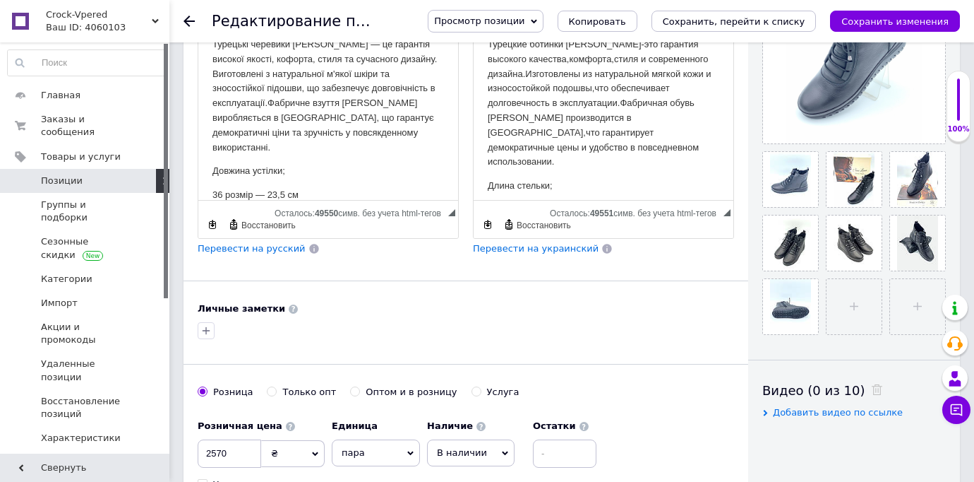
click at [675, 412] on div "Розничная цена 2570 ₴ $ € CHF £ ¥ PLN ₸ MDL HUF KGS CN¥ TRY ₩ lei Установить «ц…" at bounding box center [466, 482] width 537 height 141
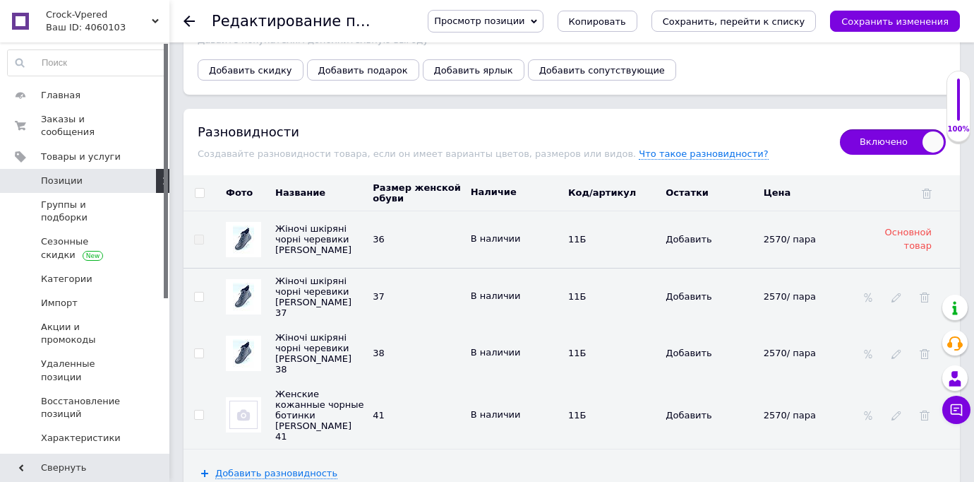
scroll to position [2127, 0]
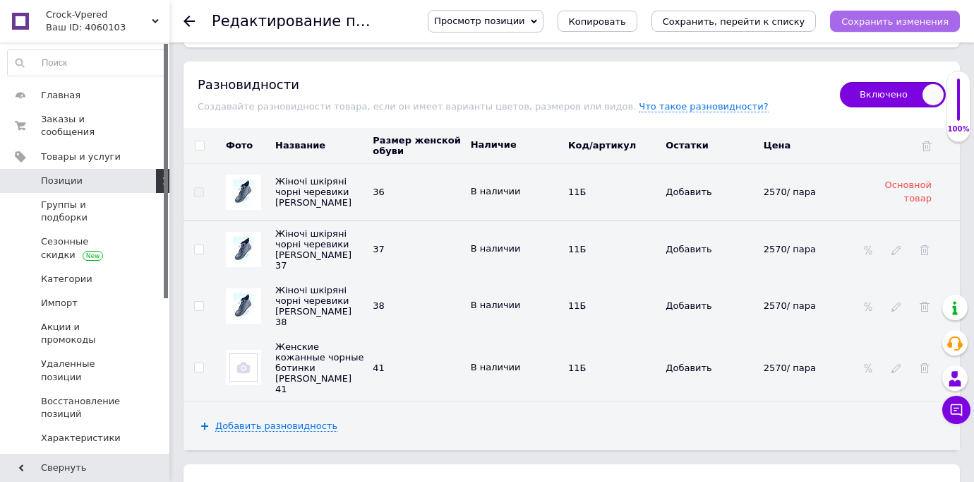
click at [890, 20] on icon "Сохранить изменения" at bounding box center [895, 21] width 107 height 11
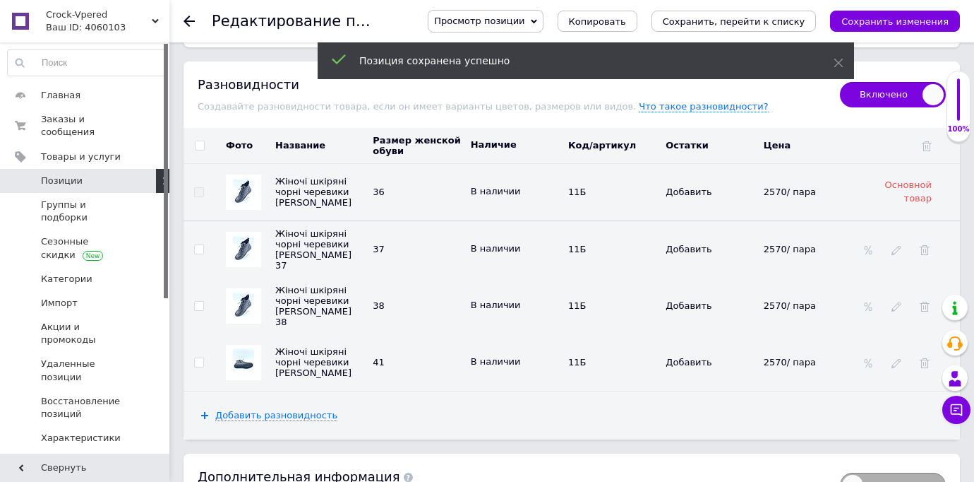
click at [248, 348] on img at bounding box center [243, 362] width 21 height 28
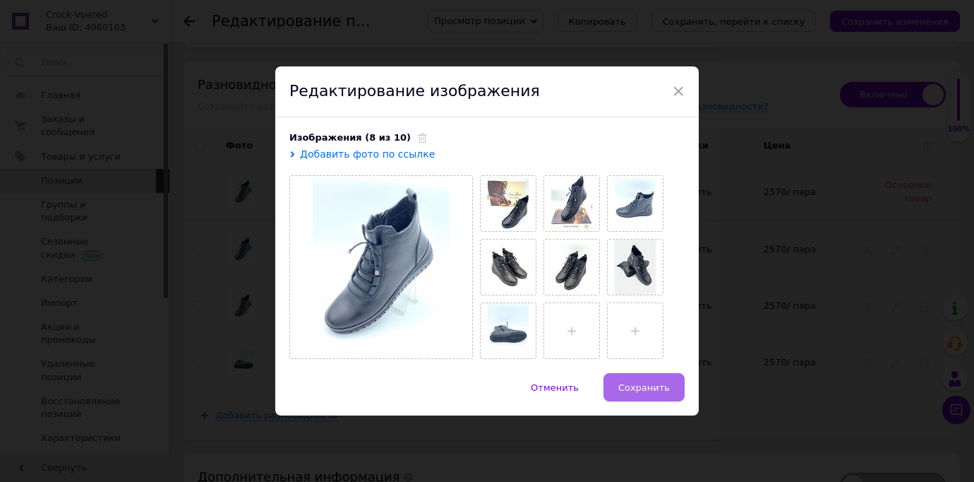
click at [633, 388] on span "Сохранить" at bounding box center [644, 387] width 52 height 11
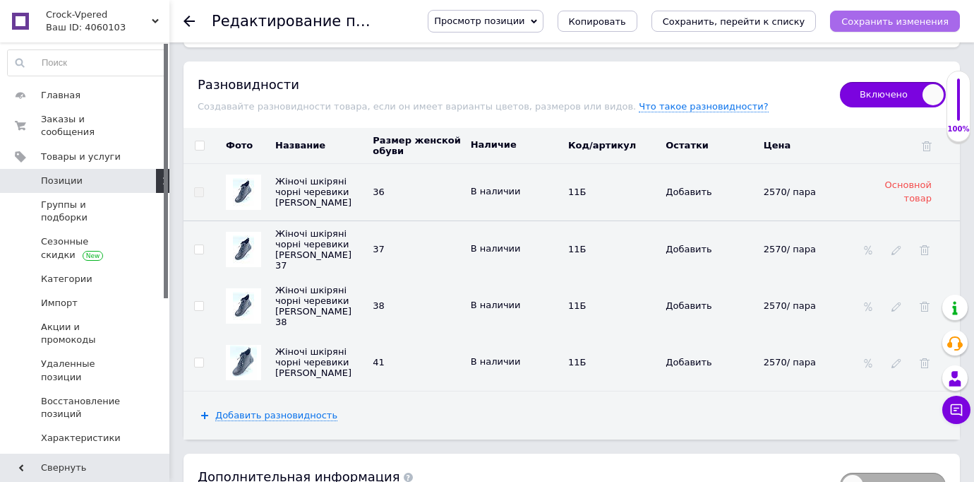
click at [874, 18] on icon "Сохранить изменения" at bounding box center [895, 21] width 107 height 11
